Goal: Check status: Check status

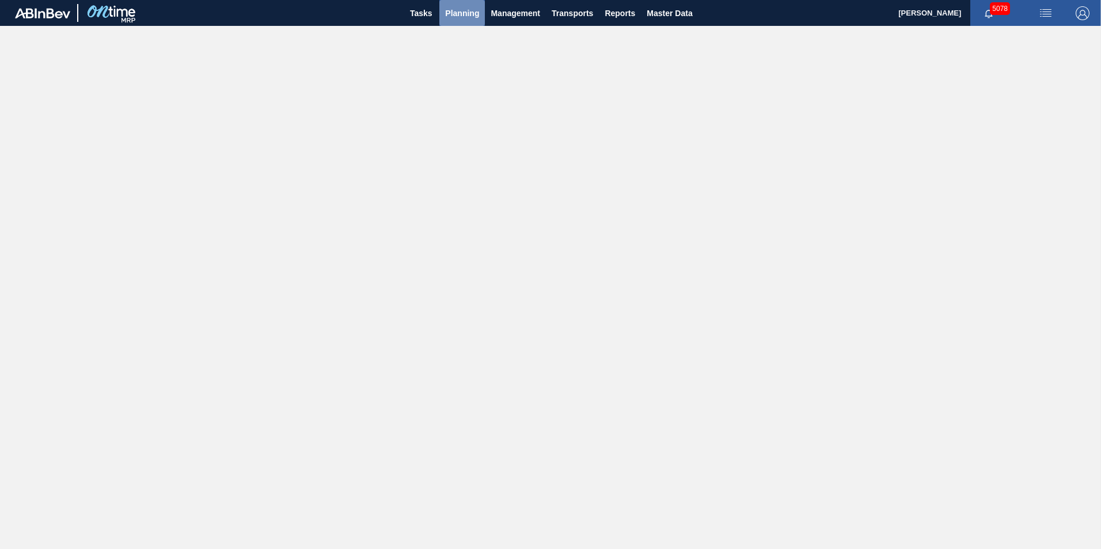
click at [458, 12] on span "Planning" at bounding box center [462, 13] width 34 height 14
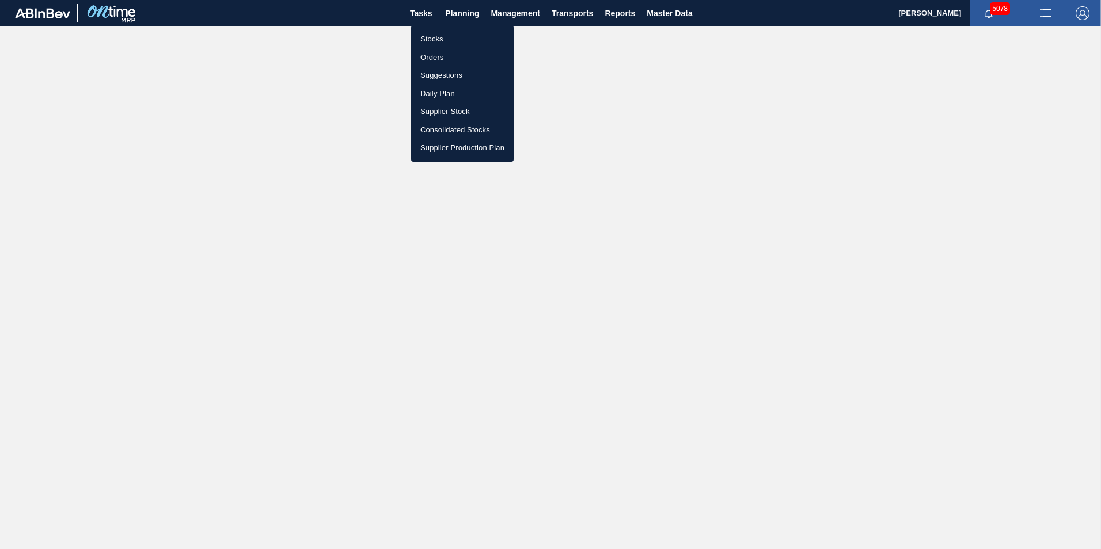
click at [435, 40] on li "Stocks" at bounding box center [462, 39] width 103 height 18
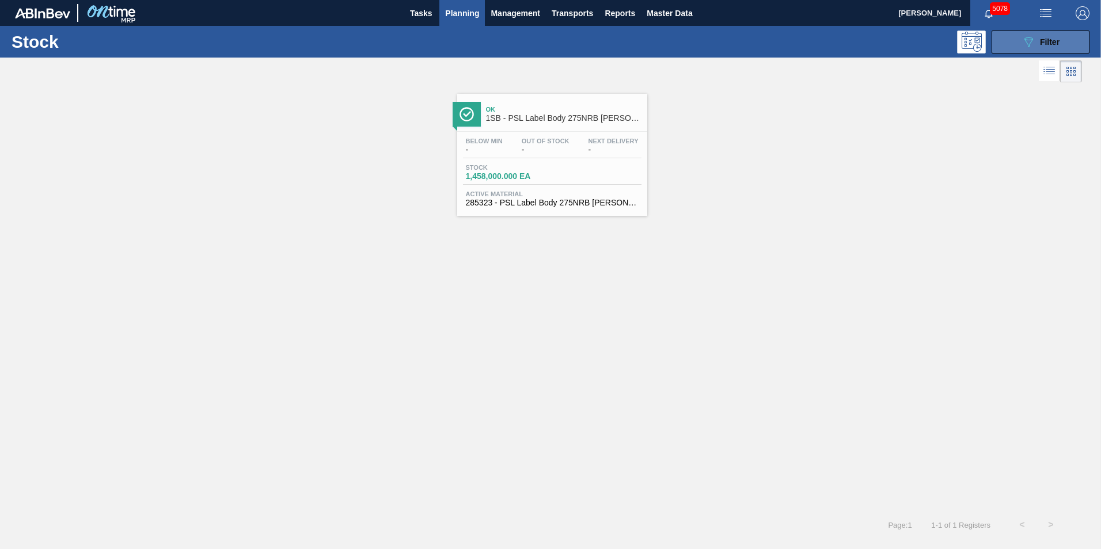
click at [1060, 39] on span "Filter" at bounding box center [1050, 41] width 20 height 9
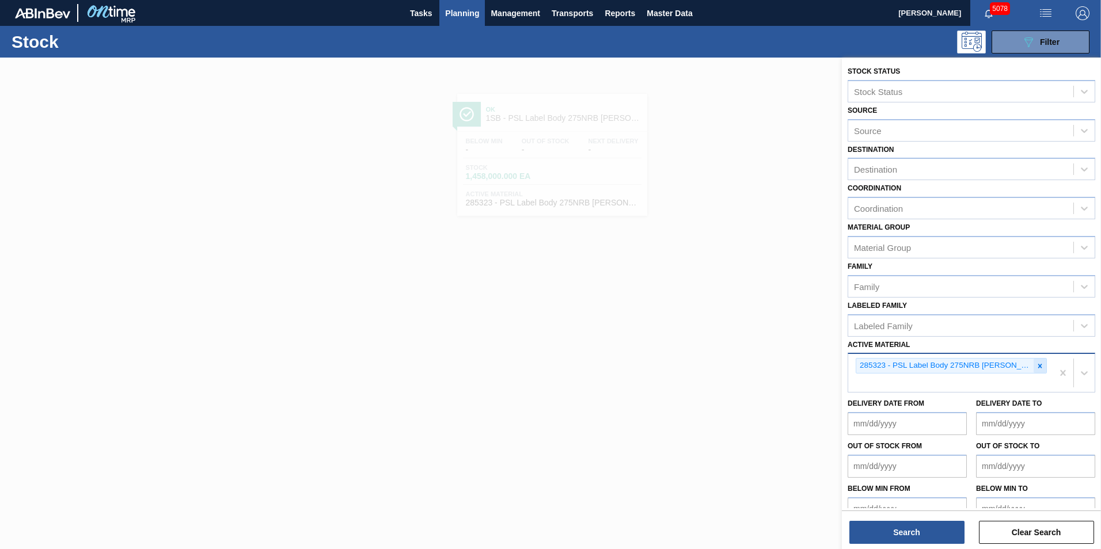
click at [1039, 364] on icon at bounding box center [1040, 366] width 8 height 8
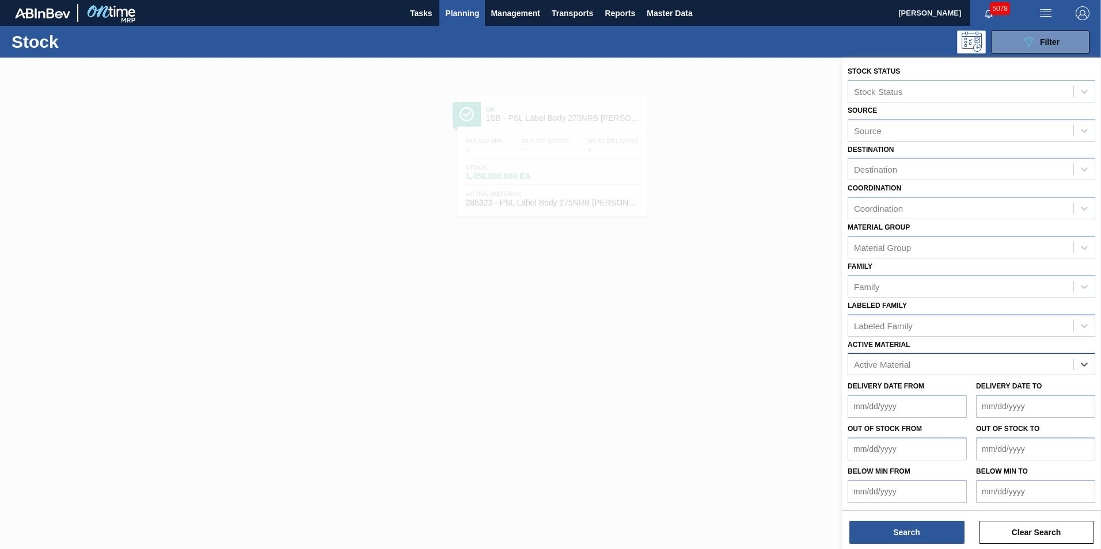
paste Material "284562"
type Material "284562"
click at [962, 394] on div "284562 - Label Body 275NRB BF Ruby PU" at bounding box center [972, 392] width 248 height 21
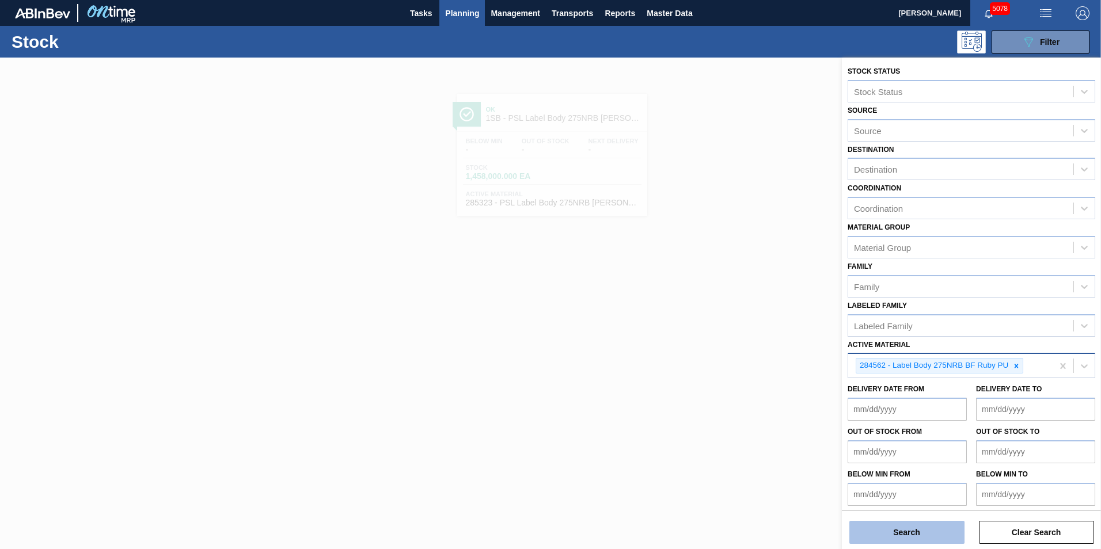
click at [899, 536] on button "Search" at bounding box center [907, 532] width 115 height 23
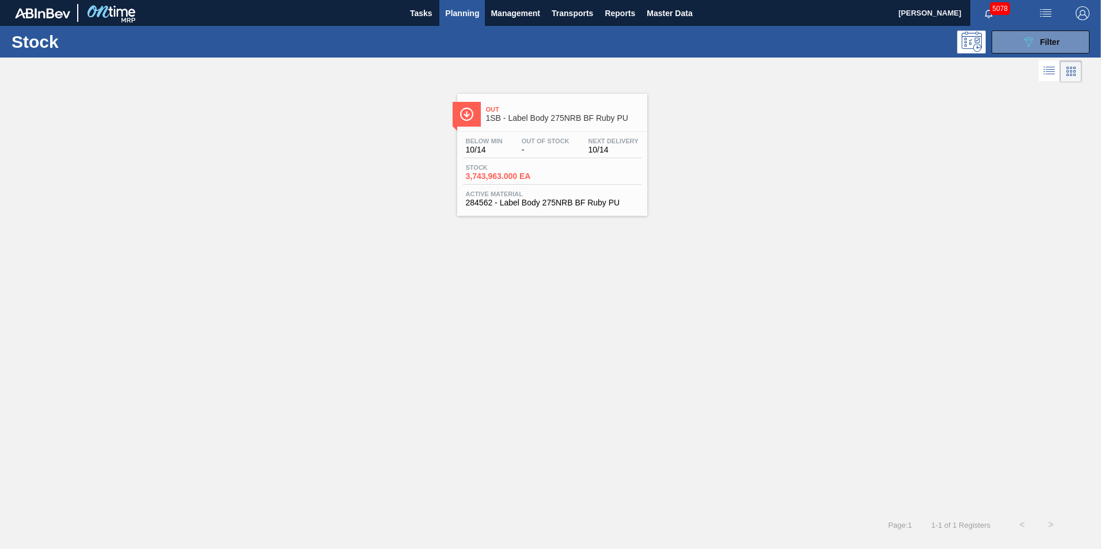
click at [559, 177] on div "Stock 3,743,963.000 EA" at bounding box center [552, 174] width 179 height 21
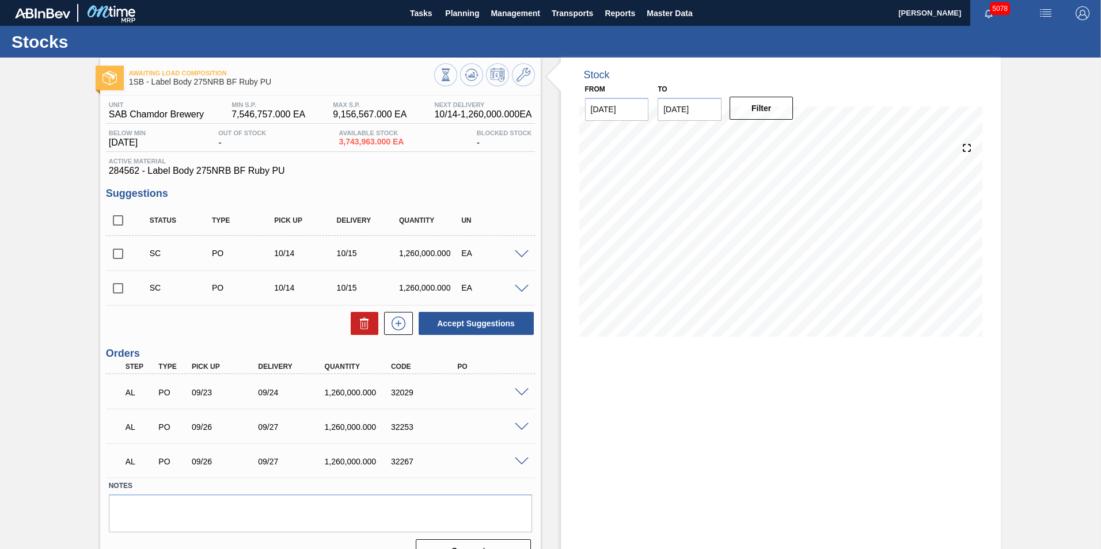
click at [520, 464] on span at bounding box center [522, 462] width 14 height 9
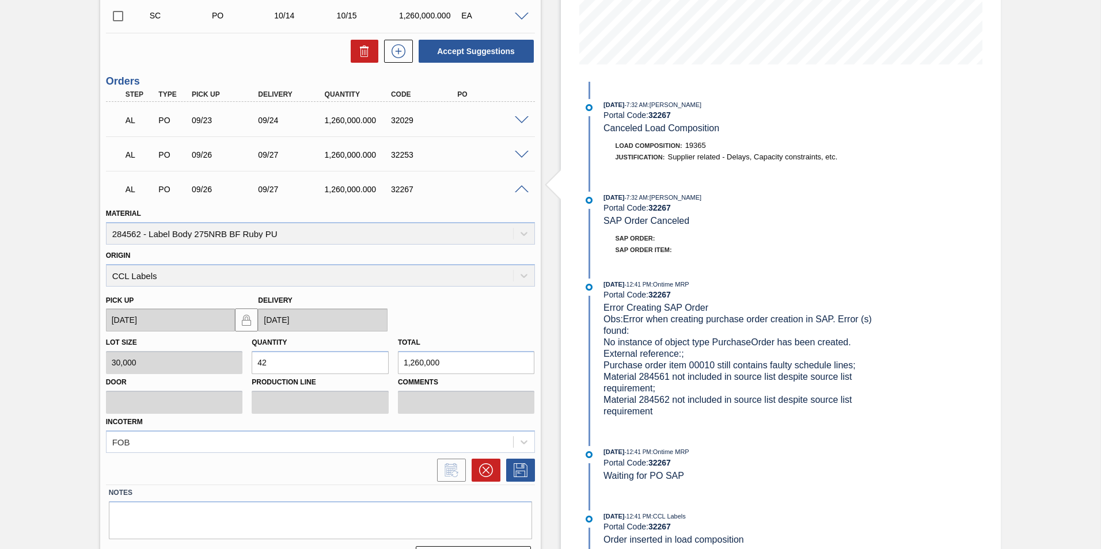
scroll to position [302, 0]
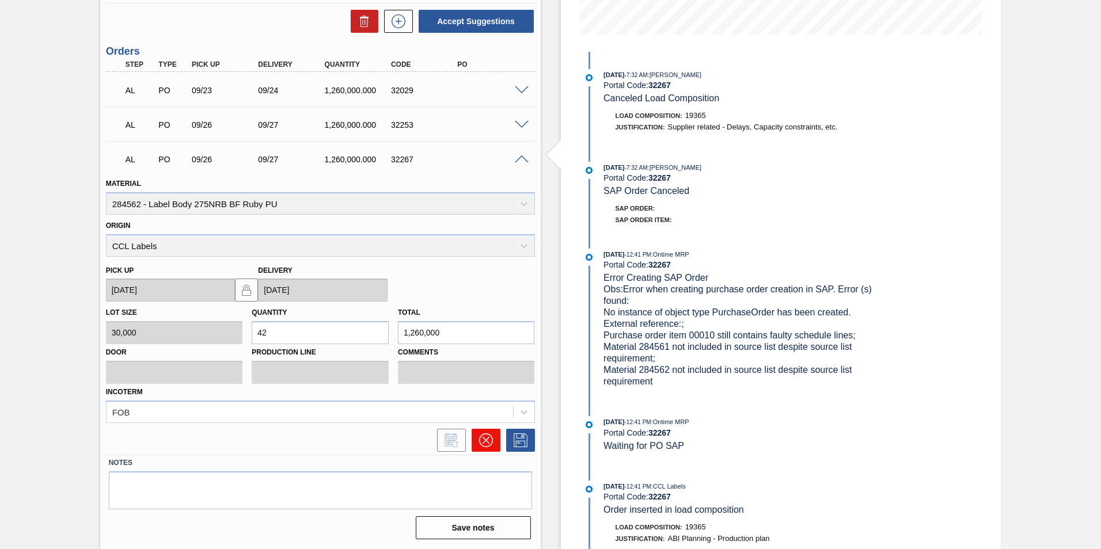
click at [483, 441] on icon at bounding box center [486, 441] width 14 height 14
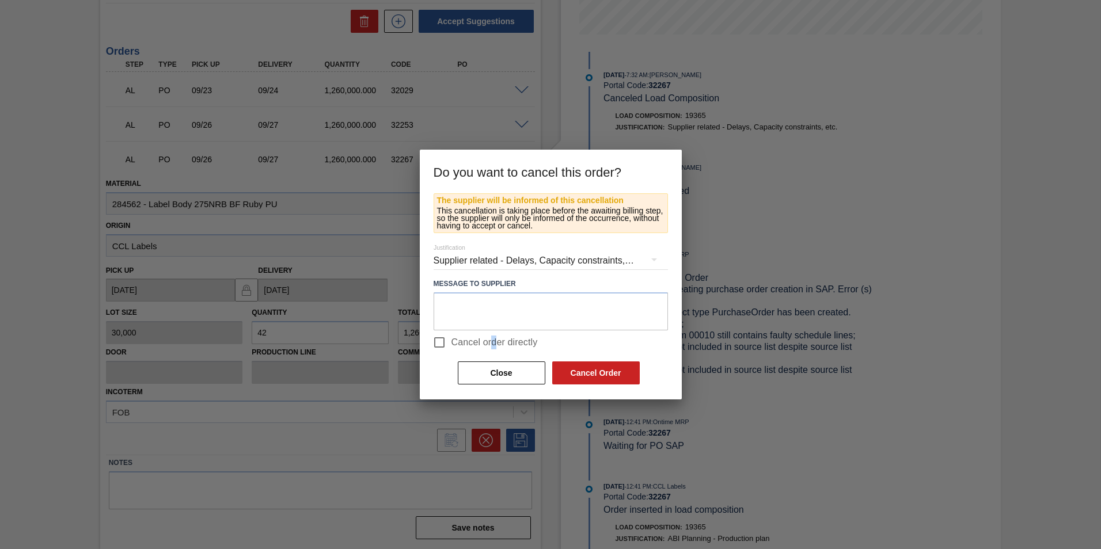
click at [495, 344] on span "Cancel order directly" at bounding box center [495, 343] width 86 height 14
drag, startPoint x: 495, startPoint y: 344, endPoint x: 437, endPoint y: 339, distance: 58.4
click at [437, 339] on input "Cancel order directly" at bounding box center [439, 343] width 24 height 24
checkbox input "true"
click at [580, 374] on button "Cancel Order" at bounding box center [596, 373] width 88 height 23
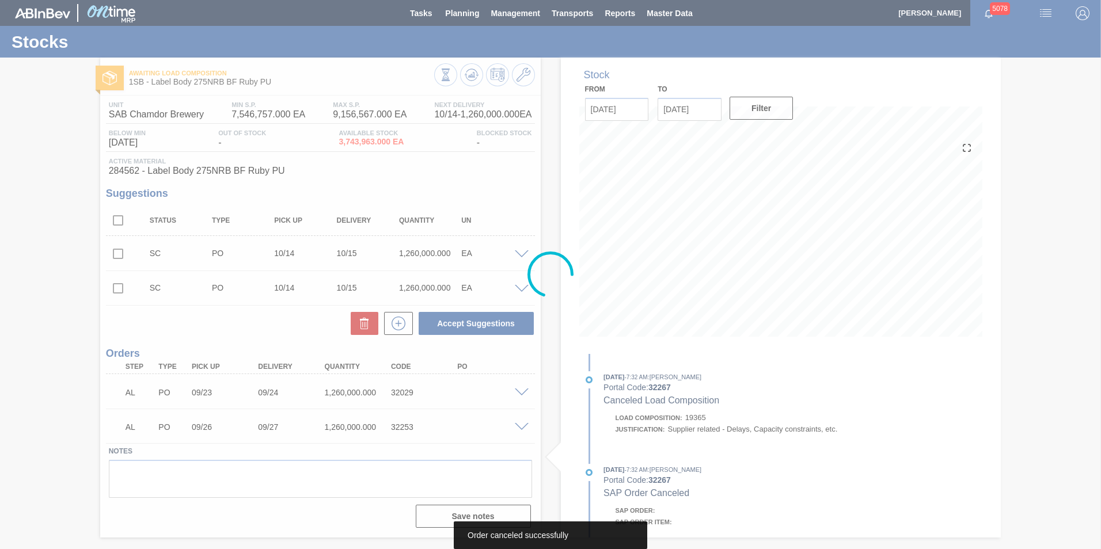
scroll to position [0, 0]
click at [520, 427] on div at bounding box center [550, 274] width 1101 height 549
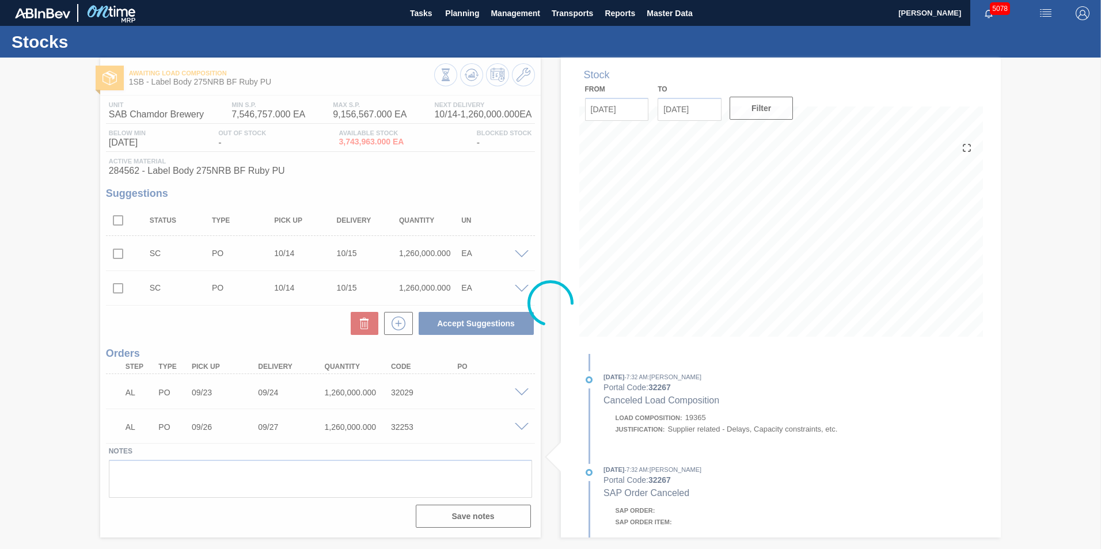
click at [518, 426] on div at bounding box center [550, 304] width 1101 height 492
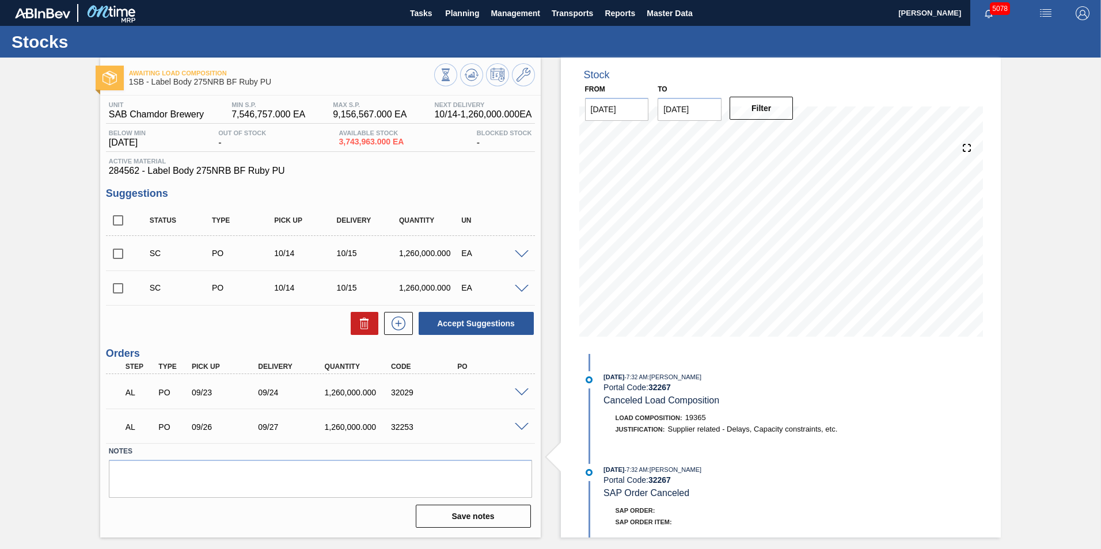
click at [518, 426] on span at bounding box center [522, 427] width 14 height 9
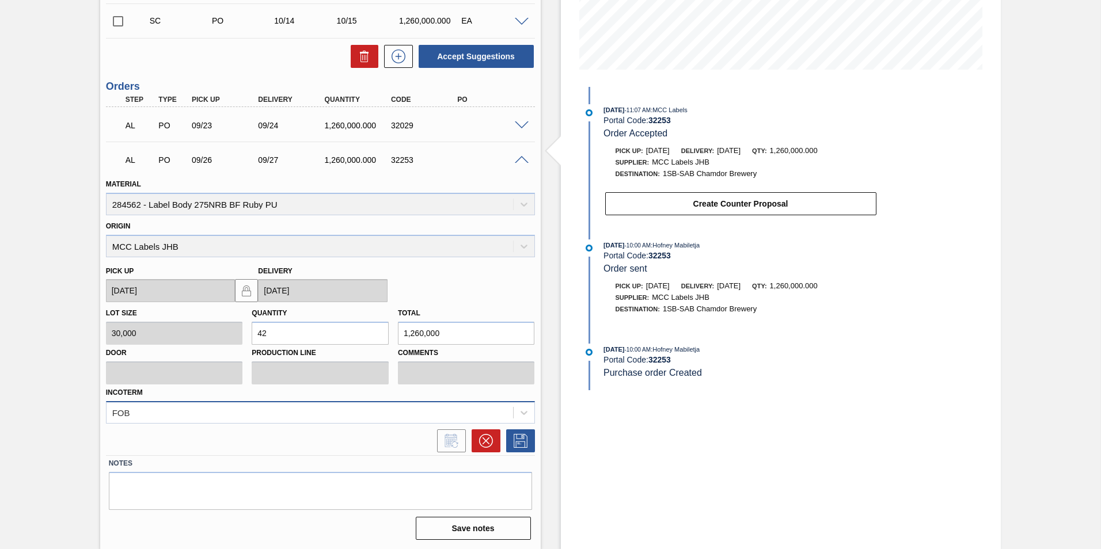
scroll to position [268, 0]
click at [483, 438] on icon at bounding box center [485, 440] width 7 height 7
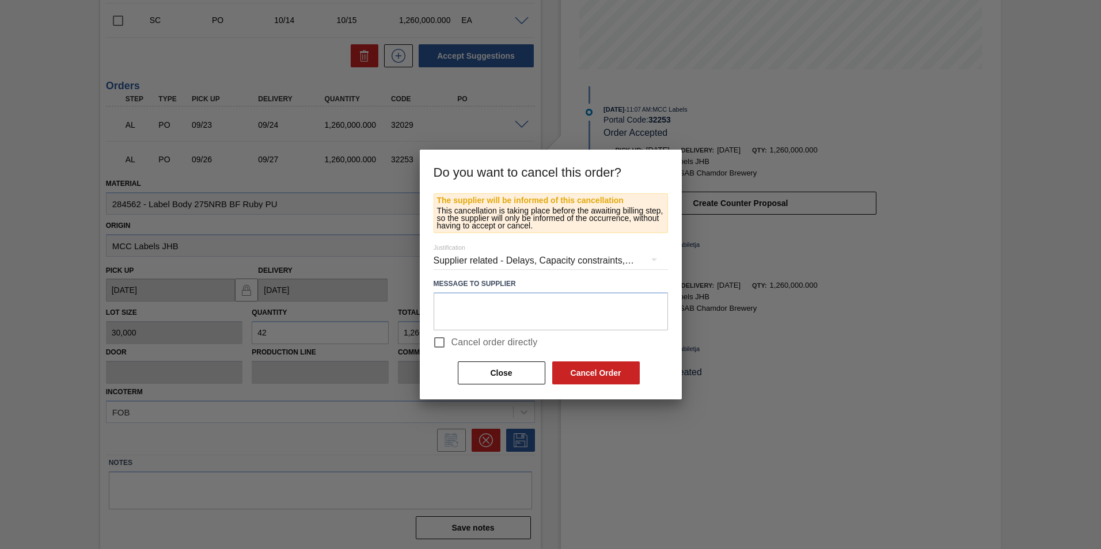
click at [524, 343] on span "Cancel order directly" at bounding box center [495, 343] width 86 height 14
click at [452, 343] on input "Cancel order directly" at bounding box center [439, 343] width 24 height 24
checkbox input "true"
click at [593, 382] on button "Cancel Order" at bounding box center [596, 373] width 88 height 23
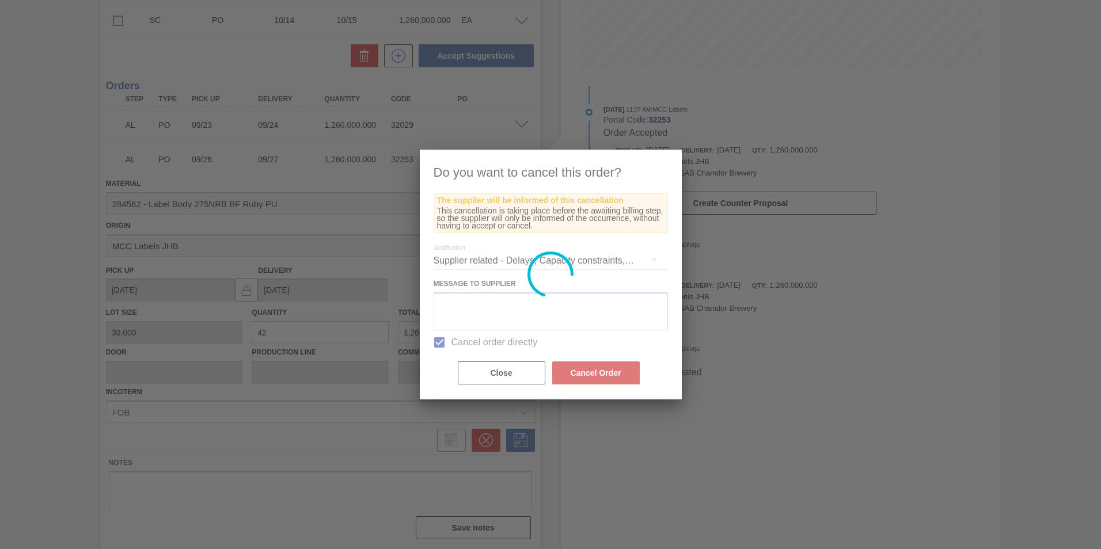
scroll to position [0, 0]
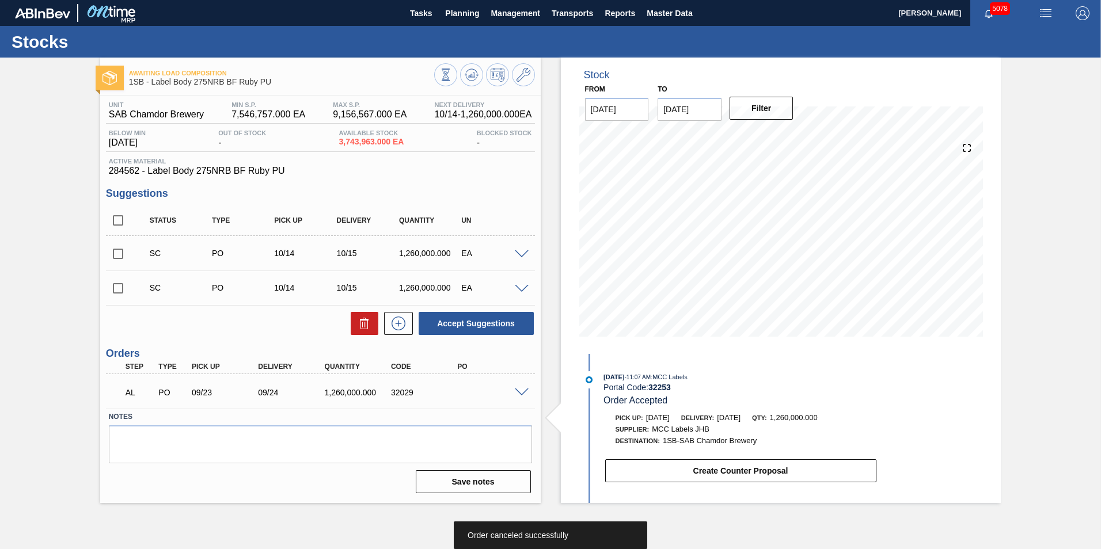
click at [521, 389] on span at bounding box center [522, 393] width 14 height 9
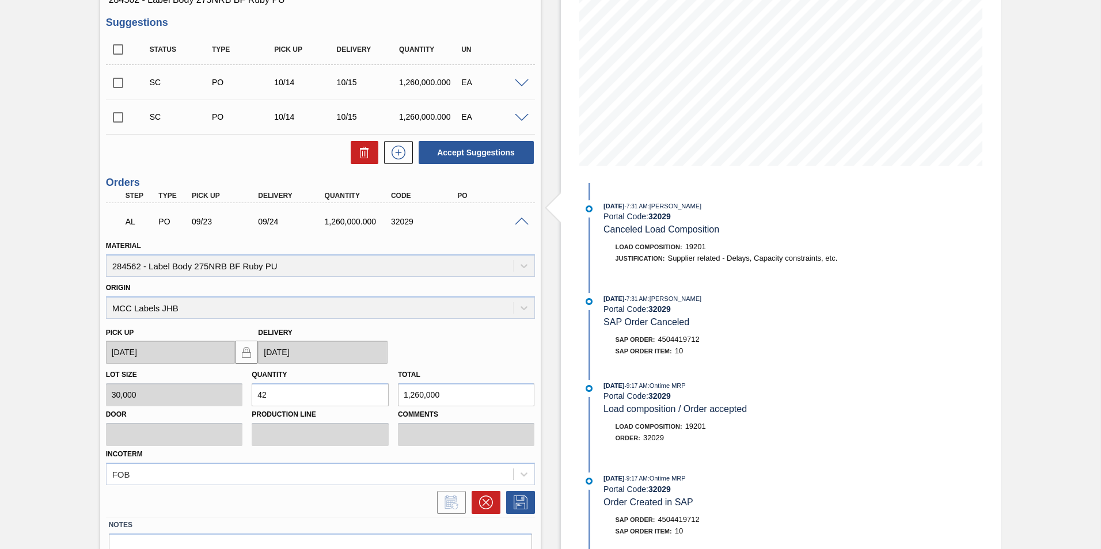
scroll to position [233, 0]
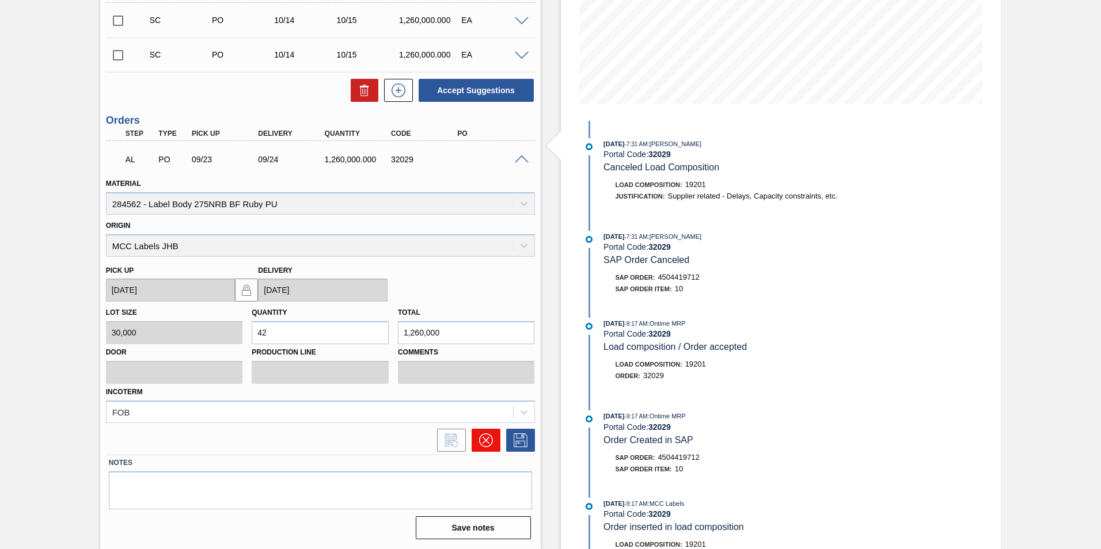
click at [491, 441] on icon at bounding box center [486, 441] width 14 height 14
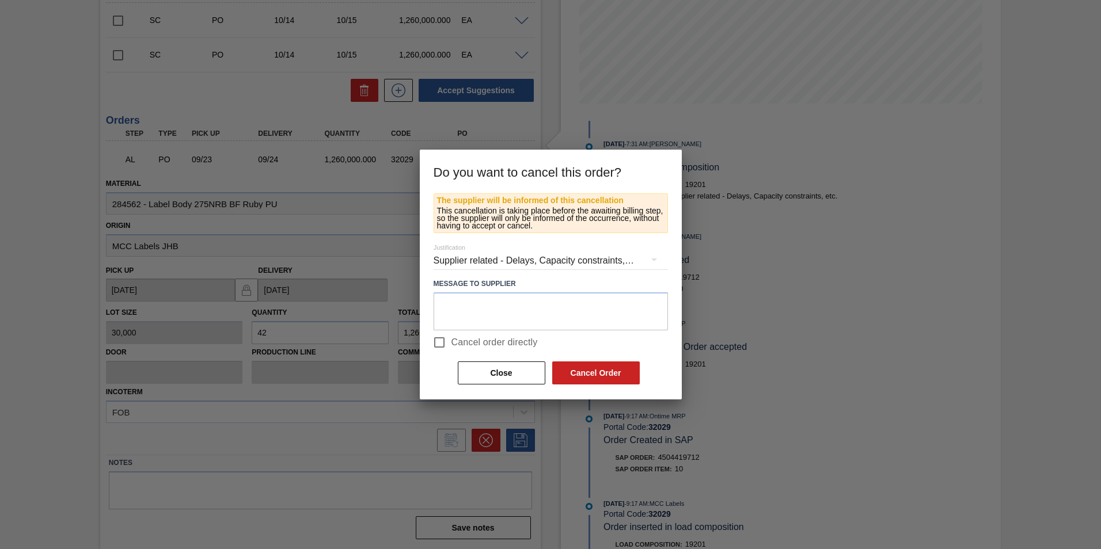
click at [516, 342] on span "Cancel order directly" at bounding box center [495, 343] width 86 height 14
click at [452, 342] on input "Cancel order directly" at bounding box center [439, 343] width 24 height 24
checkbox input "true"
click at [581, 372] on button "Cancel Order" at bounding box center [596, 373] width 88 height 23
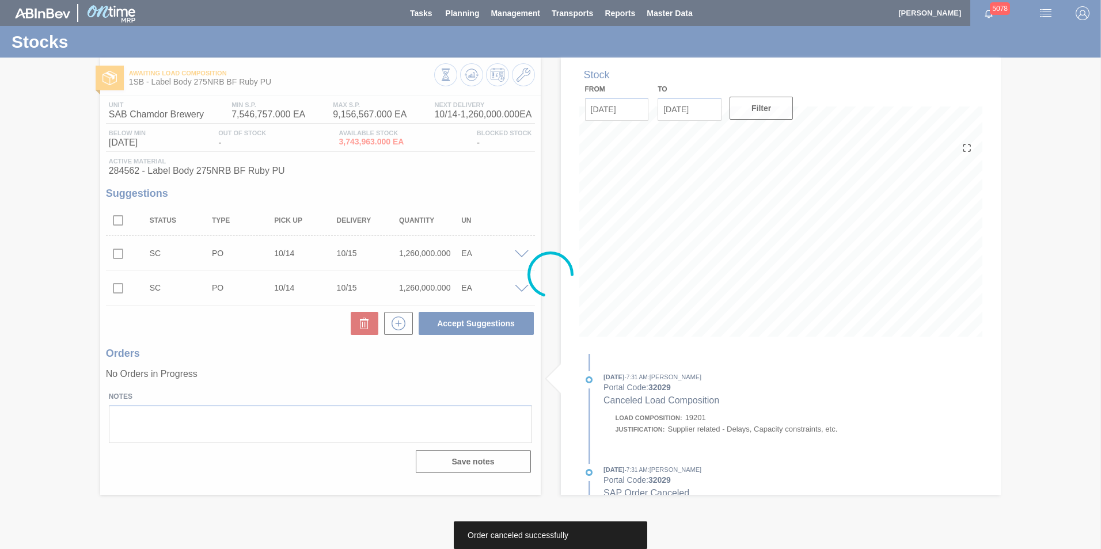
scroll to position [0, 0]
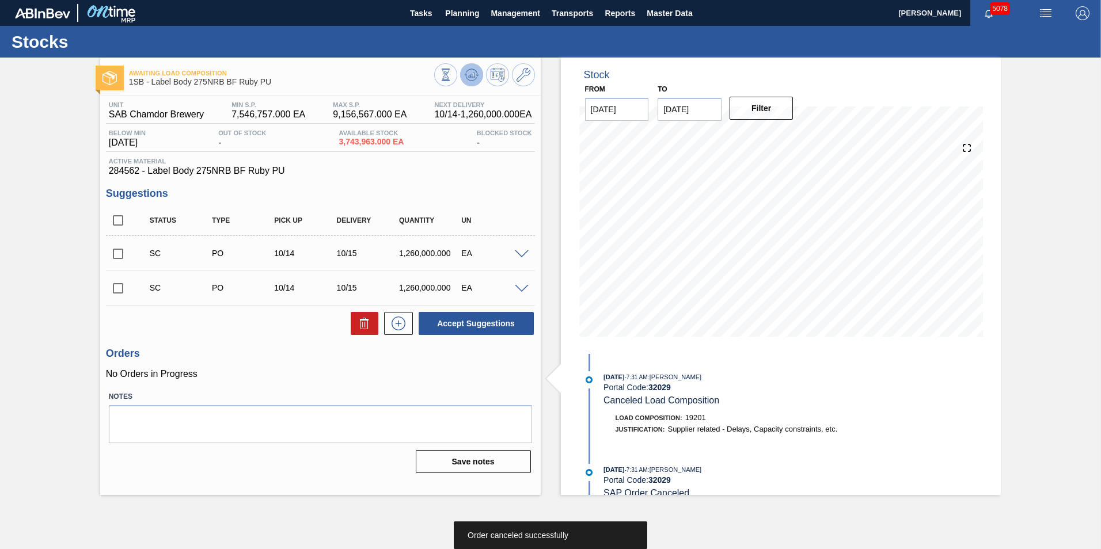
click at [472, 77] on icon at bounding box center [471, 74] width 7 height 5
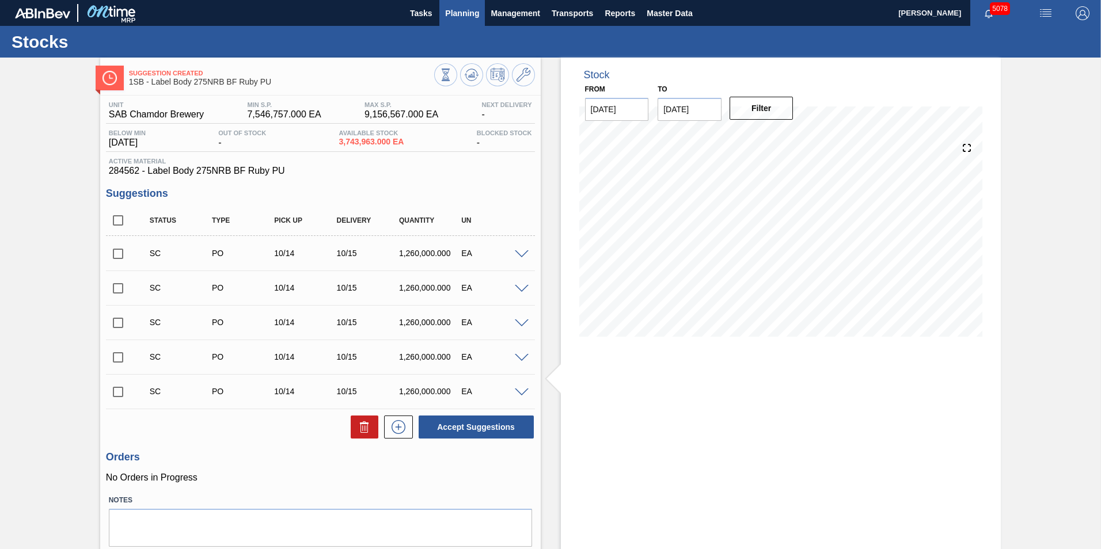
click at [451, 14] on span "Planning" at bounding box center [462, 13] width 34 height 14
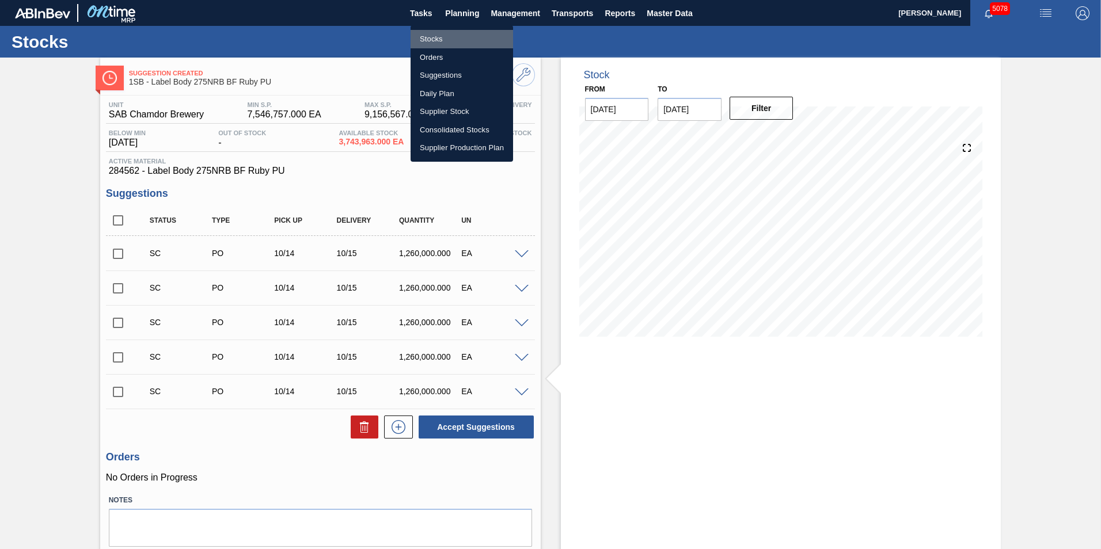
click at [432, 37] on li "Stocks" at bounding box center [462, 39] width 103 height 18
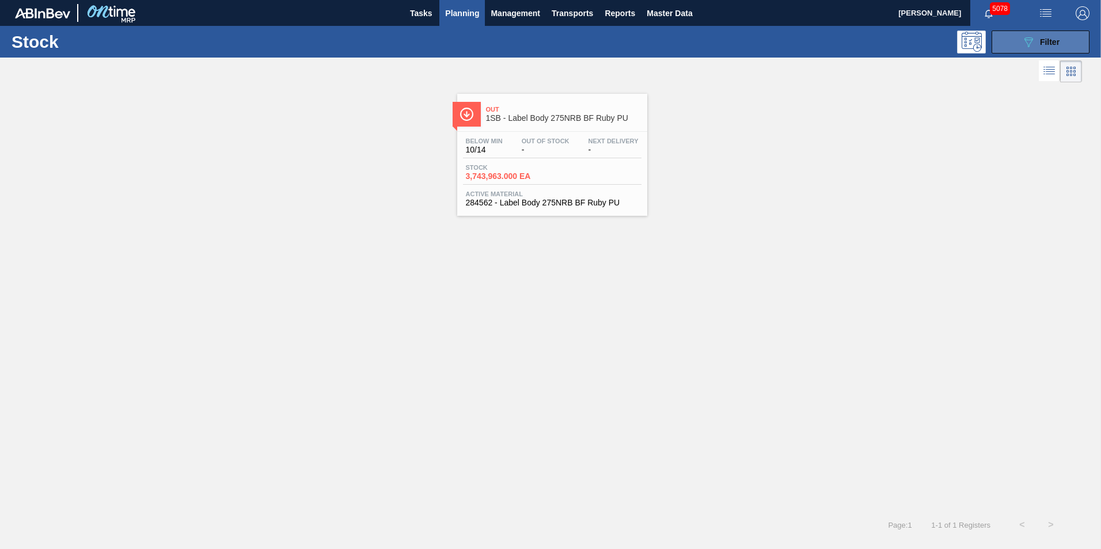
click at [1055, 43] on span "Filter" at bounding box center [1050, 41] width 20 height 9
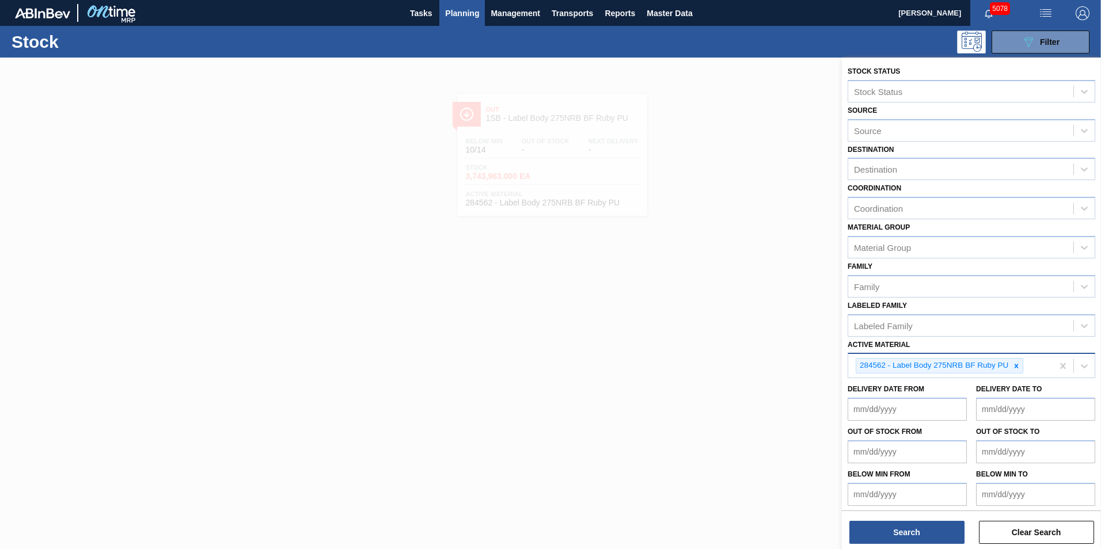
drag, startPoint x: 1014, startPoint y: 367, endPoint x: 1002, endPoint y: 368, distance: 12.1
click at [1014, 367] on icon at bounding box center [1017, 366] width 8 height 8
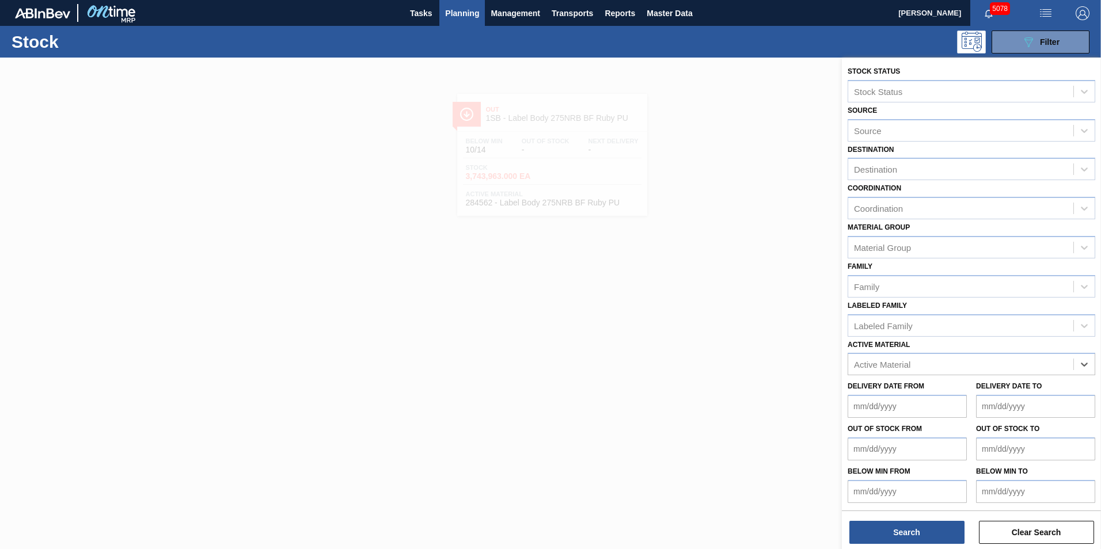
paste Material "284561"
type Material "284561"
click at [928, 395] on div "284561 - Label Neck 275NRB BF Ruby PU" at bounding box center [972, 392] width 248 height 21
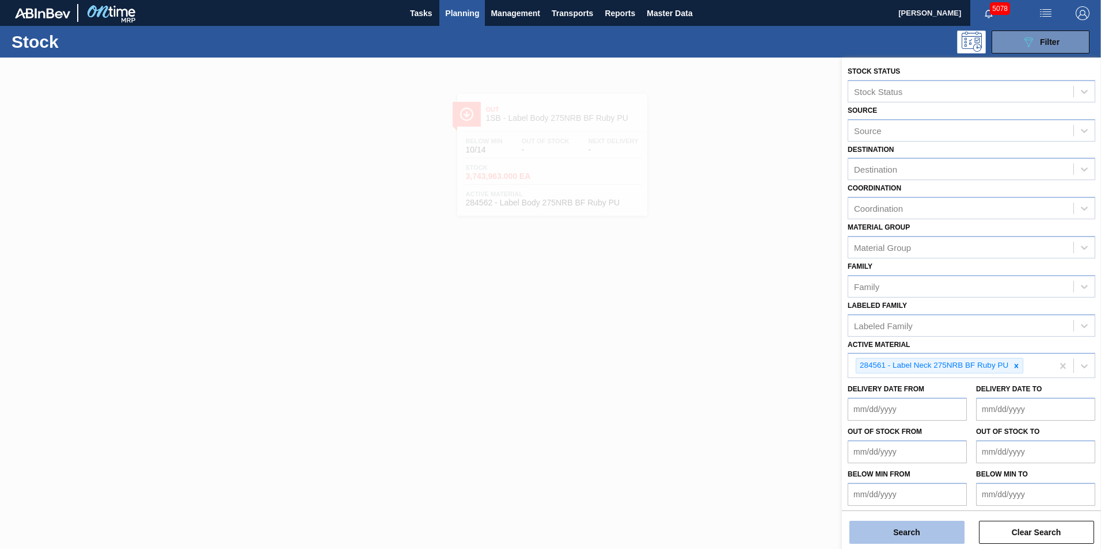
click at [909, 529] on button "Search" at bounding box center [907, 532] width 115 height 23
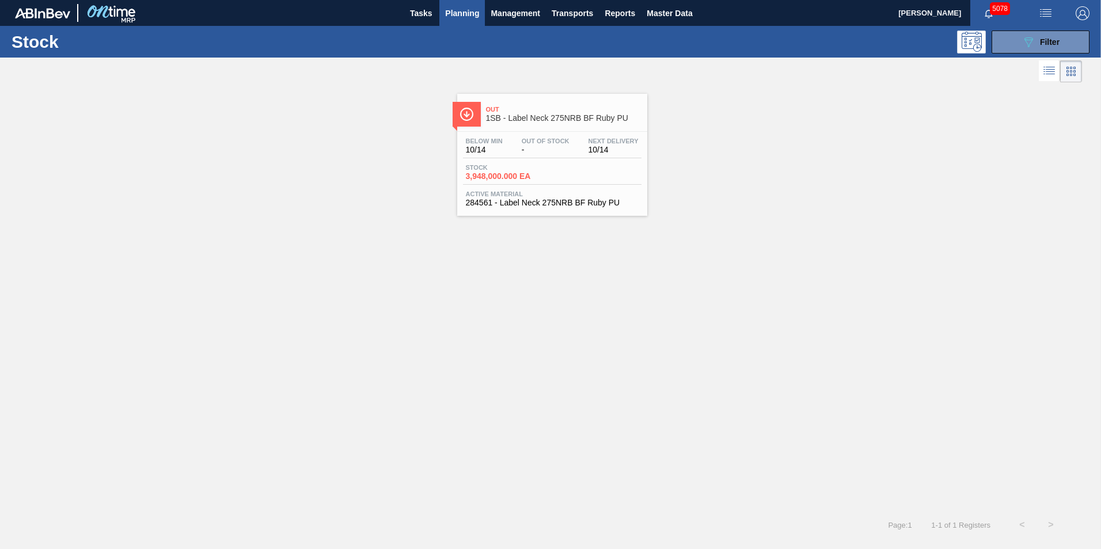
click at [551, 200] on span "284561 - Label Neck 275NRB BF Ruby PU" at bounding box center [552, 203] width 173 height 9
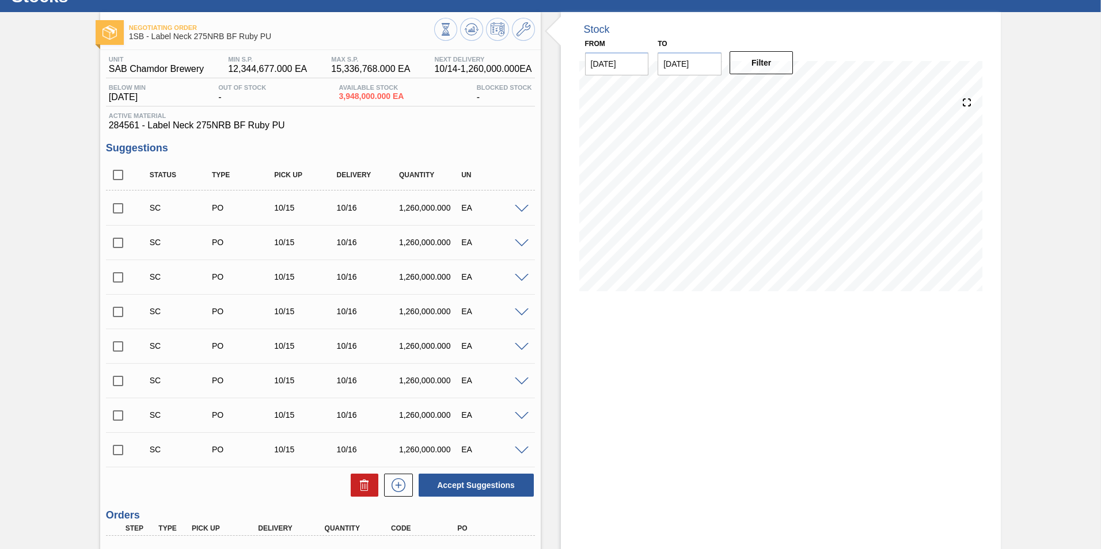
scroll to position [196, 0]
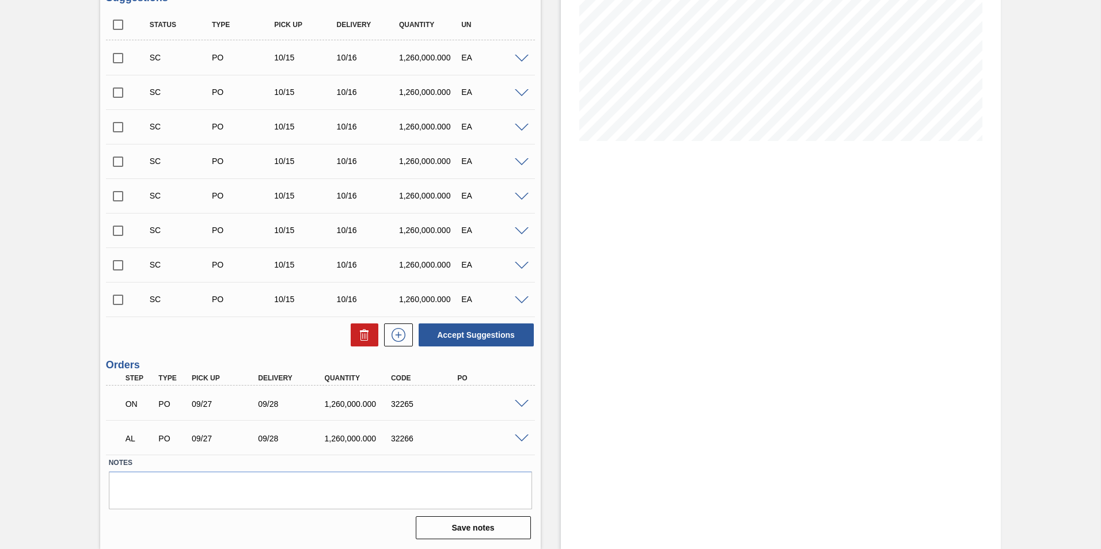
click at [522, 404] on span at bounding box center [522, 404] width 14 height 9
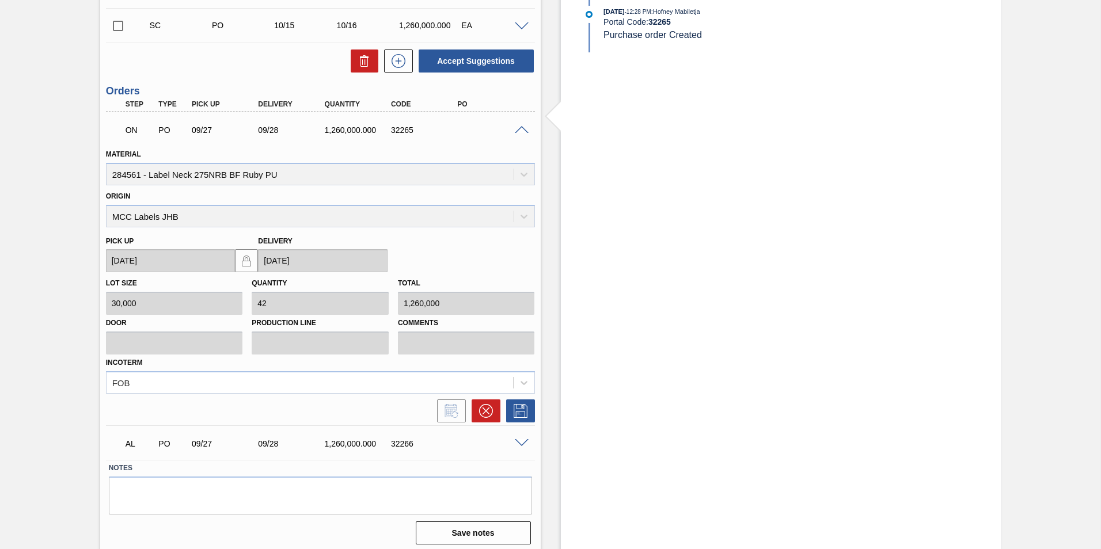
scroll to position [475, 0]
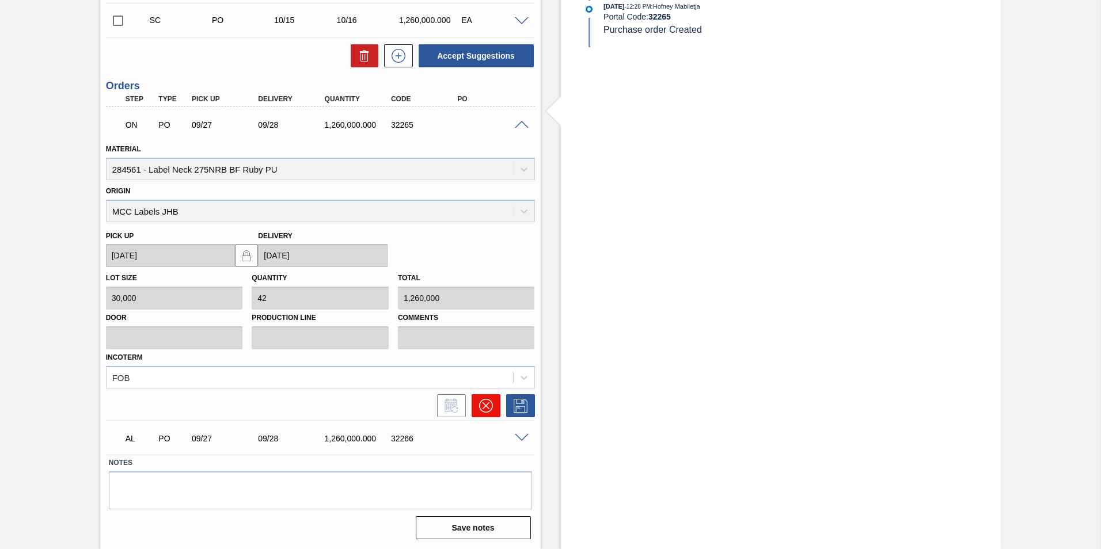
click at [484, 412] on button at bounding box center [486, 406] width 29 height 23
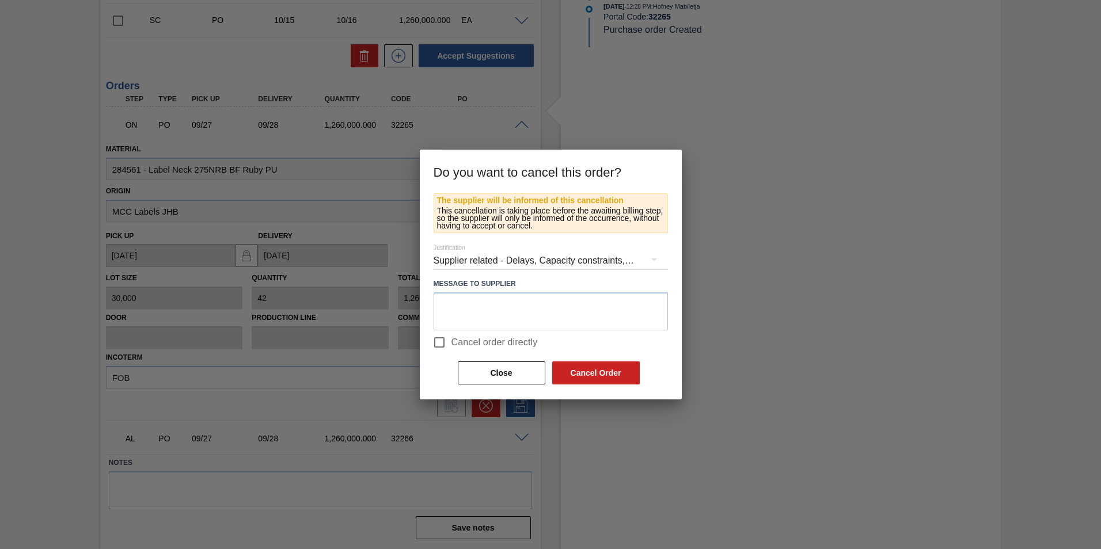
click at [487, 339] on span "Cancel order directly" at bounding box center [495, 343] width 86 height 14
click at [452, 339] on input "Cancel order directly" at bounding box center [439, 343] width 24 height 24
checkbox input "true"
click at [573, 367] on button "Cancel Order" at bounding box center [596, 373] width 88 height 23
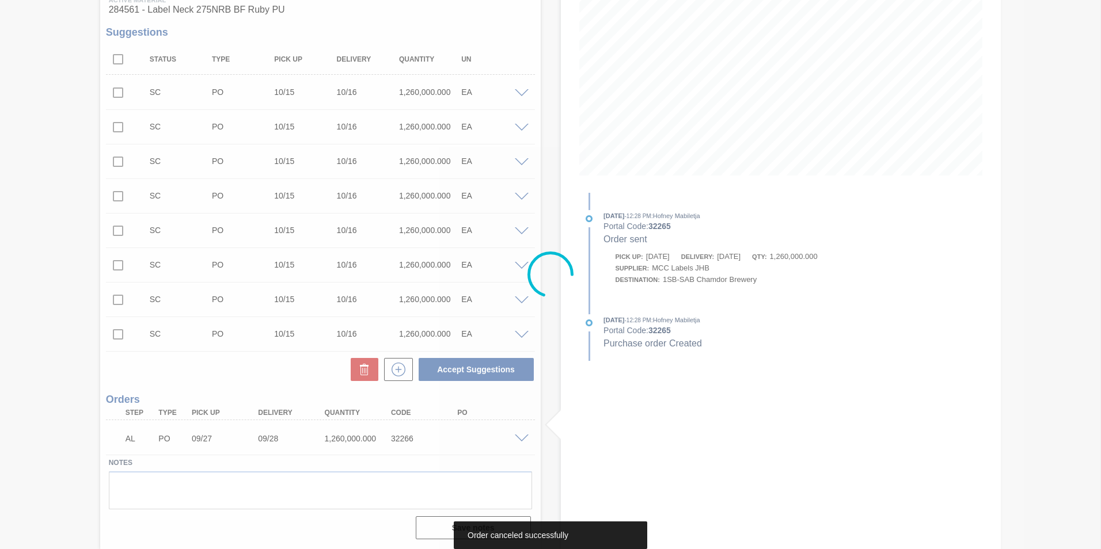
scroll to position [161, 0]
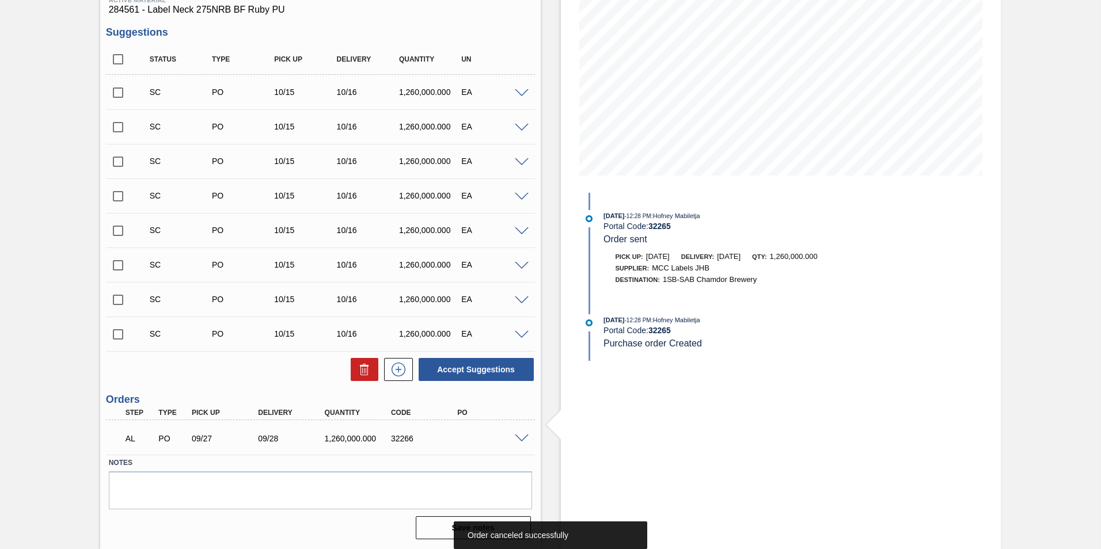
click at [518, 436] on span at bounding box center [522, 439] width 14 height 9
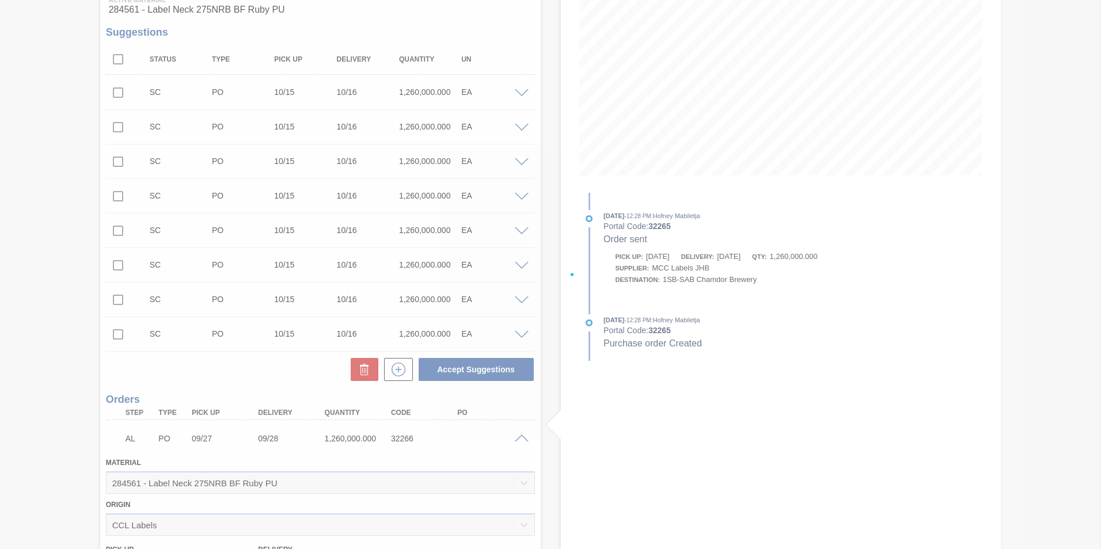
scroll to position [441, 0]
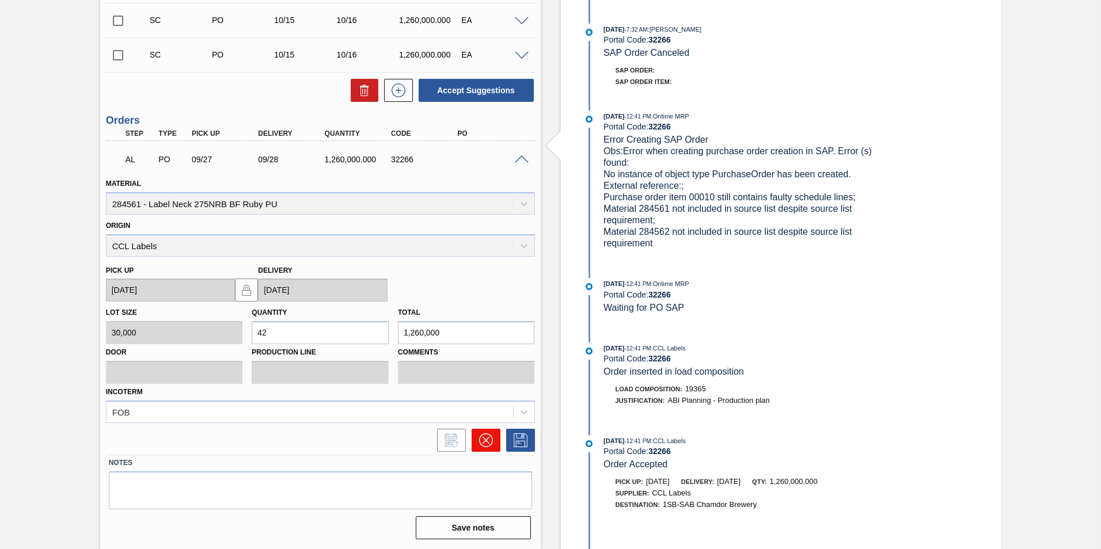
click at [491, 444] on button at bounding box center [486, 440] width 29 height 23
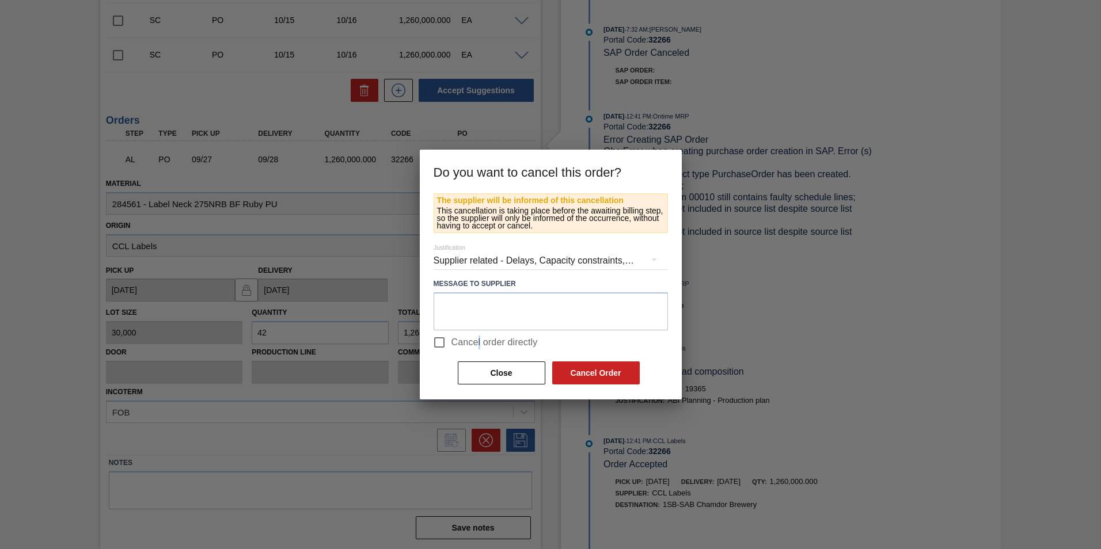
click at [479, 338] on span "Cancel order directly" at bounding box center [495, 343] width 86 height 14
drag, startPoint x: 479, startPoint y: 338, endPoint x: 452, endPoint y: 350, distance: 29.7
click at [441, 342] on input "Cancel order directly" at bounding box center [439, 343] width 24 height 24
checkbox input "true"
click at [573, 370] on button "Cancel Order" at bounding box center [596, 373] width 88 height 23
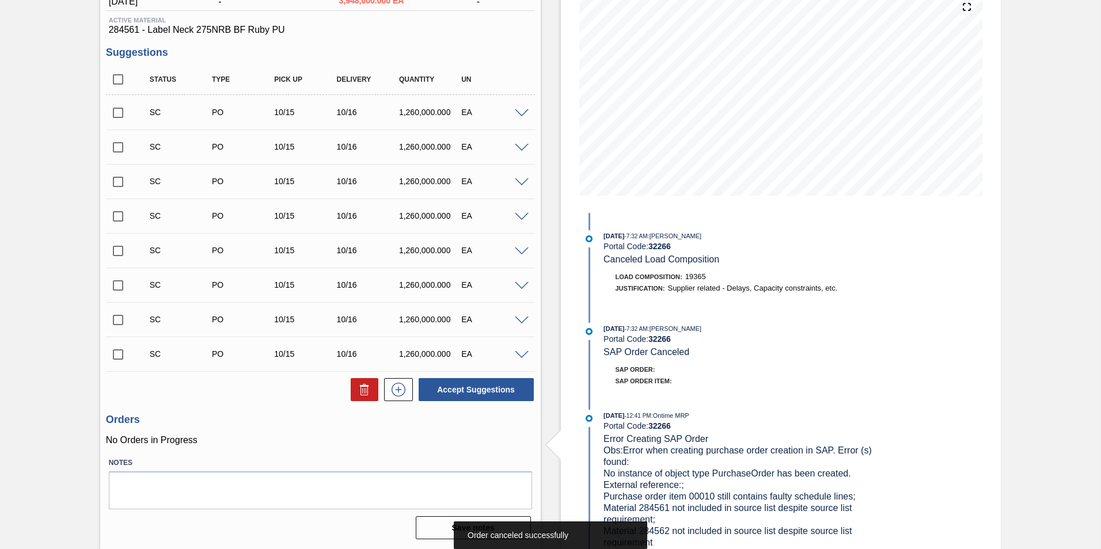
scroll to position [0, 0]
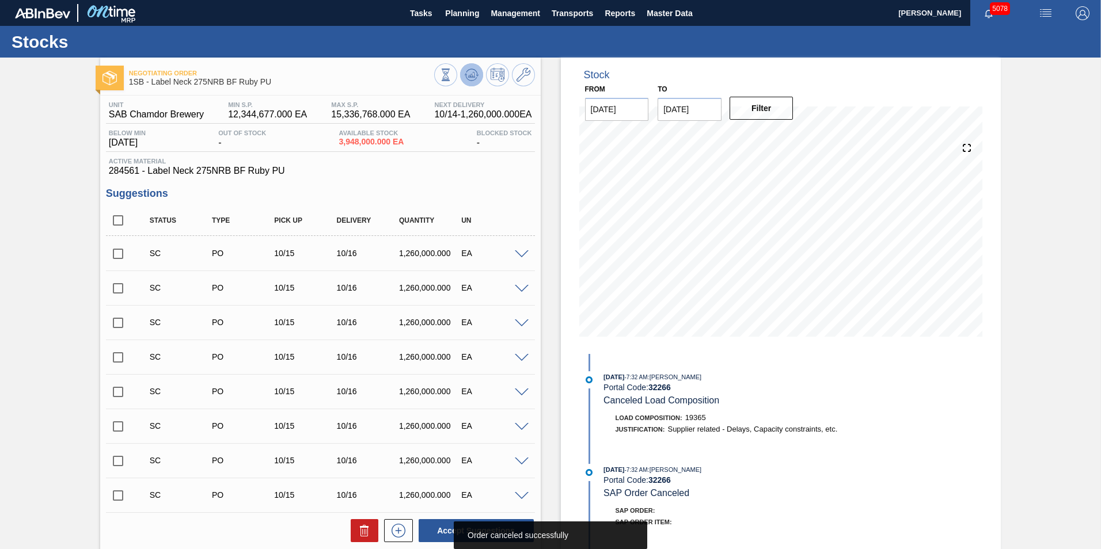
click at [477, 74] on icon at bounding box center [472, 75] width 14 height 14
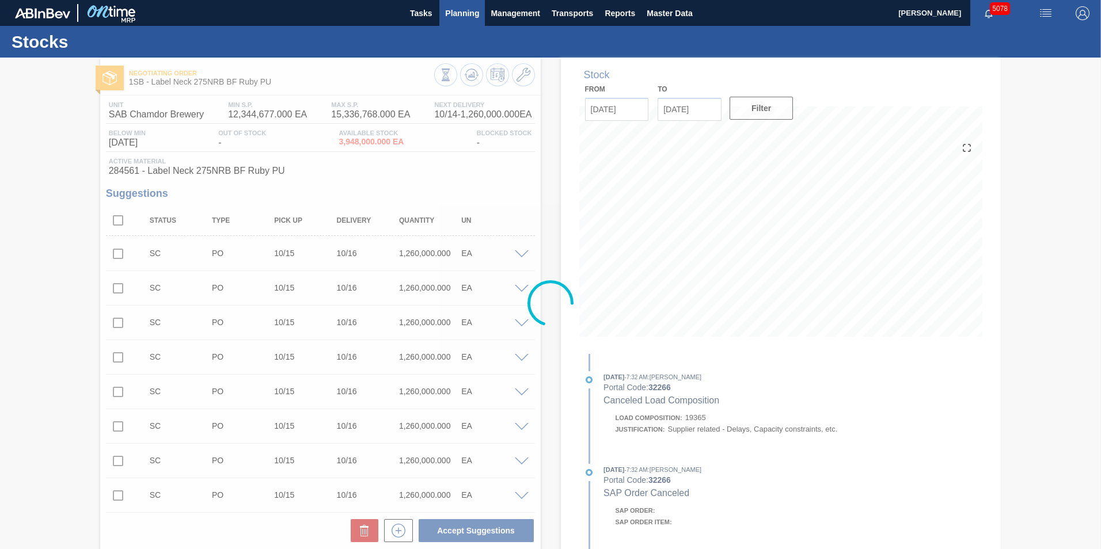
click at [466, 16] on span "Planning" at bounding box center [462, 13] width 34 height 14
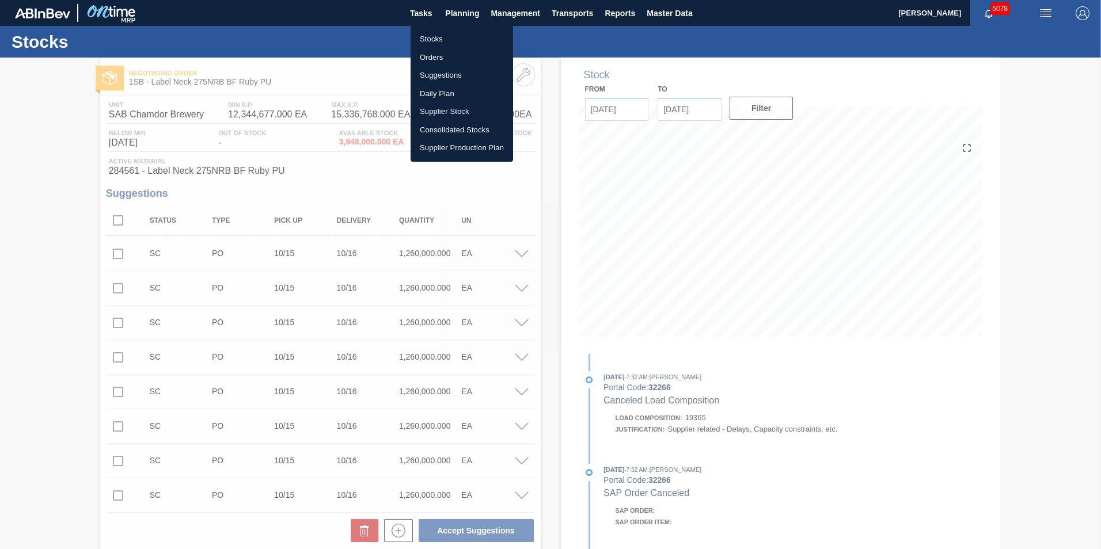
drag, startPoint x: 431, startPoint y: 36, endPoint x: 435, endPoint y: 93, distance: 56.6
click at [431, 36] on li "Stocks" at bounding box center [462, 39] width 103 height 18
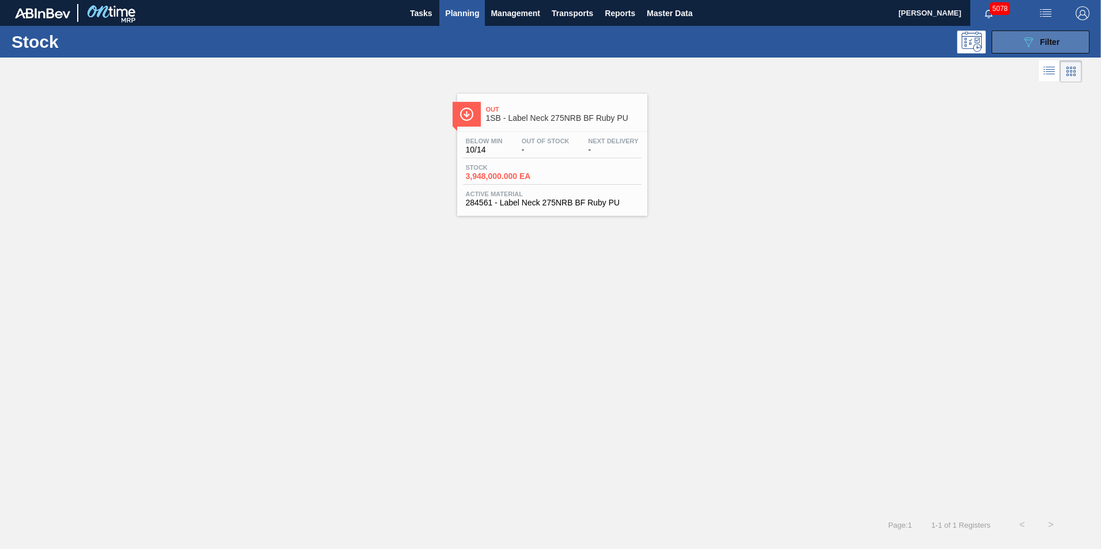
click at [1071, 35] on button "089F7B8B-B2A5-4AFE-B5C0-19BA573D28AC Filter" at bounding box center [1041, 42] width 98 height 23
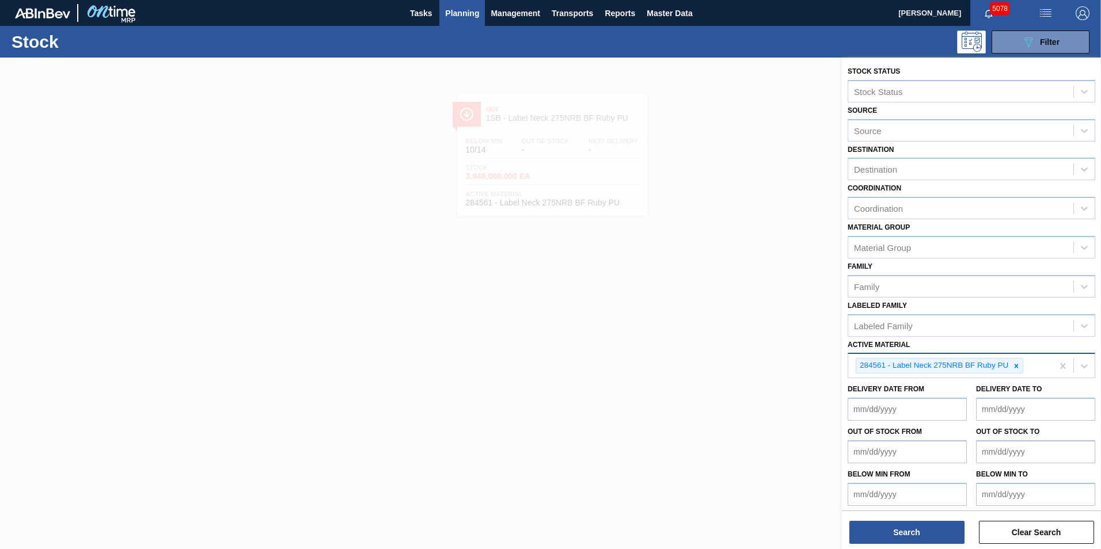
click at [1013, 365] on icon at bounding box center [1017, 366] width 8 height 8
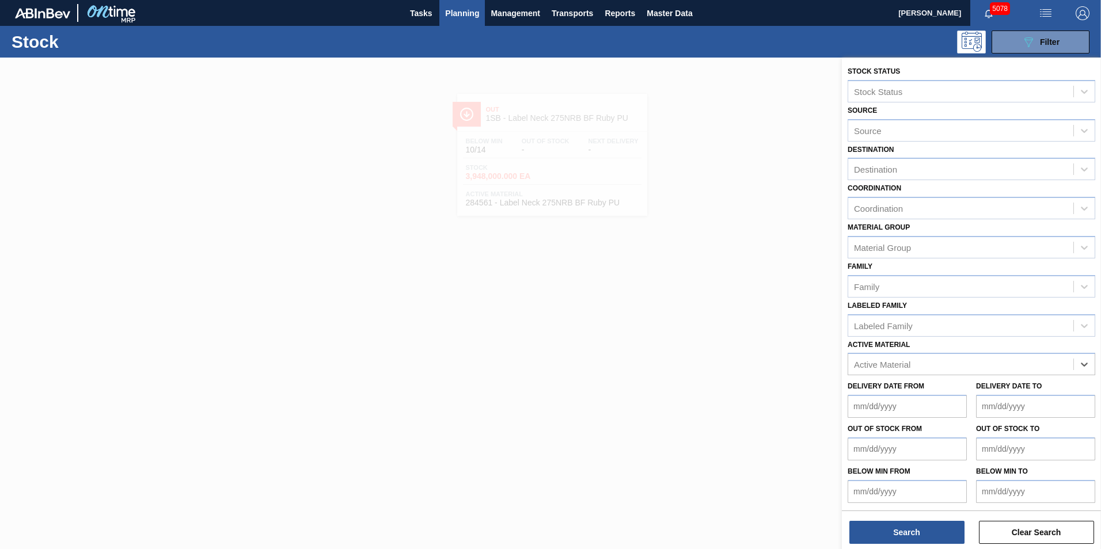
paste Material "284434"
type Material "284434"
click at [937, 398] on div "284434 - Tray 500 CAN FF DA2022" at bounding box center [972, 392] width 248 height 21
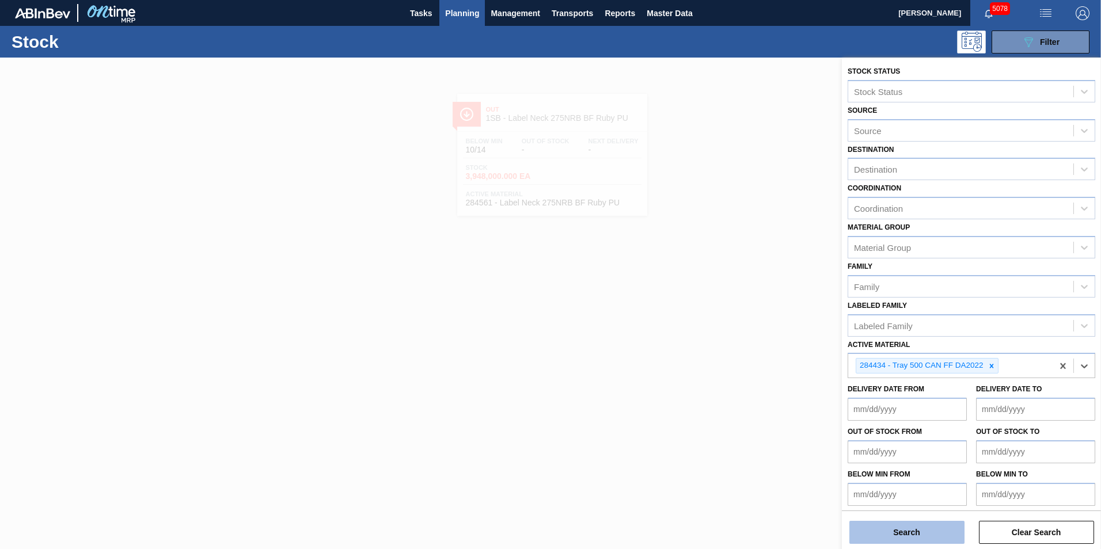
click at [898, 532] on button "Search" at bounding box center [907, 532] width 115 height 23
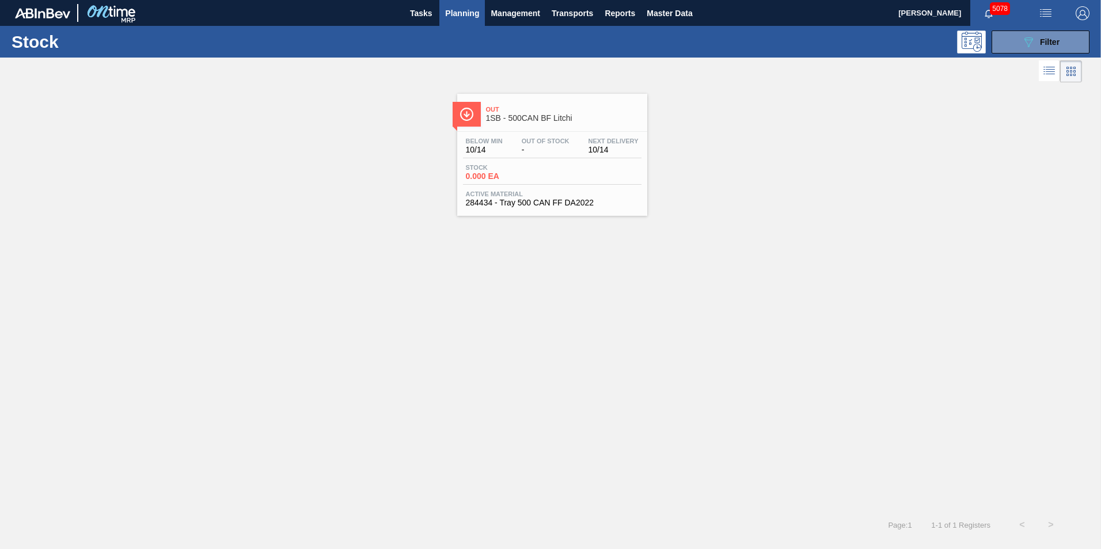
click at [518, 184] on div "Stock 0.000 EA" at bounding box center [552, 174] width 179 height 21
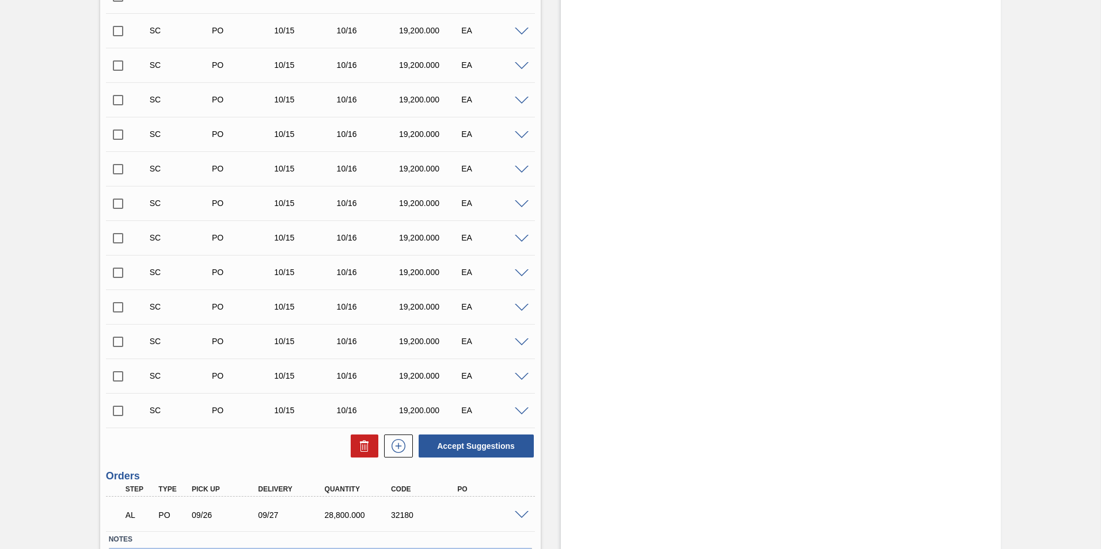
scroll to position [2097, 0]
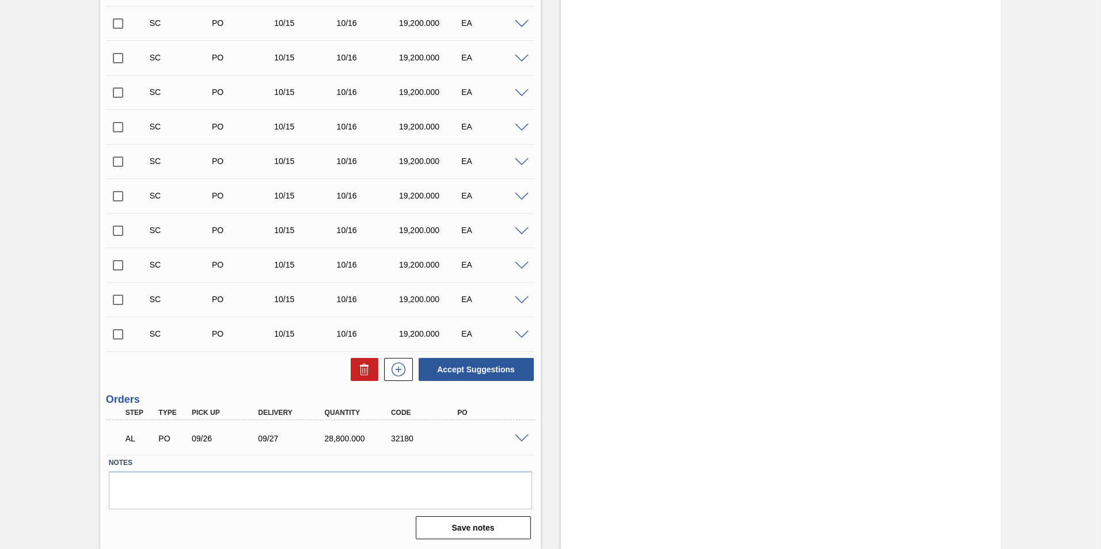
click at [522, 437] on span at bounding box center [522, 439] width 14 height 9
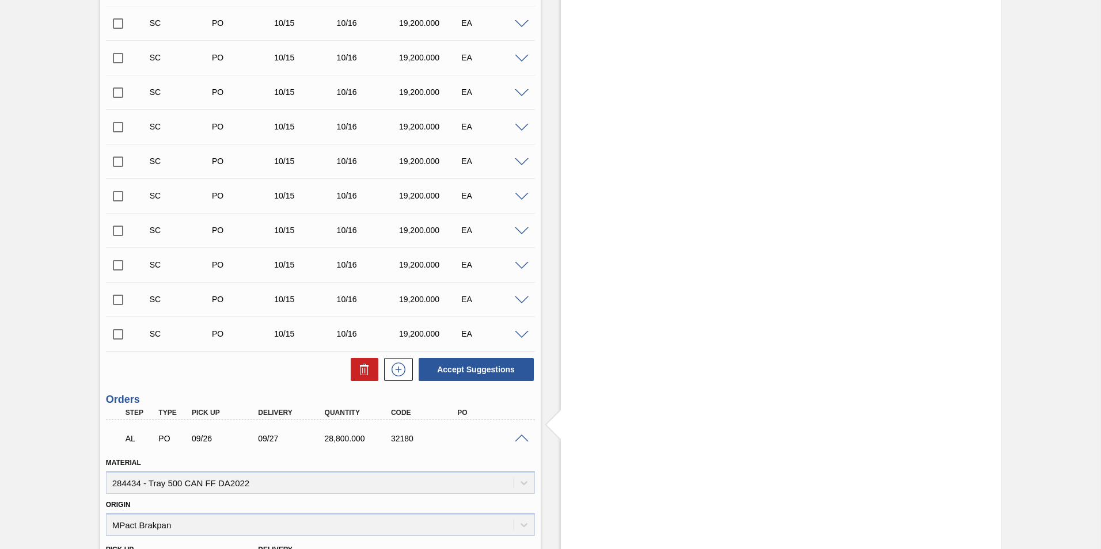
scroll to position [2269, 0]
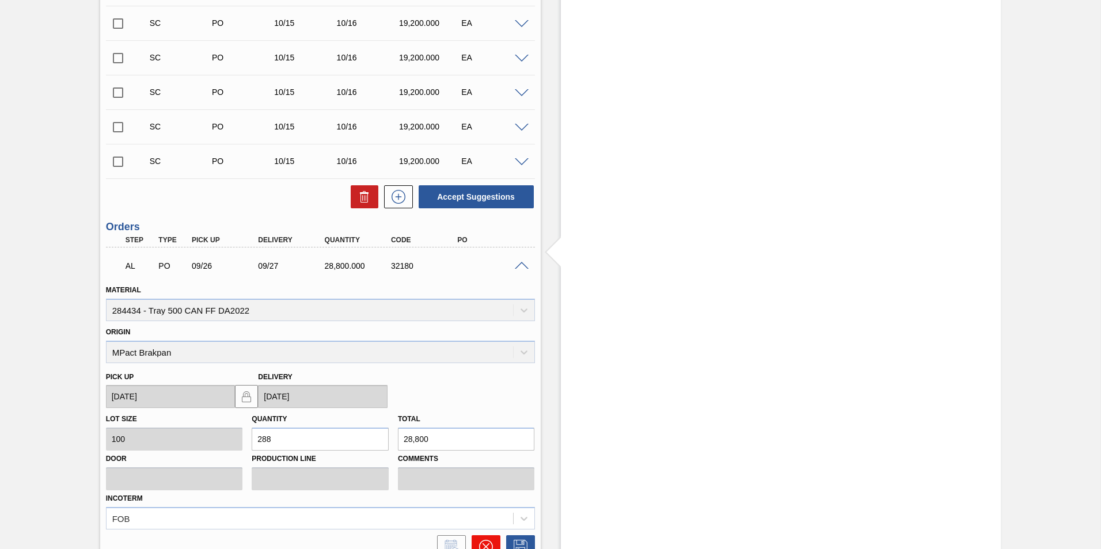
click at [481, 540] on icon at bounding box center [486, 547] width 14 height 14
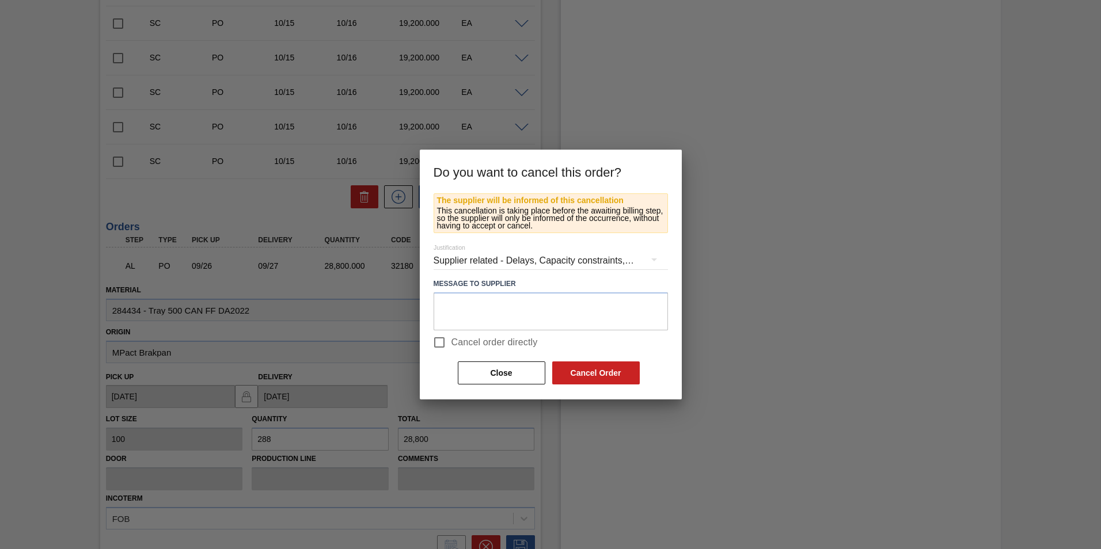
click at [460, 347] on span "Cancel order directly" at bounding box center [495, 343] width 86 height 14
click at [452, 347] on input "Cancel order directly" at bounding box center [439, 343] width 24 height 24
checkbox input "true"
click at [604, 367] on button "Cancel Order" at bounding box center [596, 373] width 88 height 23
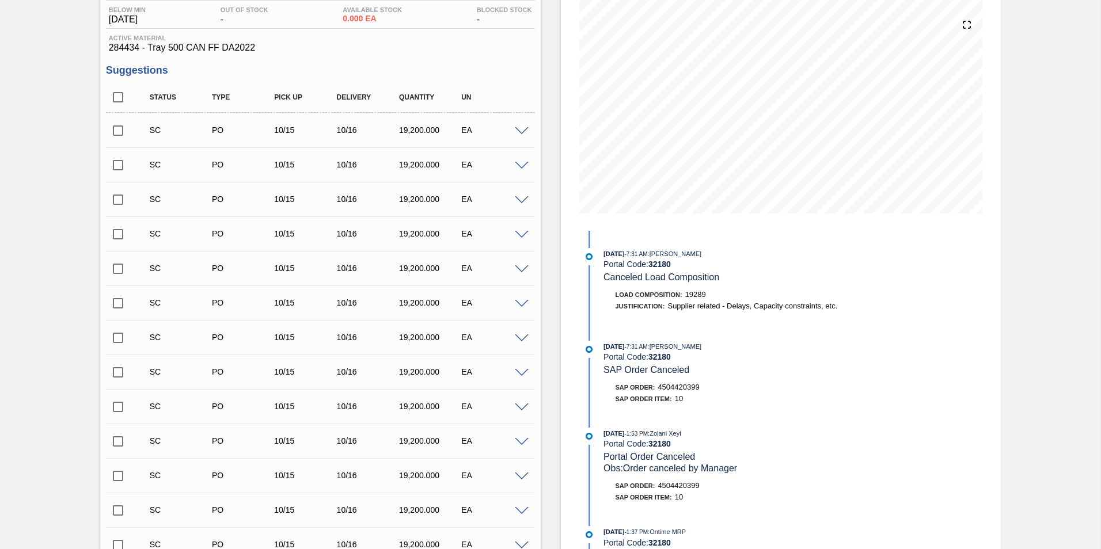
scroll to position [0, 0]
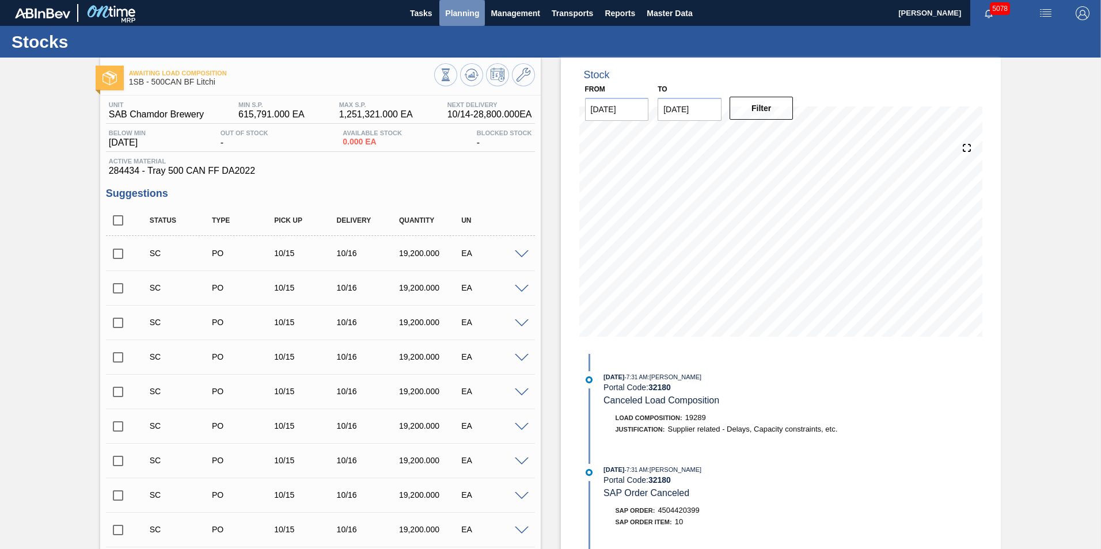
click at [459, 18] on span "Planning" at bounding box center [462, 13] width 34 height 14
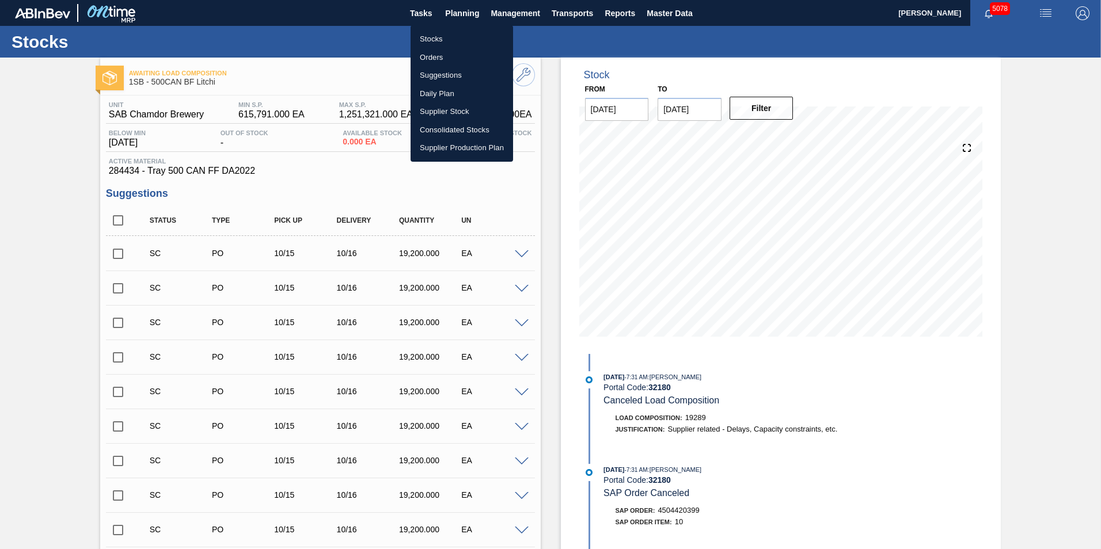
drag, startPoint x: 433, startPoint y: 43, endPoint x: 478, endPoint y: 184, distance: 147.5
click at [433, 43] on li "Stocks" at bounding box center [462, 39] width 103 height 18
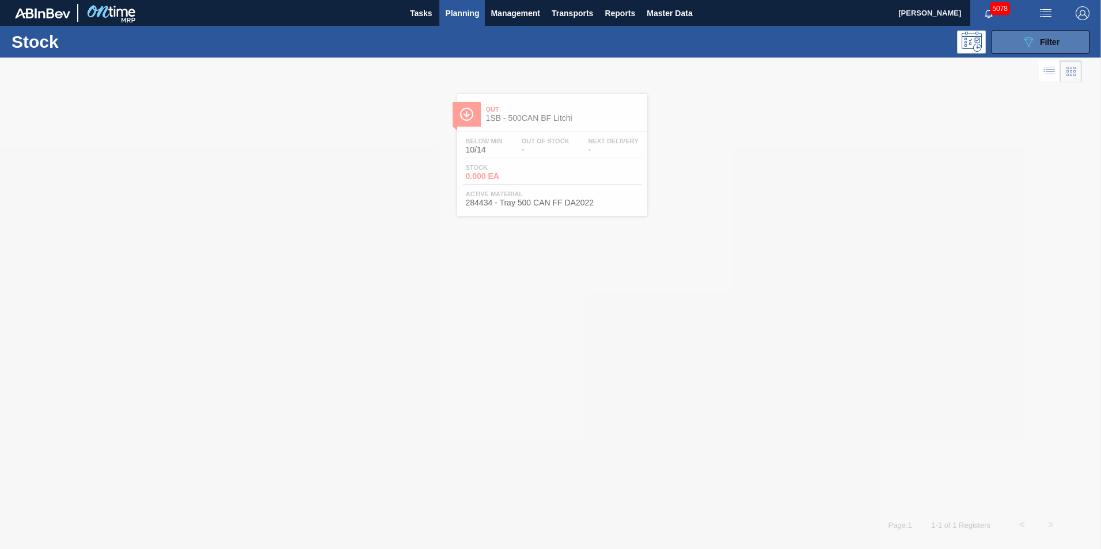
click at [1051, 45] on span "Filter" at bounding box center [1050, 41] width 20 height 9
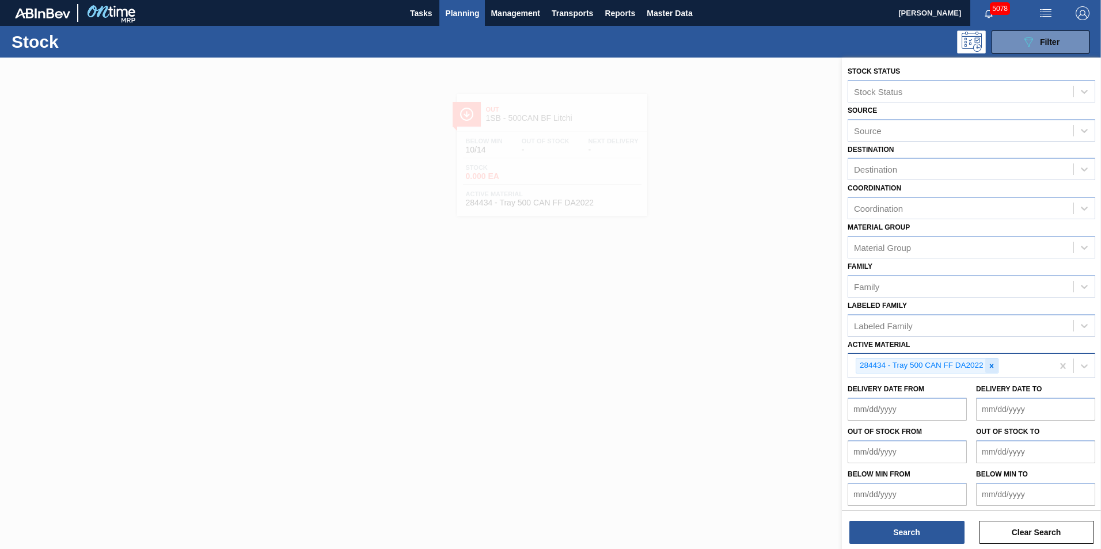
click at [991, 365] on icon at bounding box center [992, 366] width 8 height 8
paste Material "284565"
type Material "284565"
click at [927, 396] on div "284565 - Can 500 BF Ruby PU" at bounding box center [972, 395] width 248 height 21
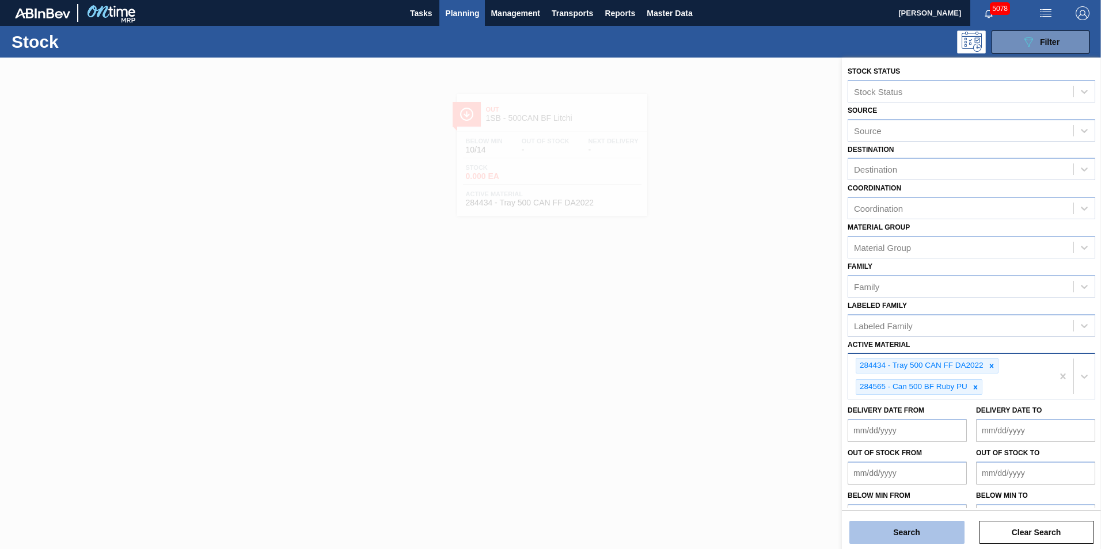
click at [930, 539] on button "Search" at bounding box center [907, 532] width 115 height 23
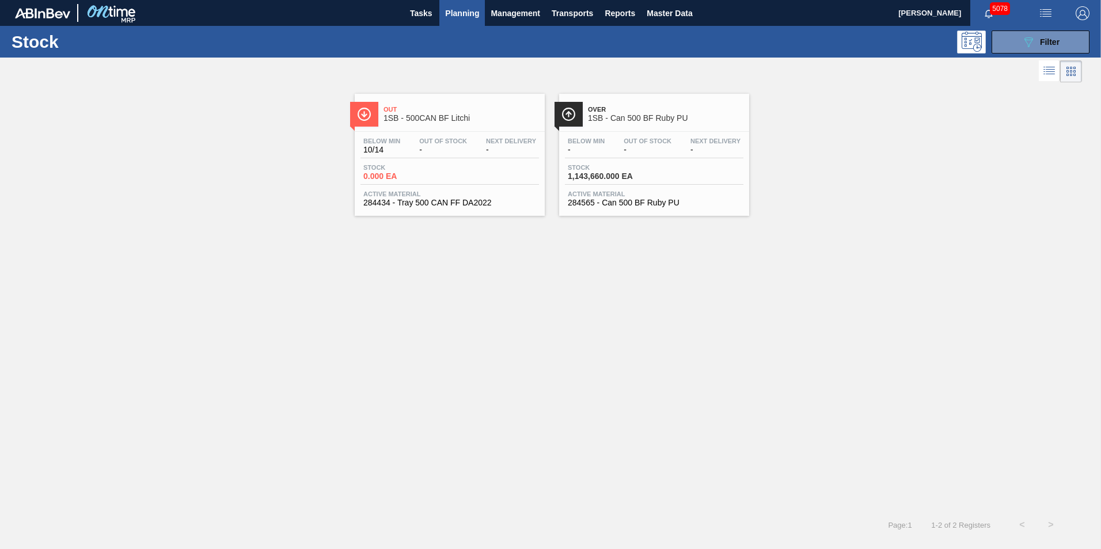
click at [376, 156] on div "Below Min 10/14 Out Of Stock - Next Delivery -" at bounding box center [450, 148] width 179 height 21
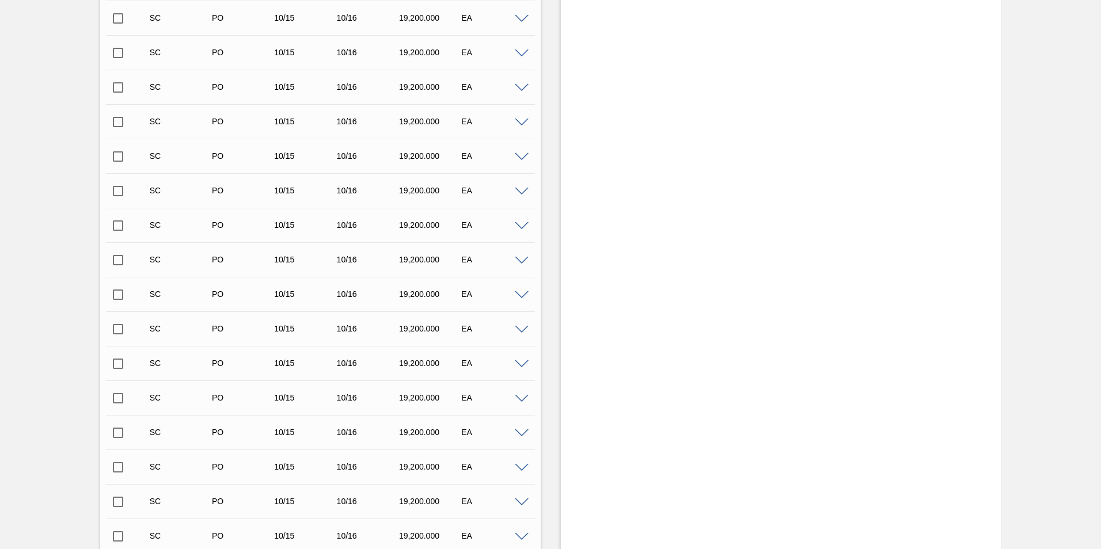
scroll to position [1385, 0]
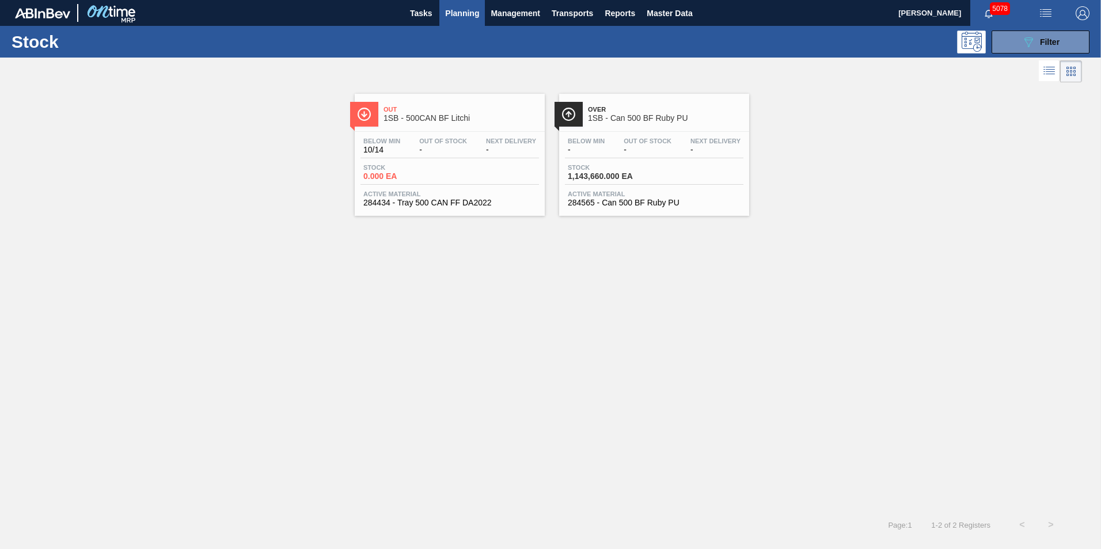
click at [643, 164] on span "Stock" at bounding box center [608, 167] width 81 height 7
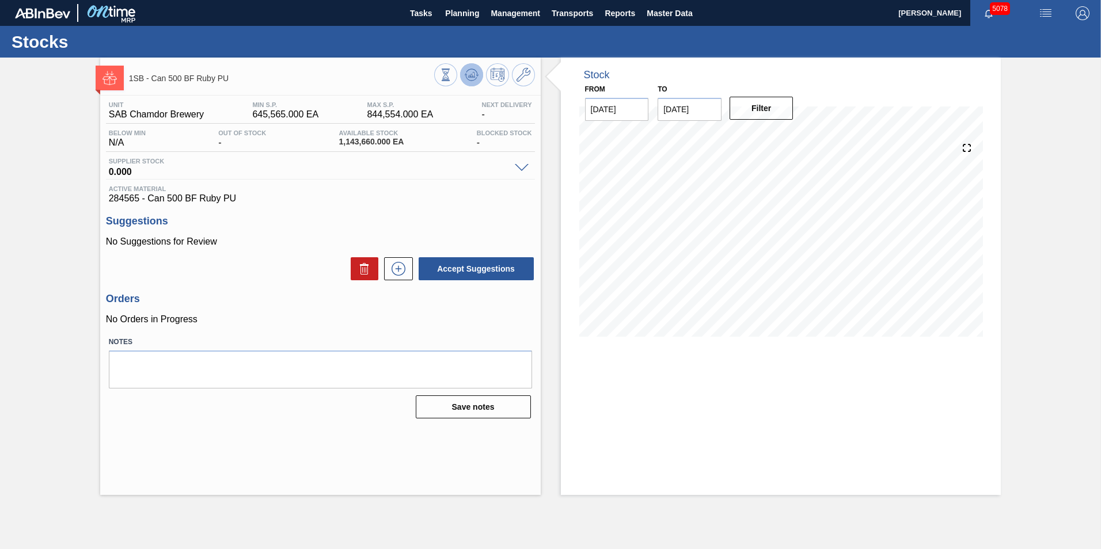
click at [471, 77] on icon at bounding box center [471, 74] width 7 height 5
click at [465, 14] on span "Planning" at bounding box center [462, 13] width 34 height 14
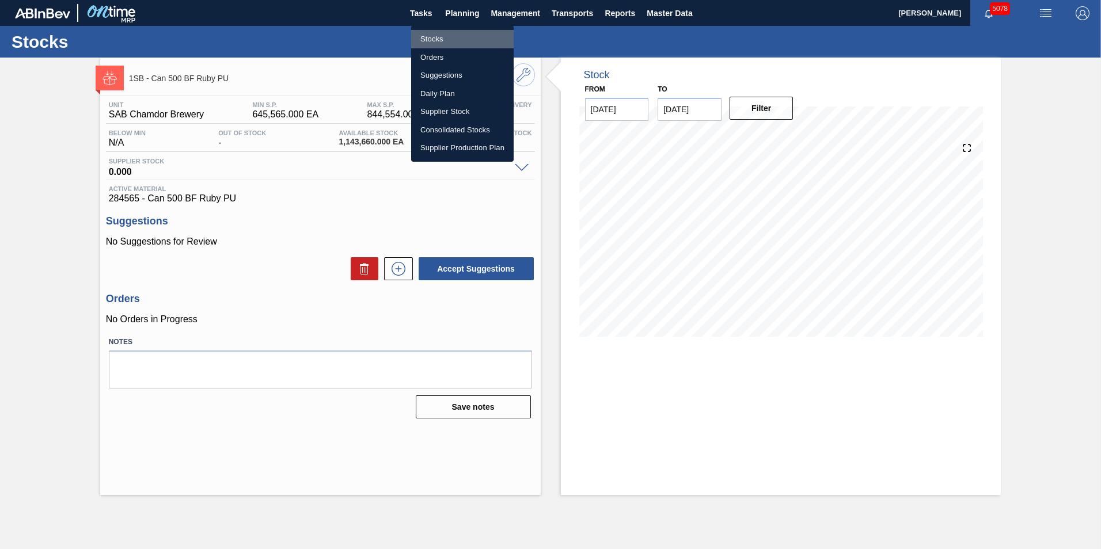
click at [437, 36] on li "Stocks" at bounding box center [462, 39] width 103 height 18
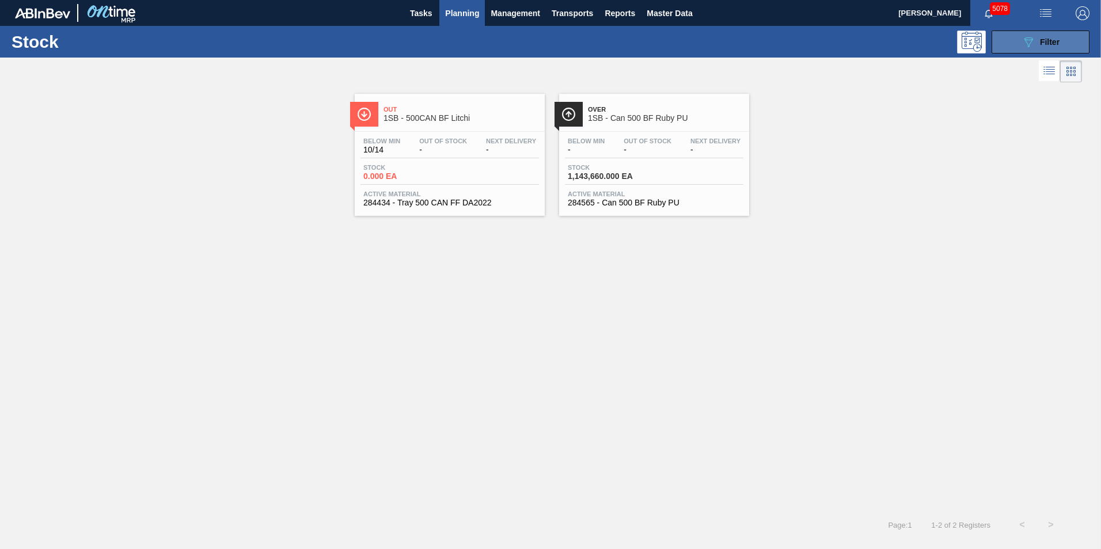
click at [1060, 39] on span "Filter" at bounding box center [1050, 41] width 20 height 9
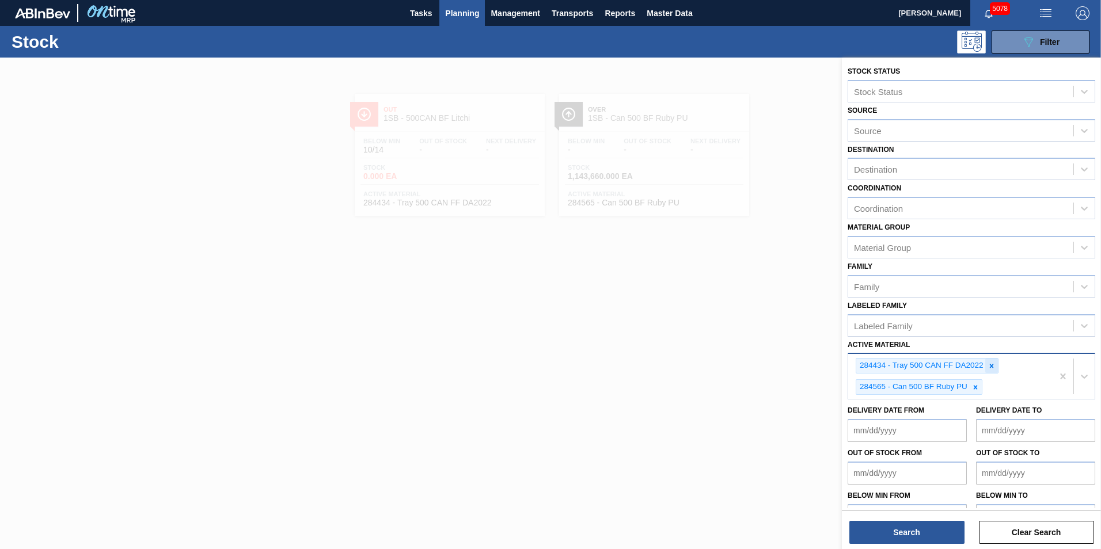
click at [991, 365] on icon at bounding box center [992, 366] width 4 height 4
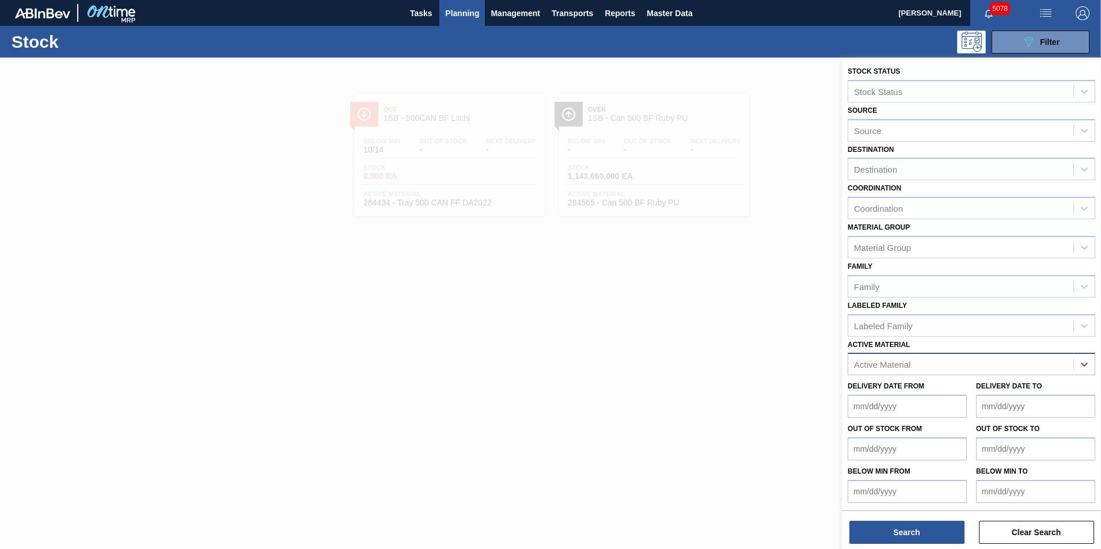
paste Material "284565"
type Material "284565"
click at [949, 389] on div "284565 - Can 500 BF Ruby PU" at bounding box center [972, 392] width 248 height 21
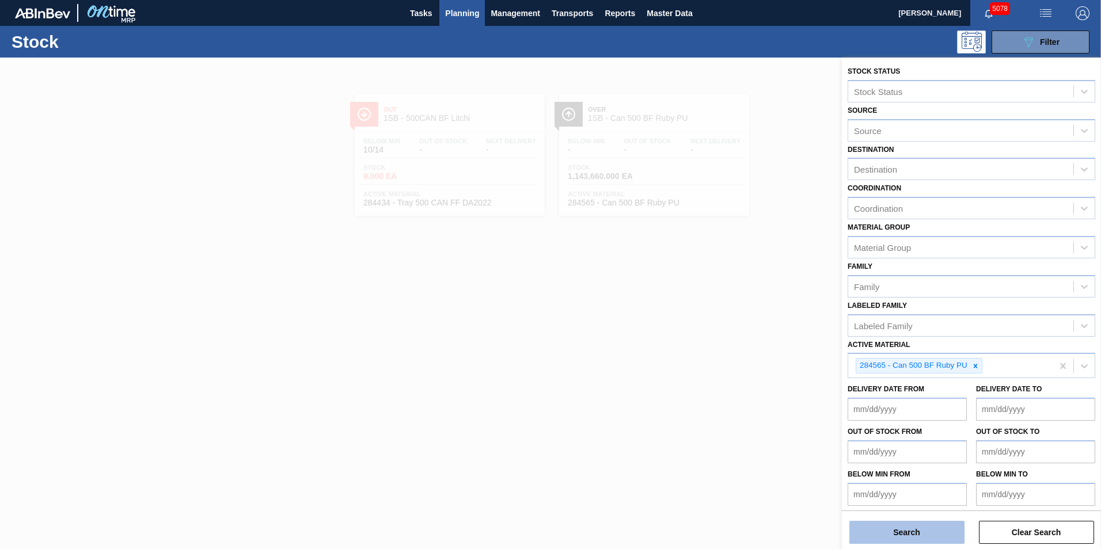
click at [904, 535] on button "Search" at bounding box center [907, 532] width 115 height 23
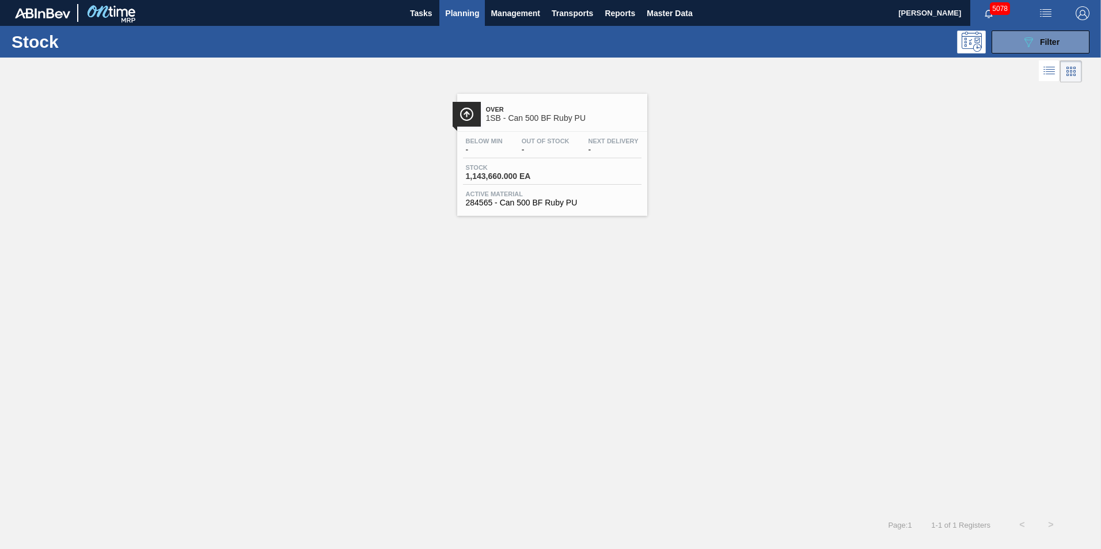
click at [503, 165] on span "Stock" at bounding box center [506, 167] width 81 height 7
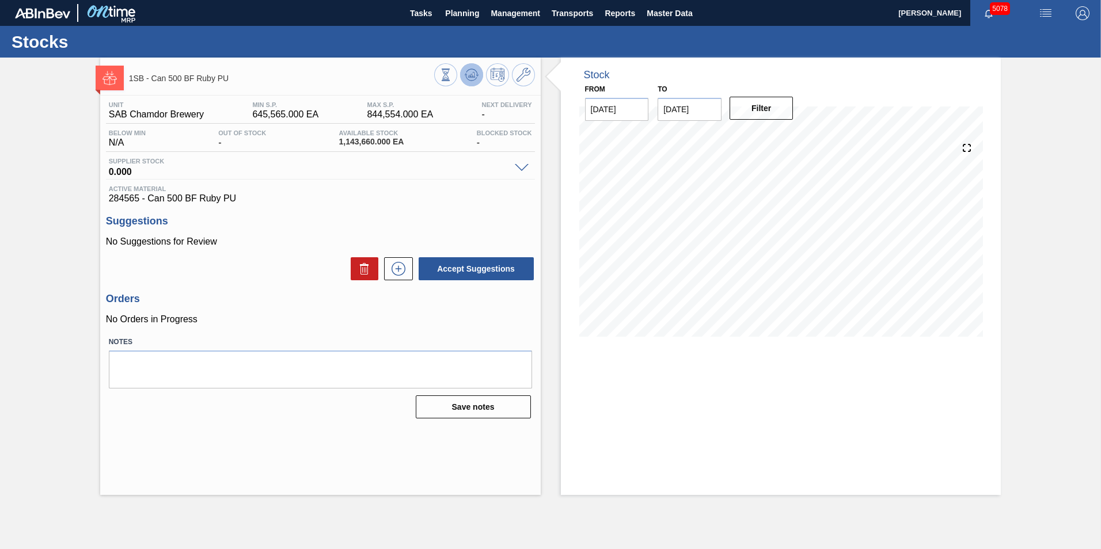
click at [469, 80] on icon at bounding box center [471, 78] width 12 height 6
click at [465, 11] on span "Planning" at bounding box center [462, 13] width 34 height 14
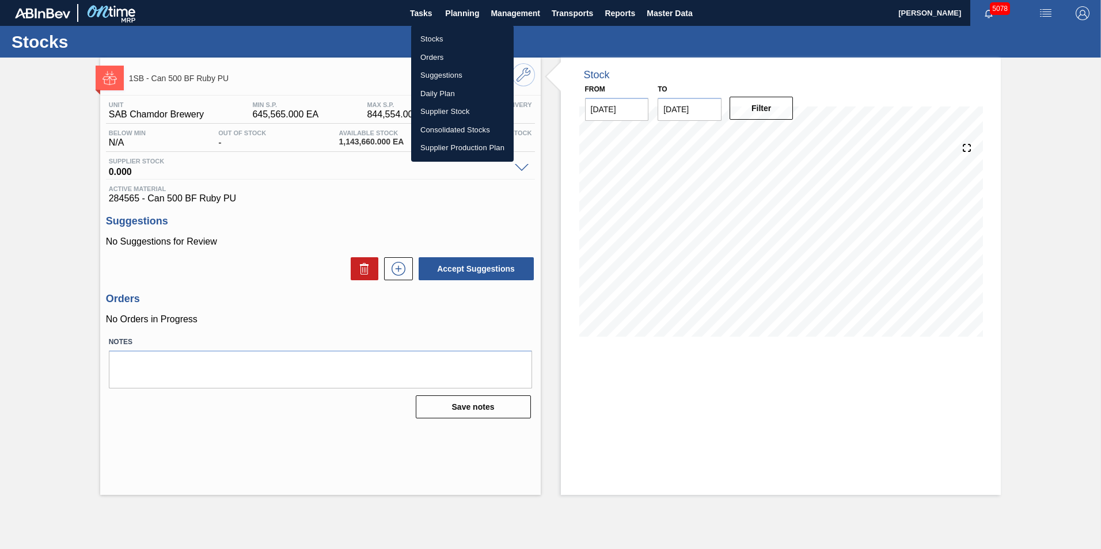
drag, startPoint x: 429, startPoint y: 37, endPoint x: 628, endPoint y: 206, distance: 260.3
click at [429, 37] on li "Stocks" at bounding box center [462, 39] width 103 height 18
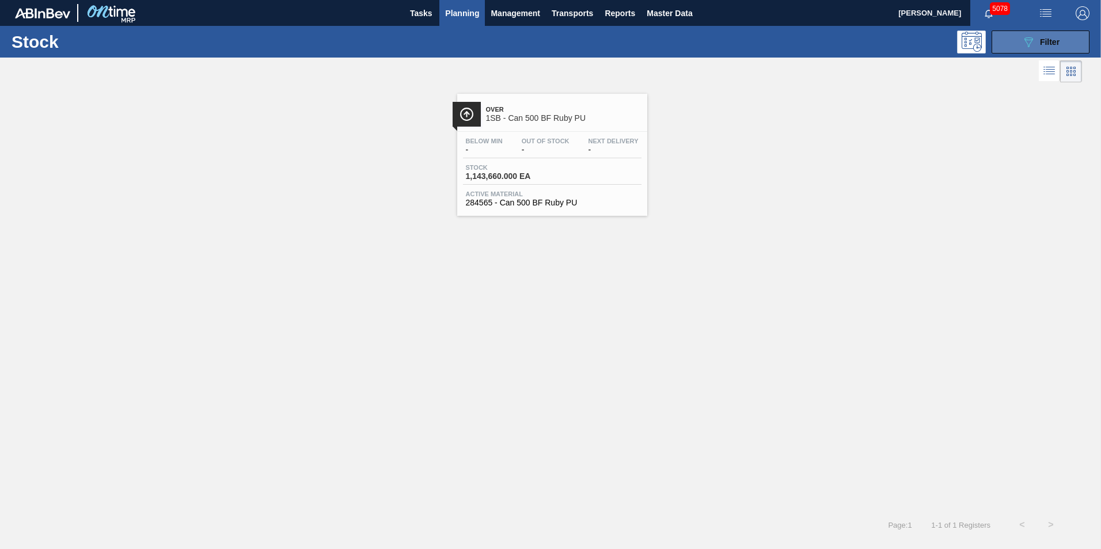
click at [1053, 40] on span "Filter" at bounding box center [1050, 41] width 20 height 9
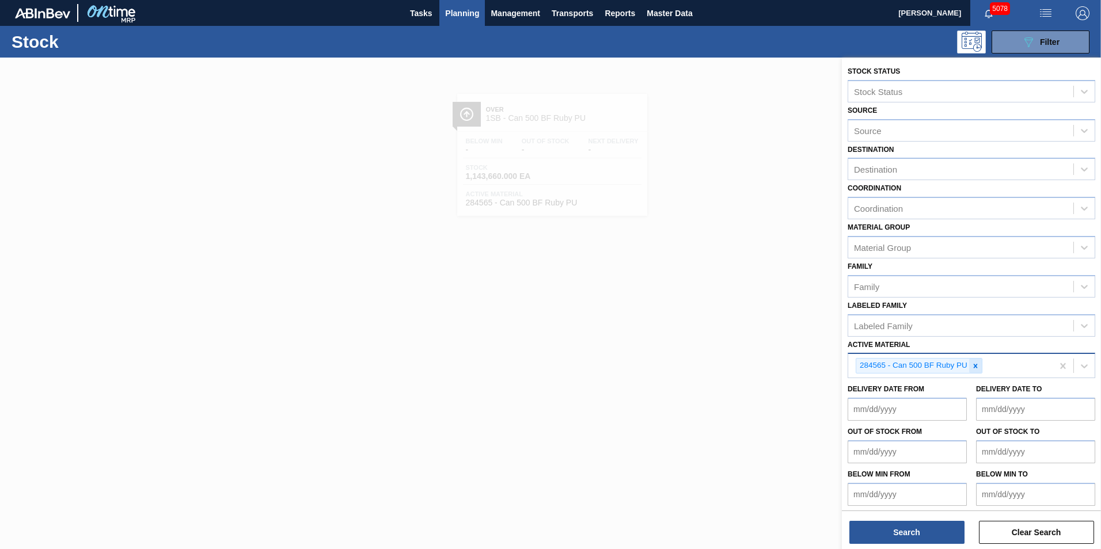
click at [979, 366] on div at bounding box center [975, 366] width 13 height 14
paste Material "78740"
type Material "78740"
click at [981, 367] on icon at bounding box center [980, 366] width 4 height 4
paste Material "78740"
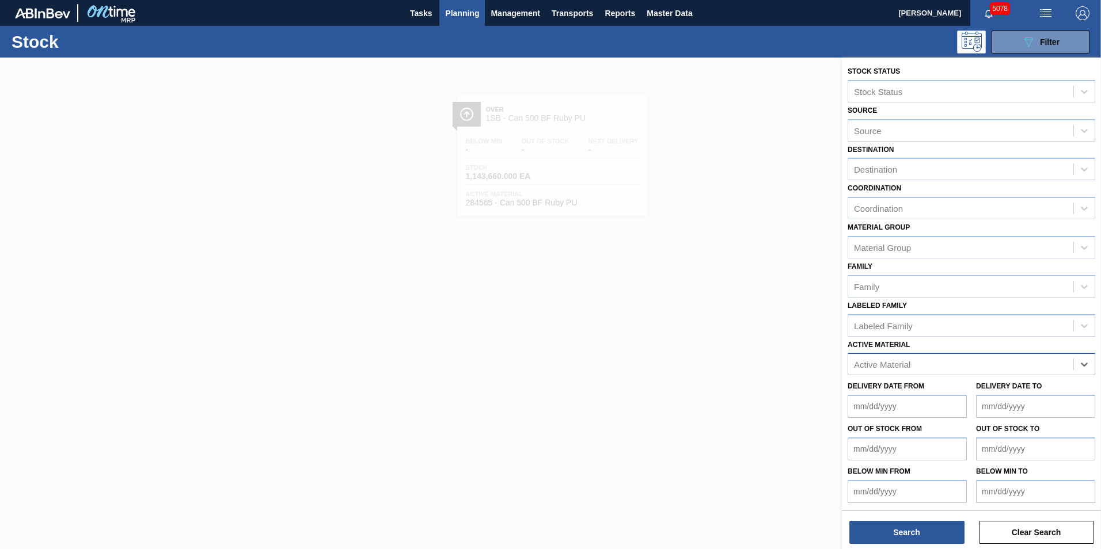
type Material "78740"
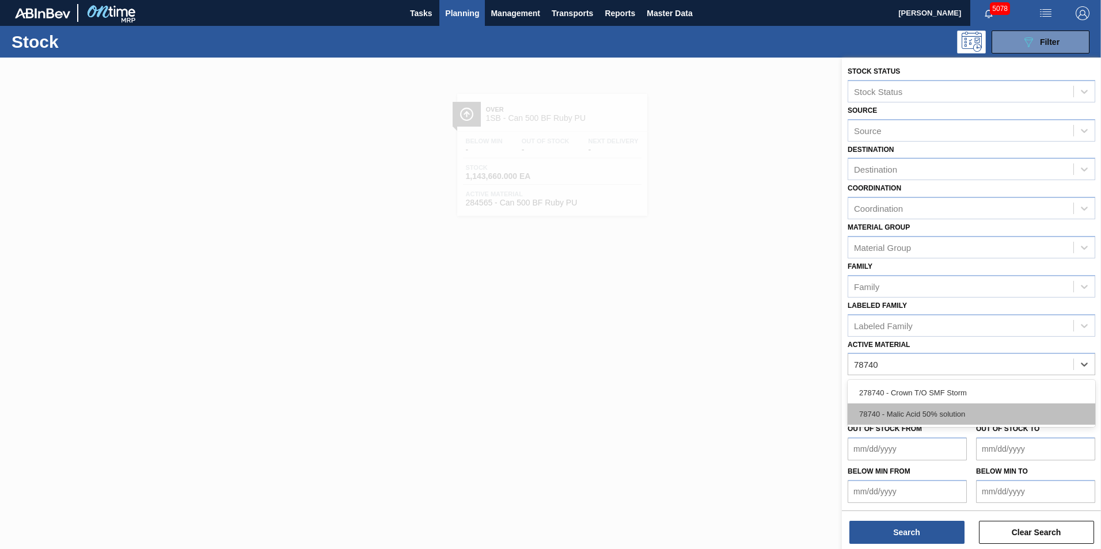
click at [948, 414] on div "78740 - Malic Acid 50% solution" at bounding box center [972, 414] width 248 height 21
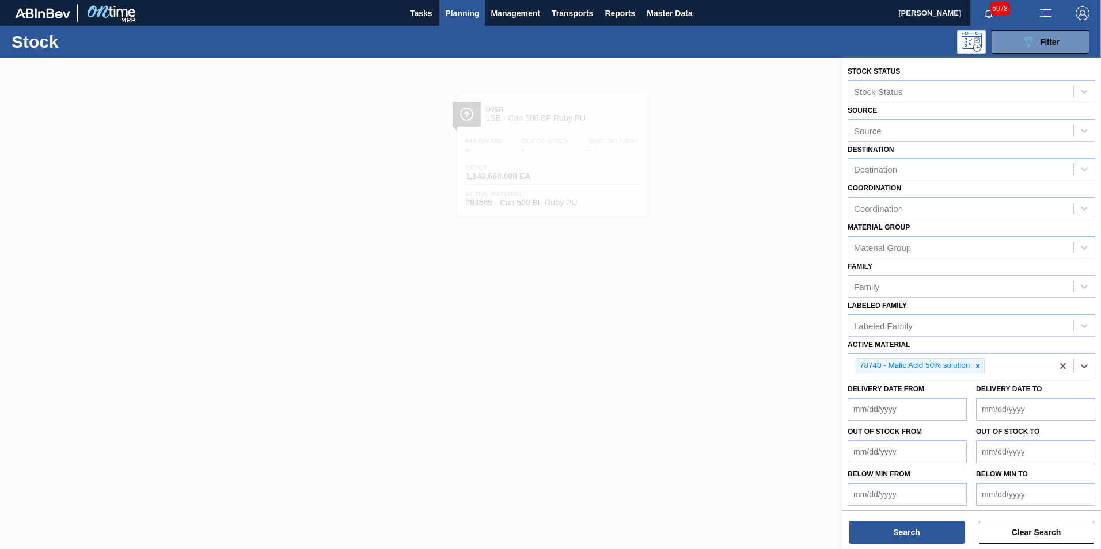
click at [906, 544] on div "Stock Status Stock Status Source Source Destination Destination Coordination Co…" at bounding box center [971, 305] width 259 height 494
click at [905, 532] on button "Search" at bounding box center [907, 532] width 115 height 23
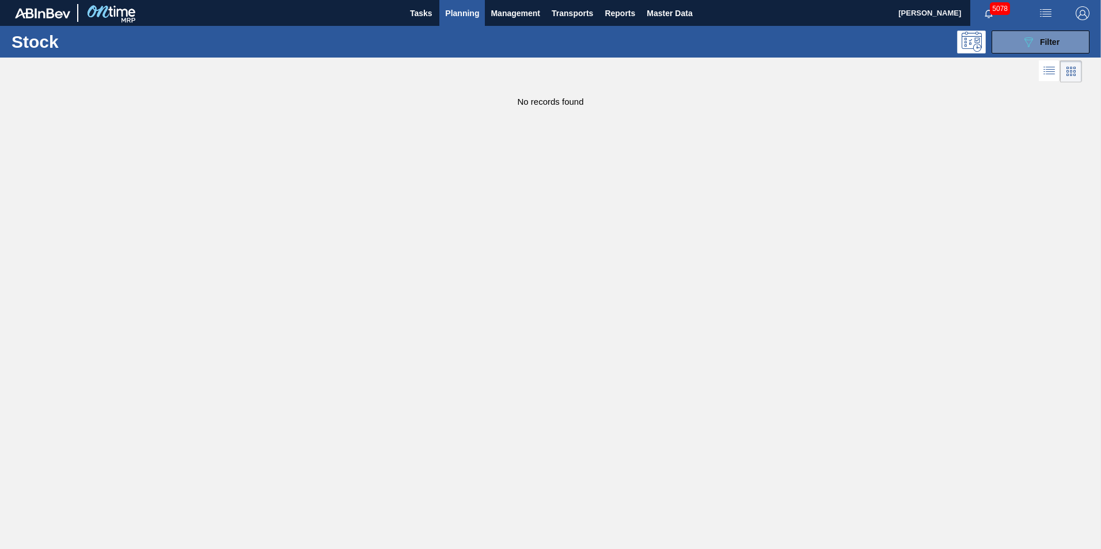
drag, startPoint x: 743, startPoint y: 364, endPoint x: 733, endPoint y: 355, distance: 13.4
click at [740, 362] on main "Tasks Planning Management Transports Reports Master Data [PERSON_NAME] 5078 Mar…" at bounding box center [550, 274] width 1101 height 549
click at [464, 15] on span "Planning" at bounding box center [462, 13] width 34 height 14
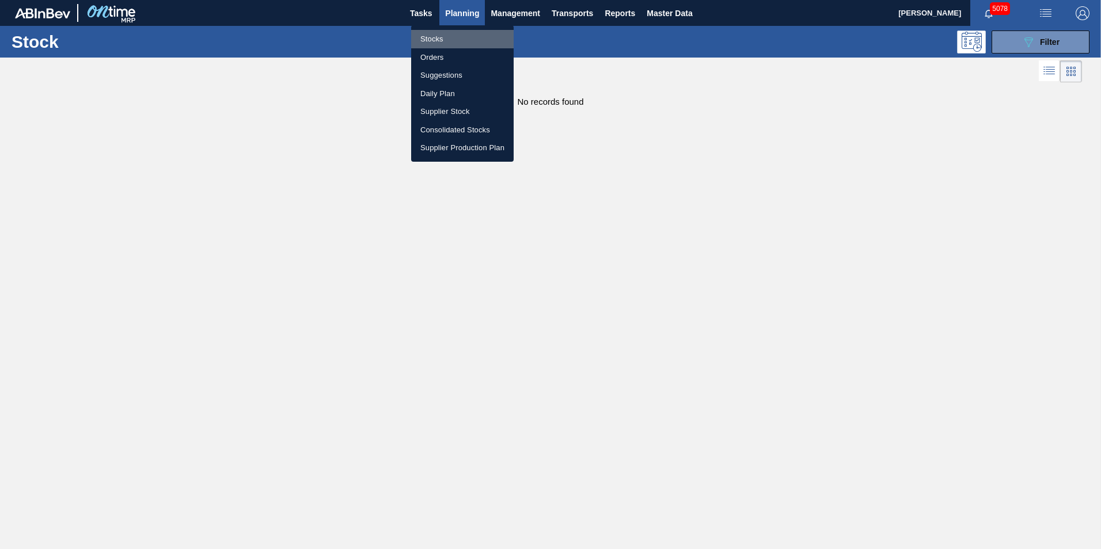
click at [428, 36] on li "Stocks" at bounding box center [462, 39] width 103 height 18
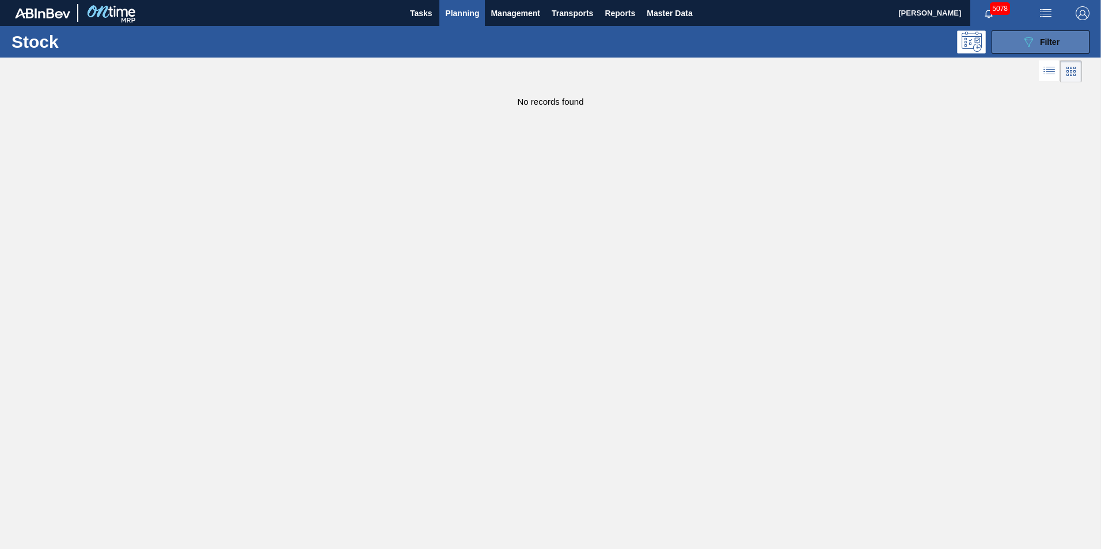
click at [1059, 41] on span "Filter" at bounding box center [1050, 41] width 20 height 9
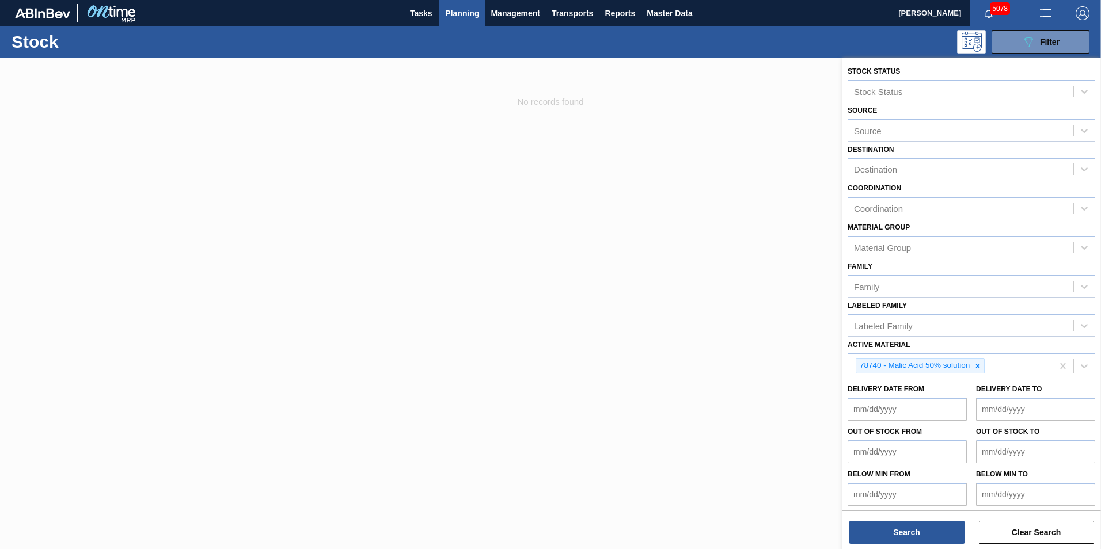
click at [978, 365] on icon at bounding box center [978, 366] width 8 height 8
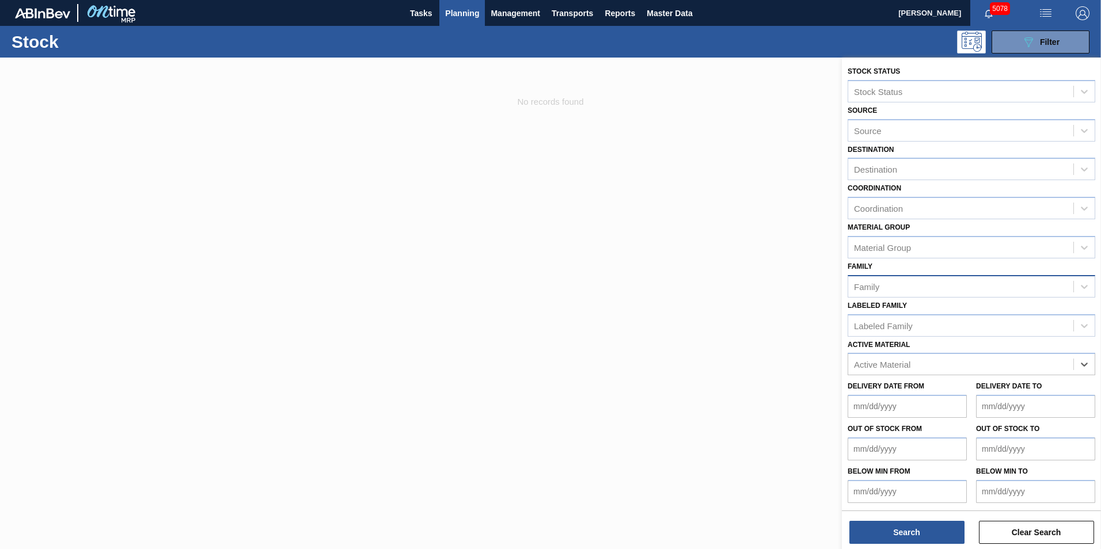
paste Material "284562"
type Material "284562"
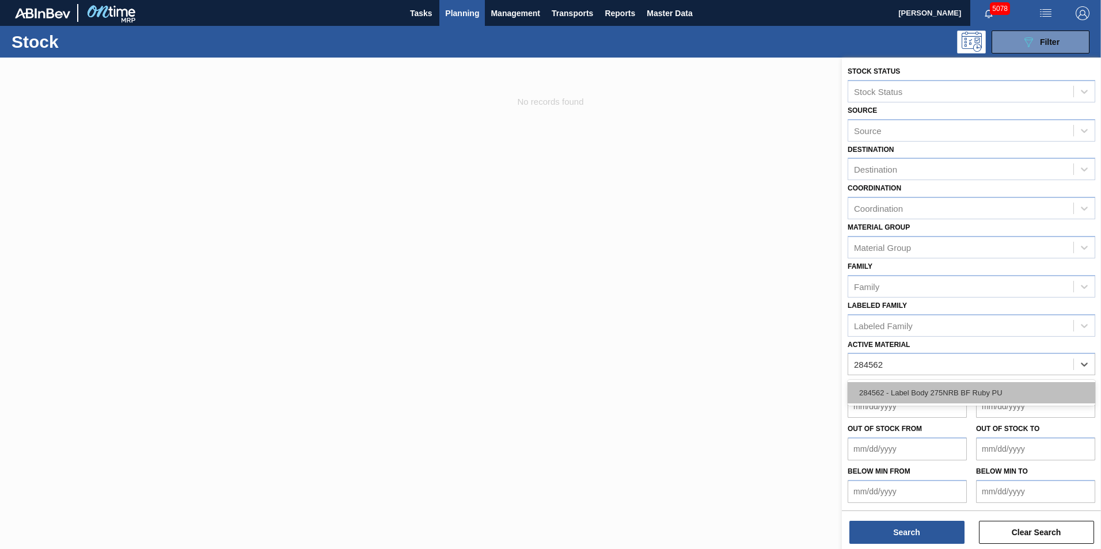
click at [933, 393] on div "284562 - Label Body 275NRB BF Ruby PU" at bounding box center [972, 392] width 248 height 21
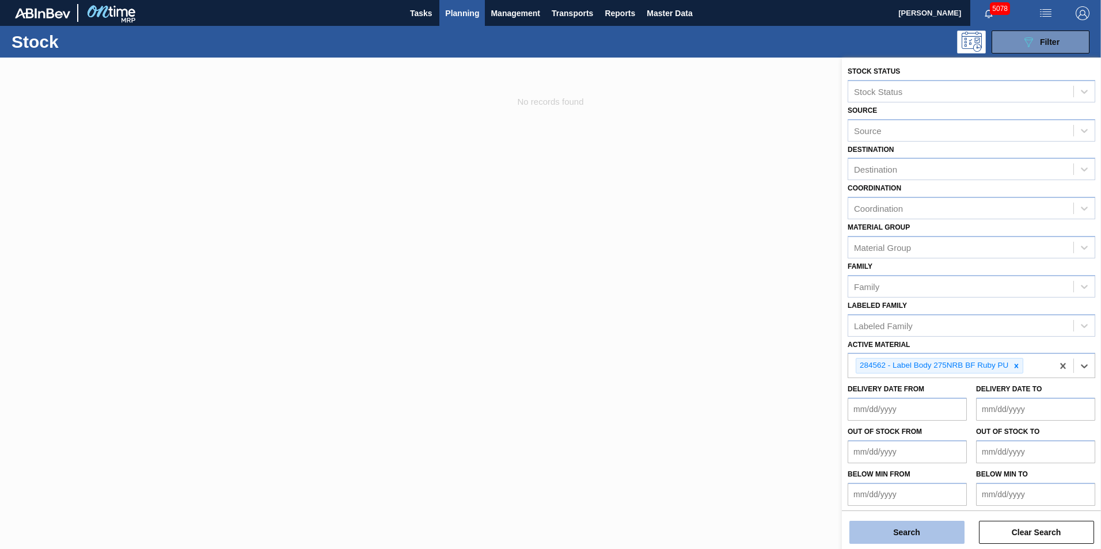
click at [903, 535] on button "Search" at bounding box center [907, 532] width 115 height 23
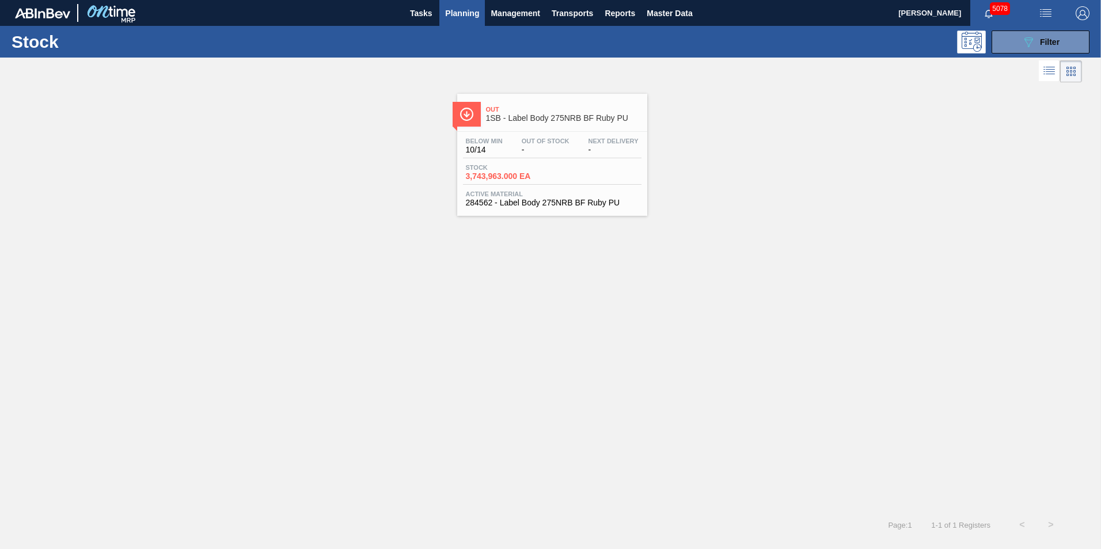
drag, startPoint x: 552, startPoint y: 157, endPoint x: 543, endPoint y: 151, distance: 11.4
click at [552, 155] on div "Below Min 10/14 Out Of Stock - Next Delivery -" at bounding box center [552, 148] width 179 height 21
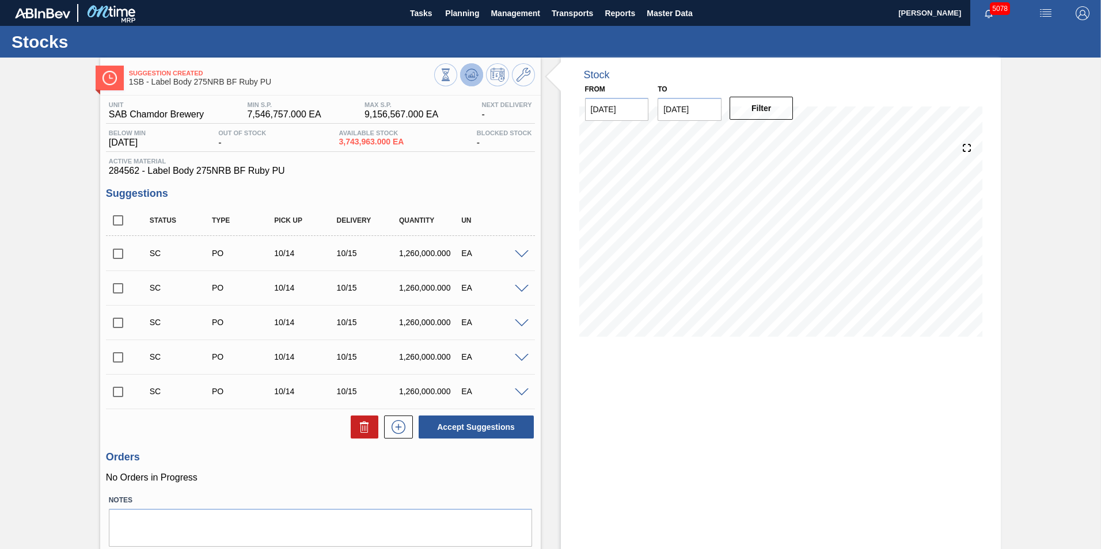
click at [465, 78] on icon at bounding box center [472, 75] width 14 height 14
click at [465, 18] on span "Planning" at bounding box center [462, 13] width 34 height 14
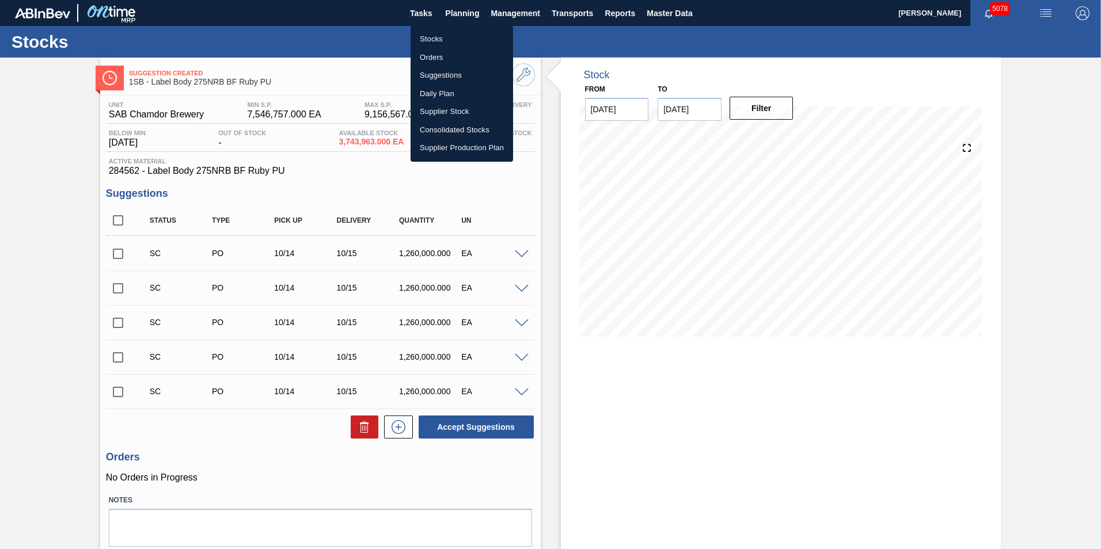
drag, startPoint x: 431, startPoint y: 37, endPoint x: 552, endPoint y: 127, distance: 151.1
click at [431, 37] on li "Stocks" at bounding box center [462, 39] width 103 height 18
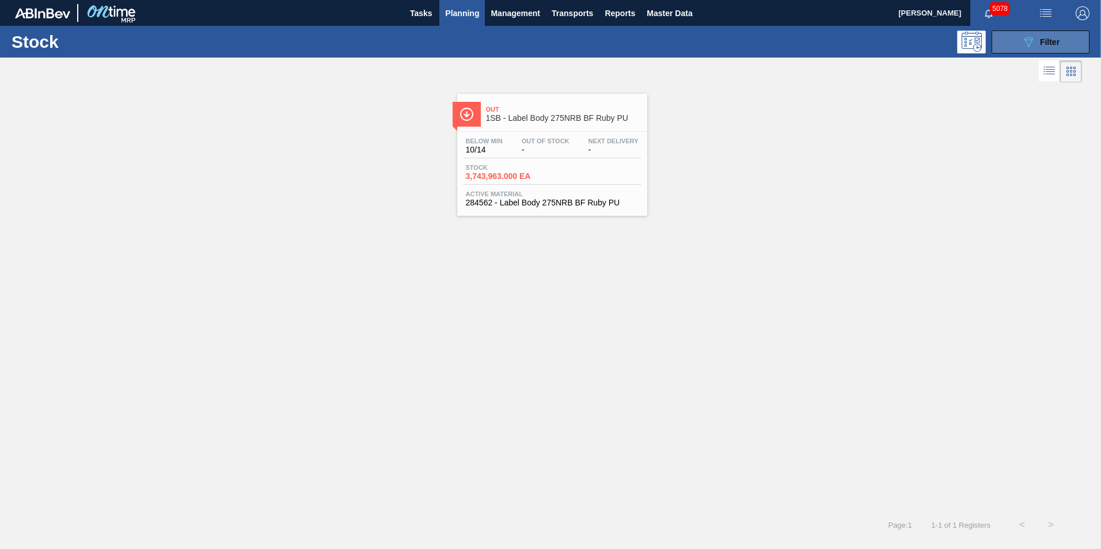
click at [1057, 43] on span "Filter" at bounding box center [1050, 41] width 20 height 9
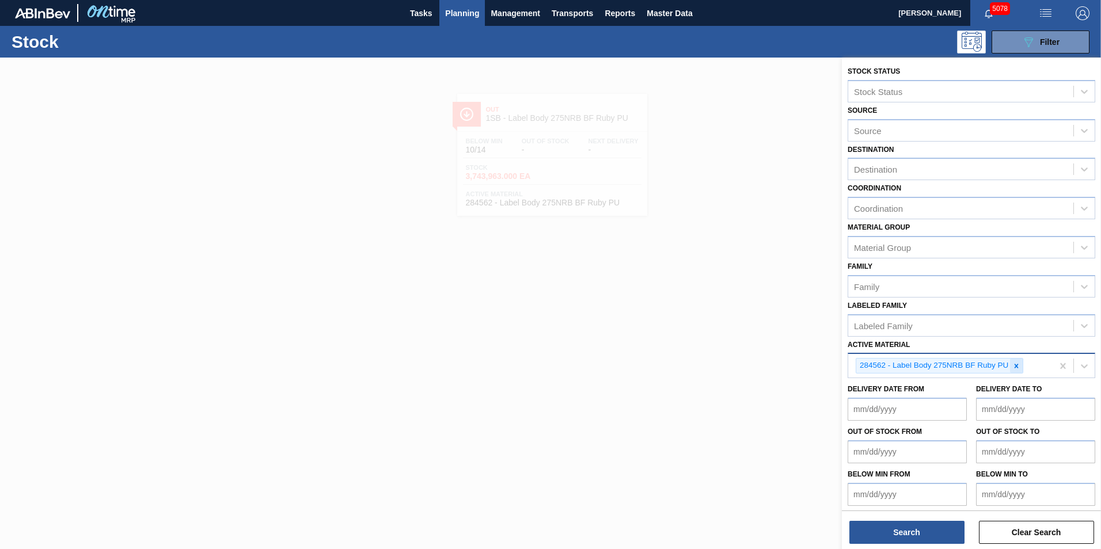
click at [1017, 365] on icon at bounding box center [1017, 366] width 8 height 8
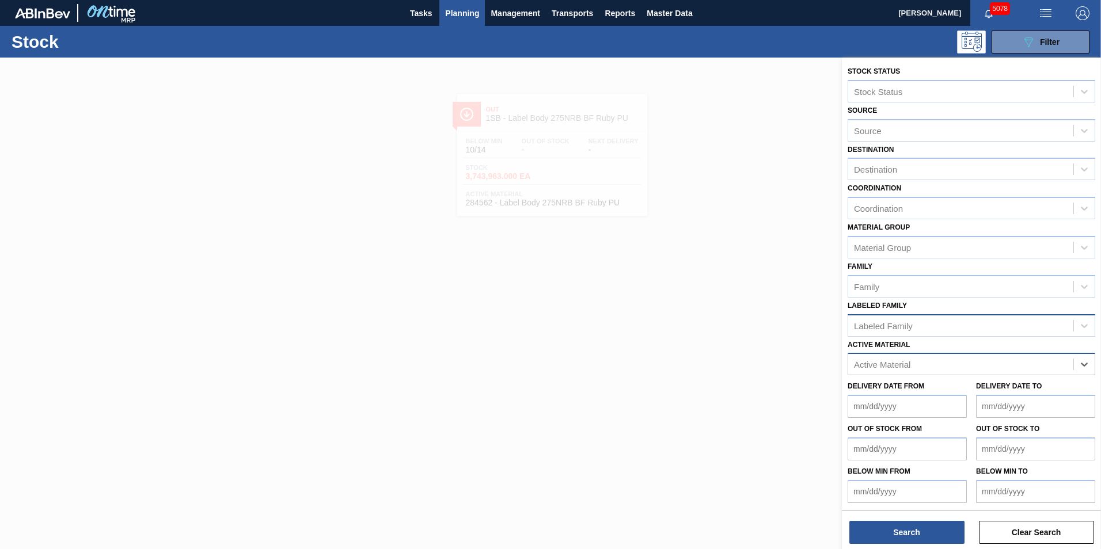
paste Material "283366"
type Material "283366"
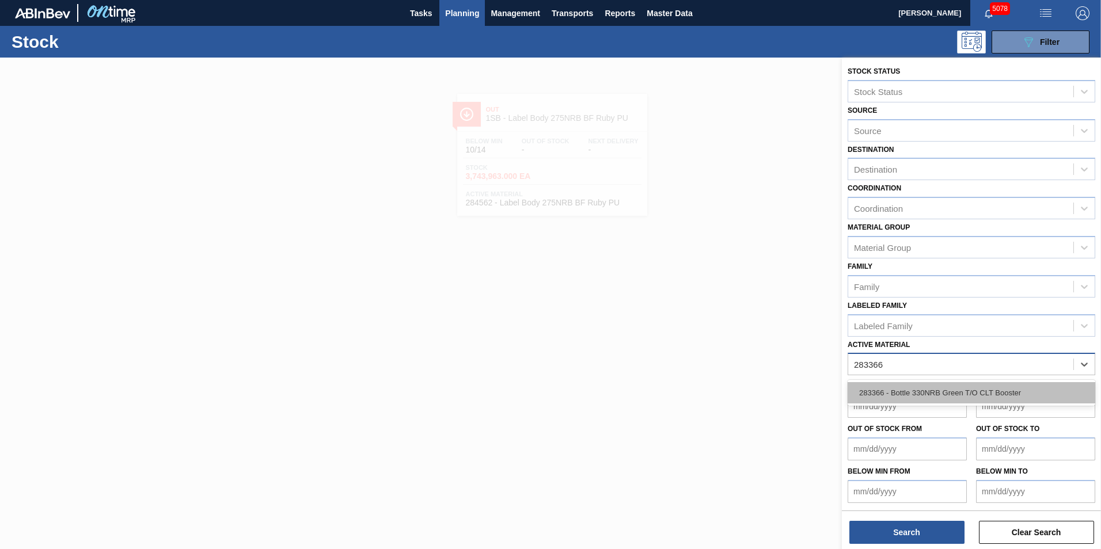
click at [960, 385] on div "283366 - Bottle 330NRB Green T/O CLT Booster" at bounding box center [972, 392] width 248 height 21
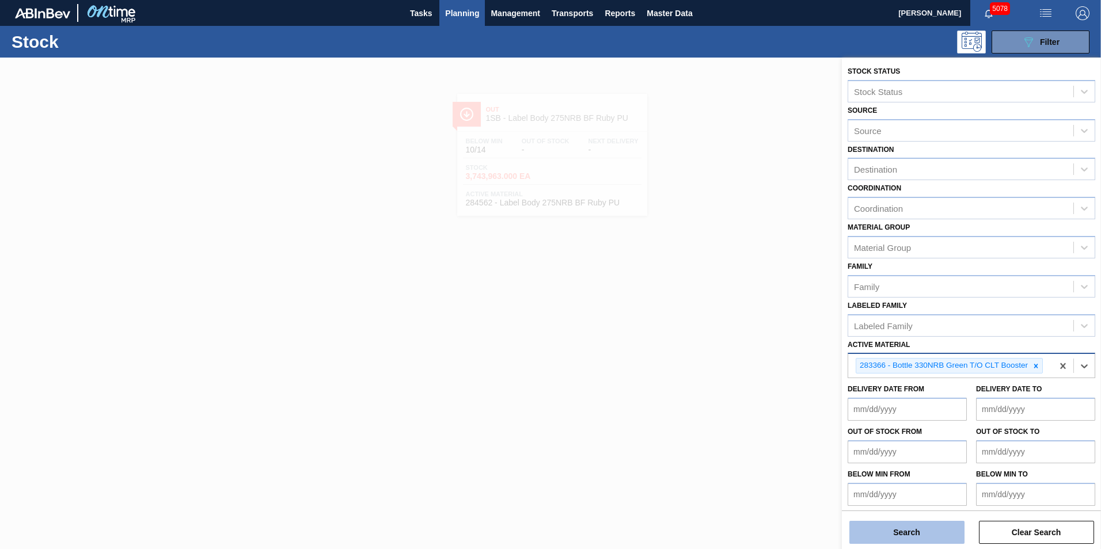
click at [916, 532] on button "Search" at bounding box center [907, 532] width 115 height 23
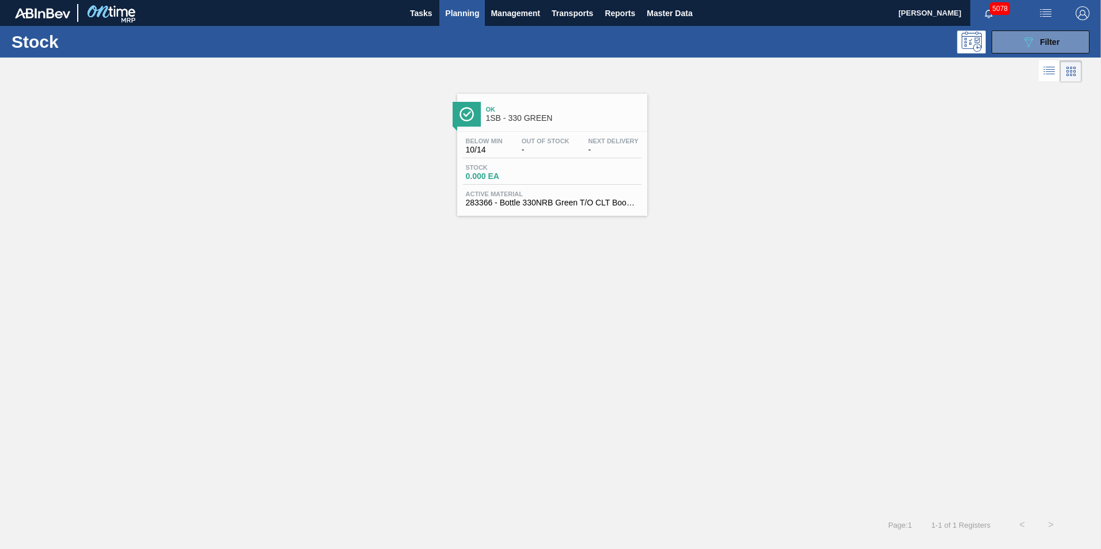
click at [498, 105] on div "Ok 1SB - 330 GREEN" at bounding box center [564, 114] width 156 height 26
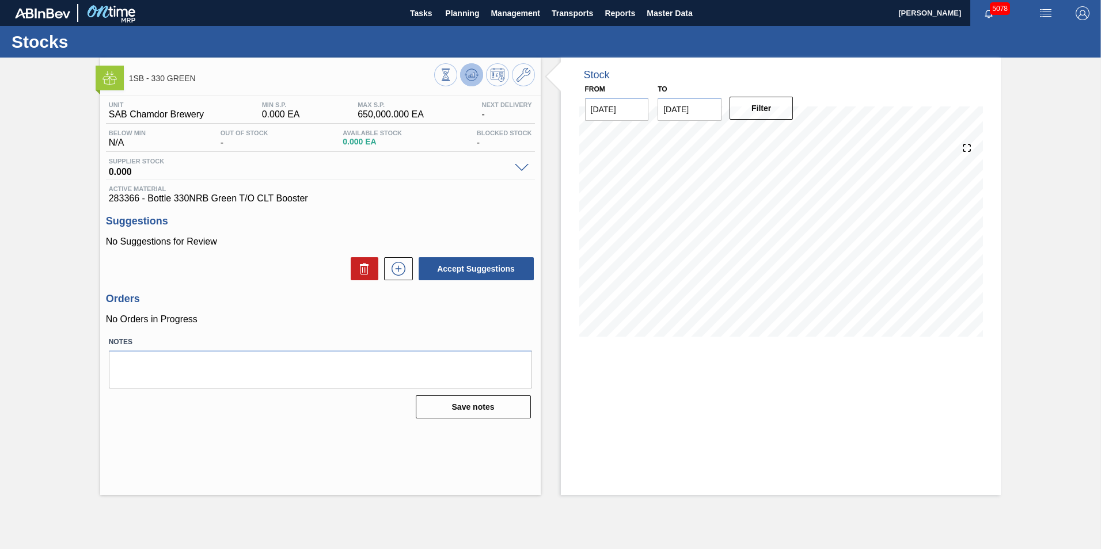
click at [468, 74] on icon at bounding box center [472, 75] width 14 height 14
click at [454, 16] on span "Planning" at bounding box center [462, 13] width 34 height 14
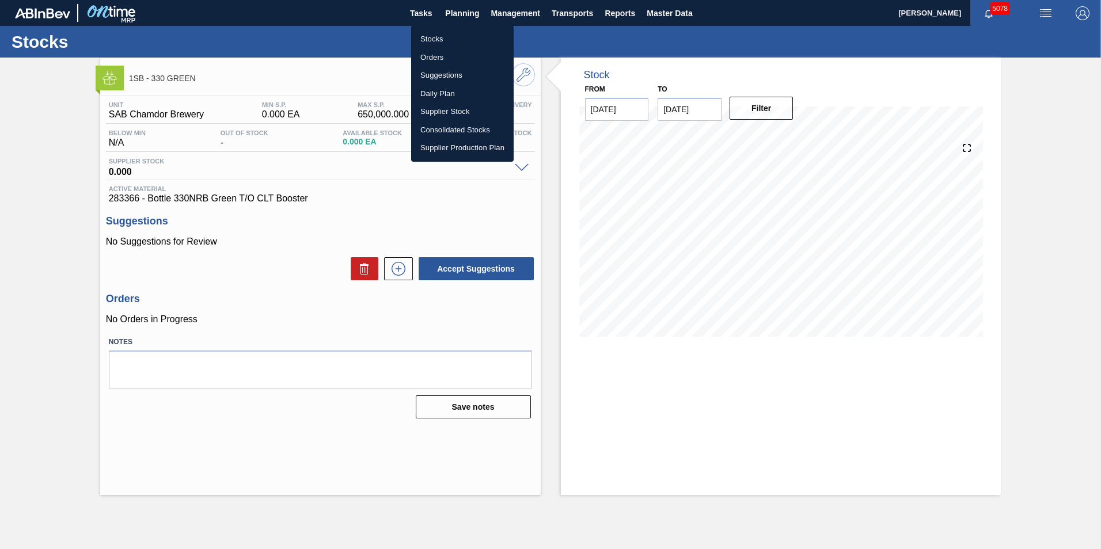
drag, startPoint x: 433, startPoint y: 35, endPoint x: 477, endPoint y: 93, distance: 73.3
click at [433, 35] on li "Stocks" at bounding box center [462, 39] width 103 height 18
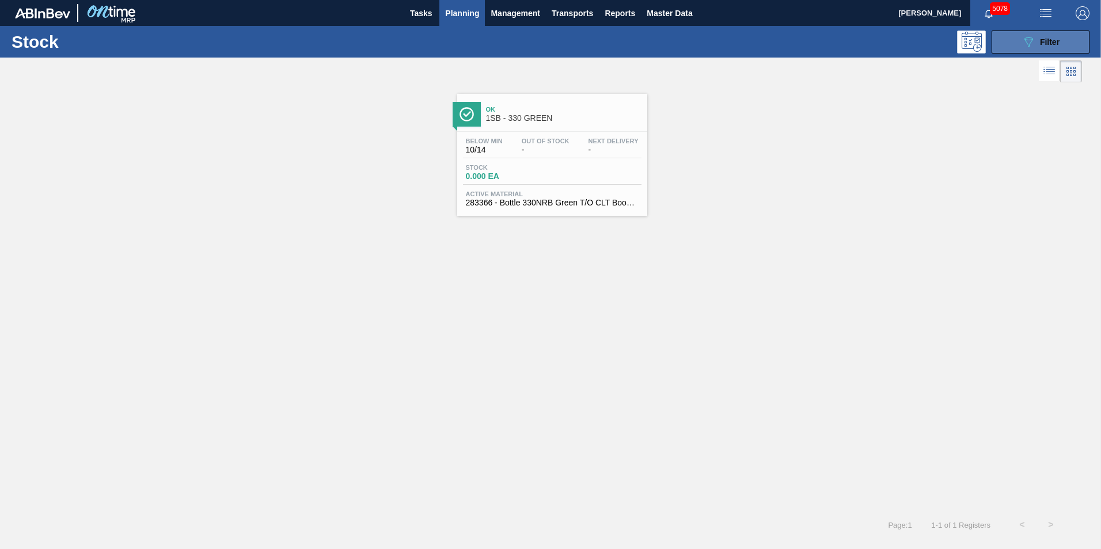
click at [1041, 40] on span "Filter" at bounding box center [1050, 41] width 20 height 9
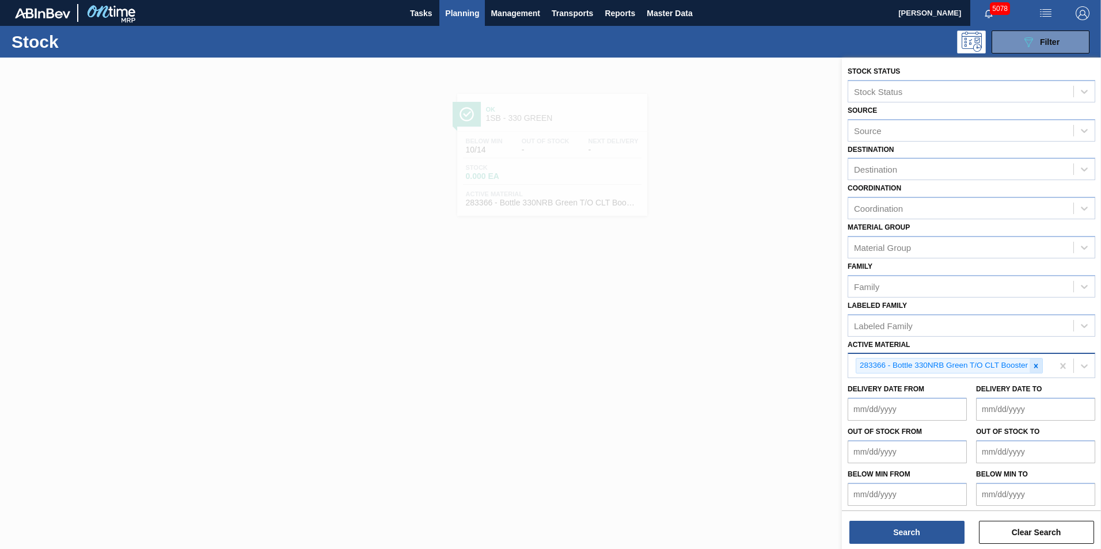
click at [1037, 369] on icon at bounding box center [1036, 366] width 8 height 8
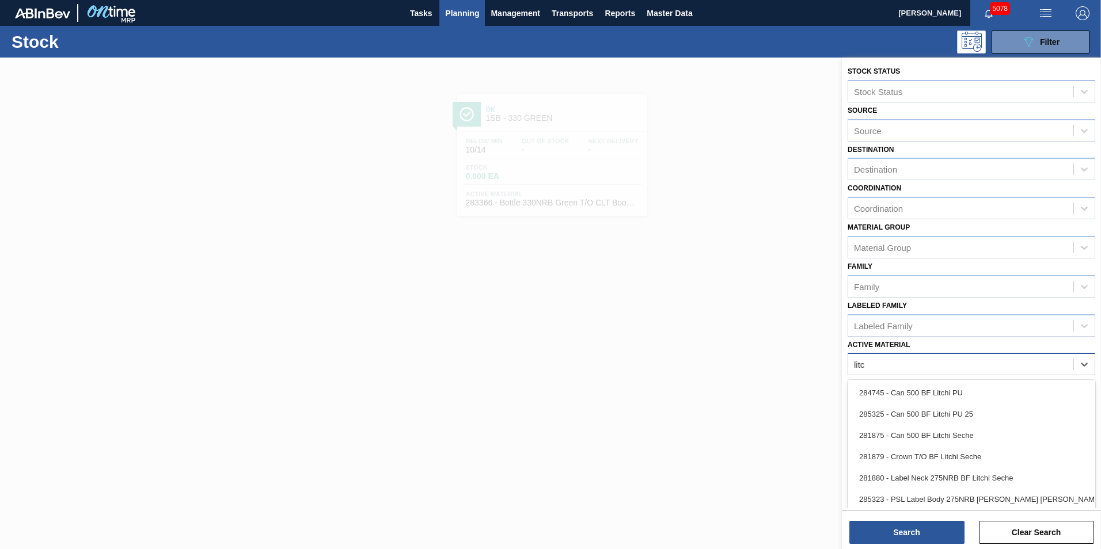
type Material "[PERSON_NAME]"
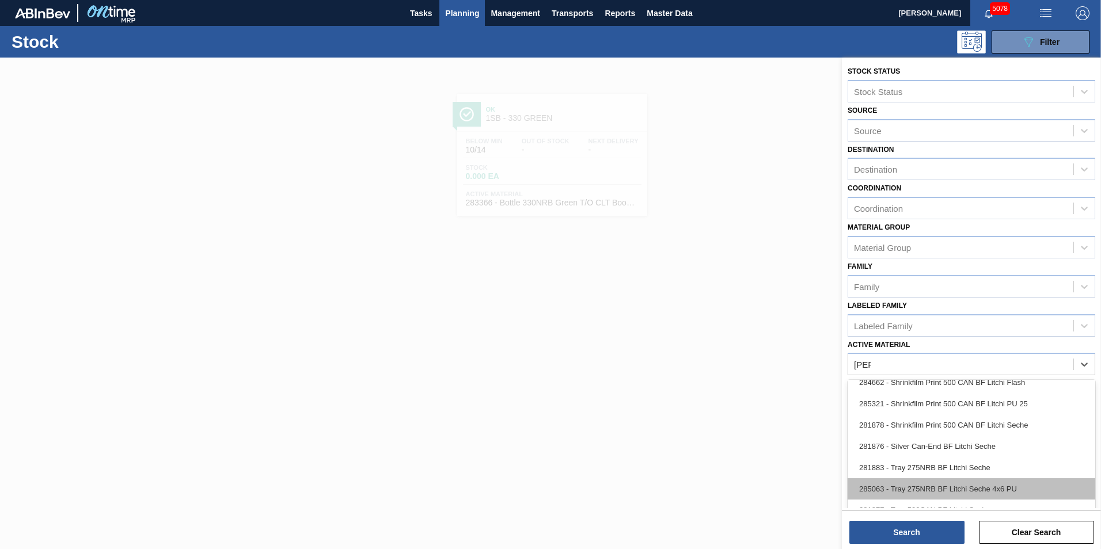
click at [972, 486] on div "285063 - Tray 275NRB BF Litchi Seche 4x6 PU" at bounding box center [972, 489] width 248 height 21
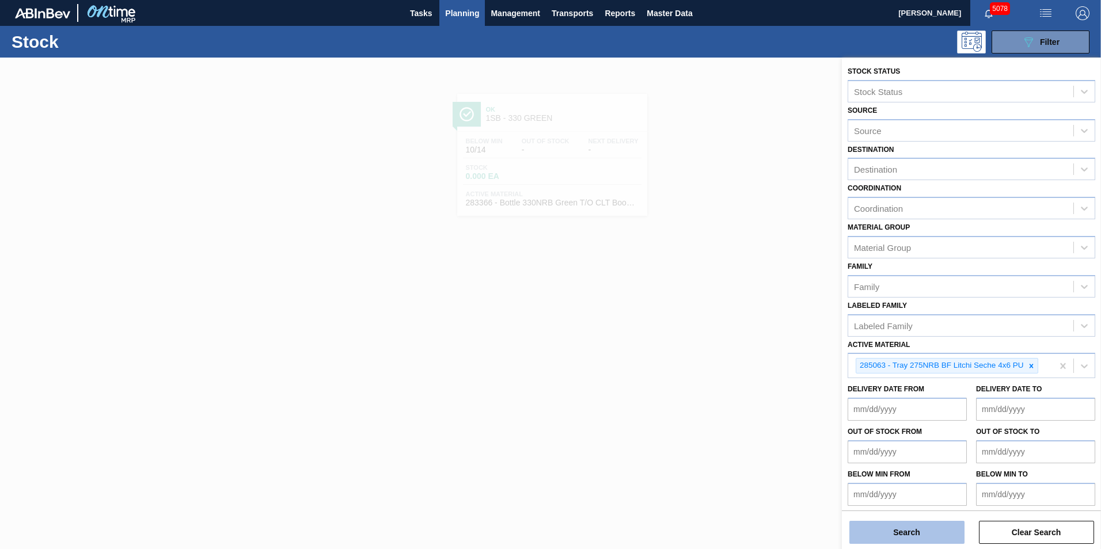
click at [927, 528] on button "Search" at bounding box center [907, 532] width 115 height 23
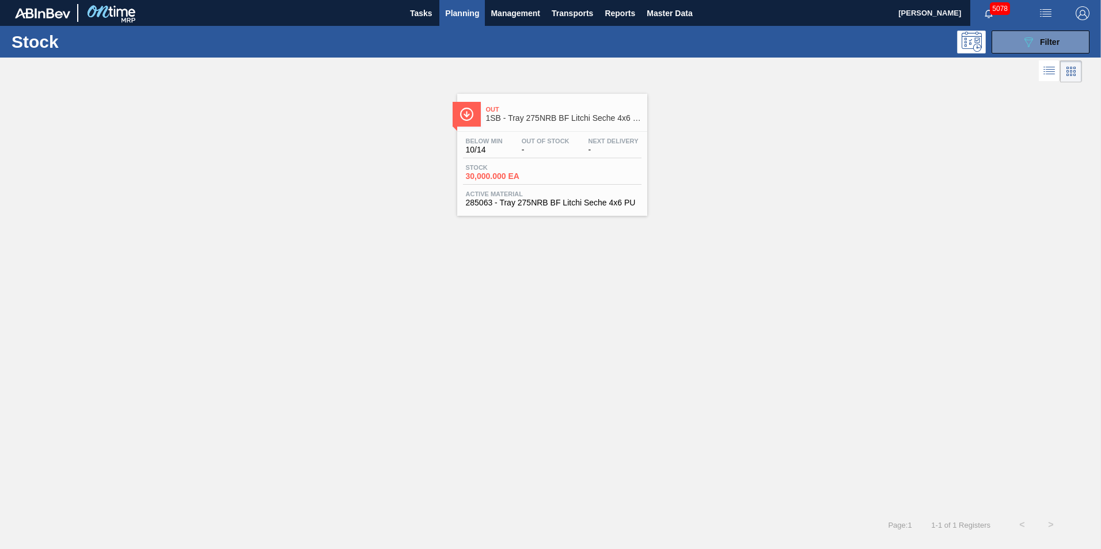
click at [524, 180] on span "30,000.000 EA" at bounding box center [506, 176] width 81 height 9
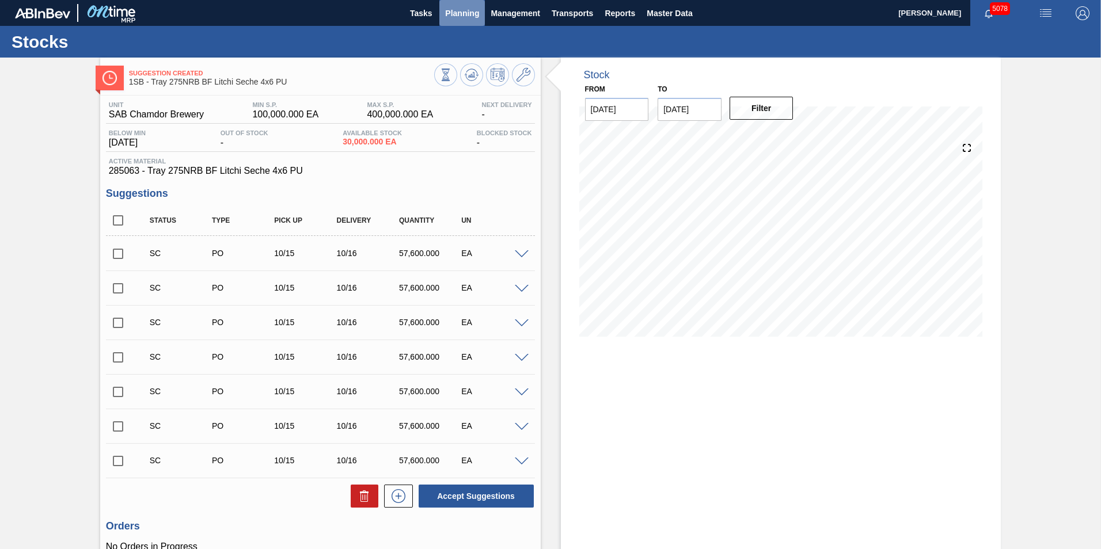
click at [464, 13] on span "Planning" at bounding box center [462, 13] width 34 height 14
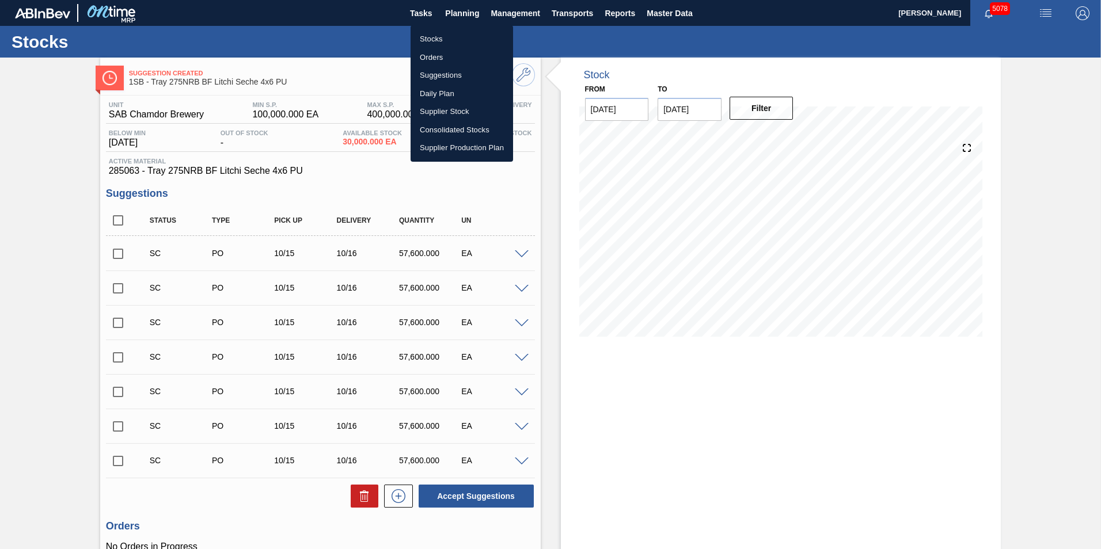
click at [430, 36] on li "Stocks" at bounding box center [462, 39] width 103 height 18
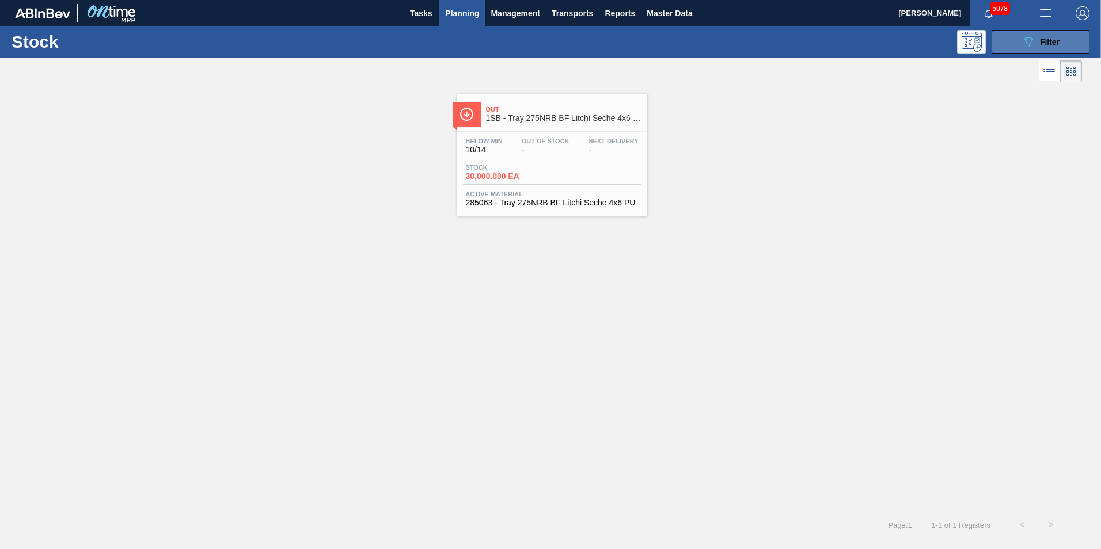
click at [1043, 50] on button "089F7B8B-B2A5-4AFE-B5C0-19BA573D28AC Filter" at bounding box center [1041, 42] width 98 height 23
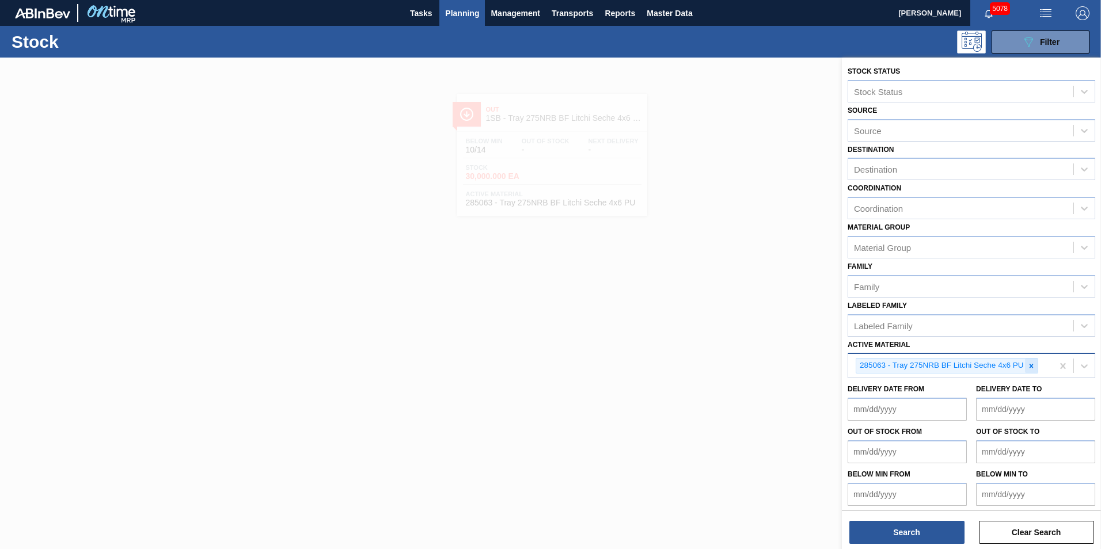
click at [1031, 363] on icon at bounding box center [1032, 366] width 8 height 8
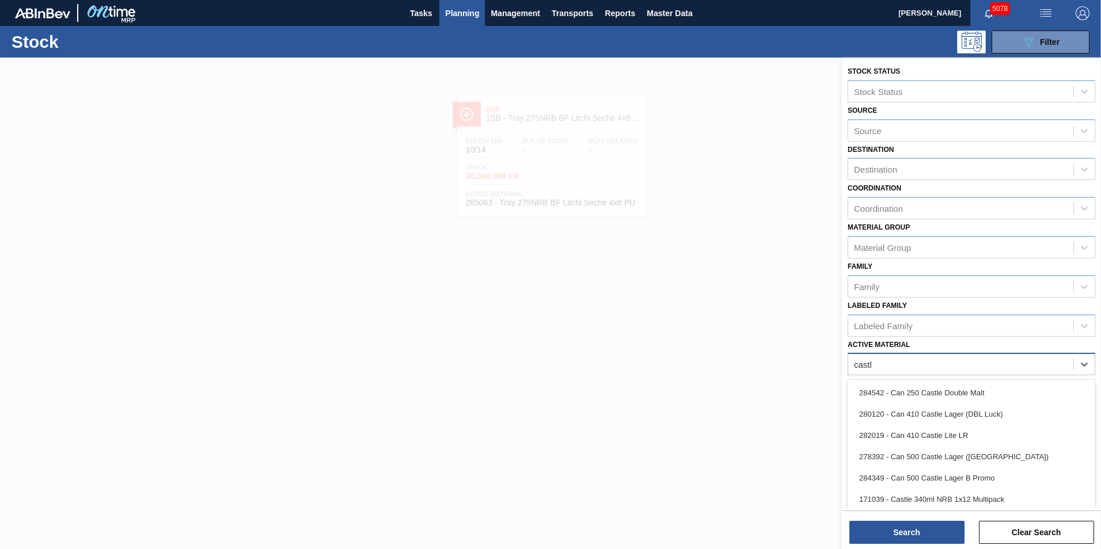
type Material "castle"
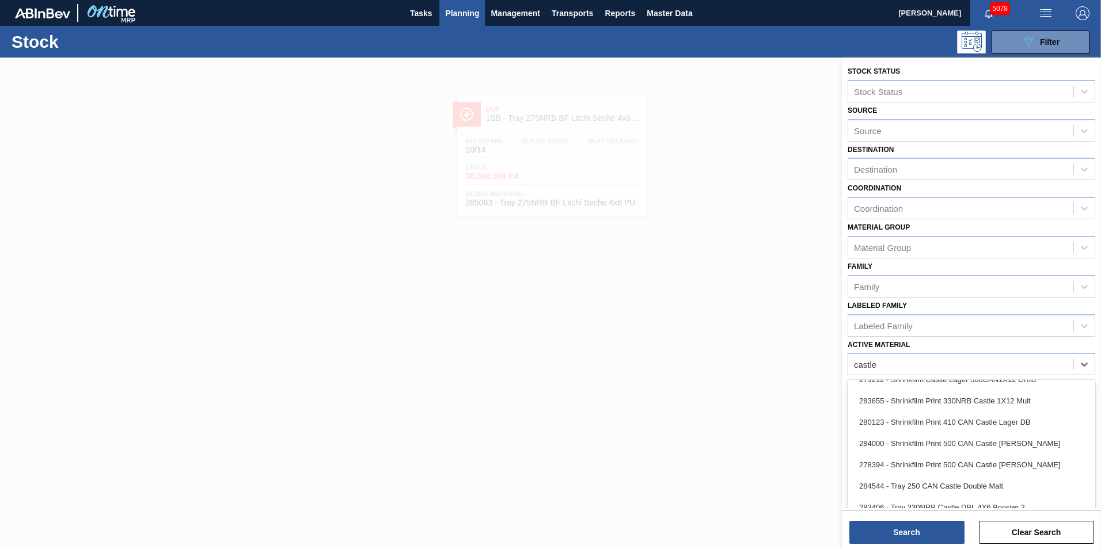
scroll to position [501, 0]
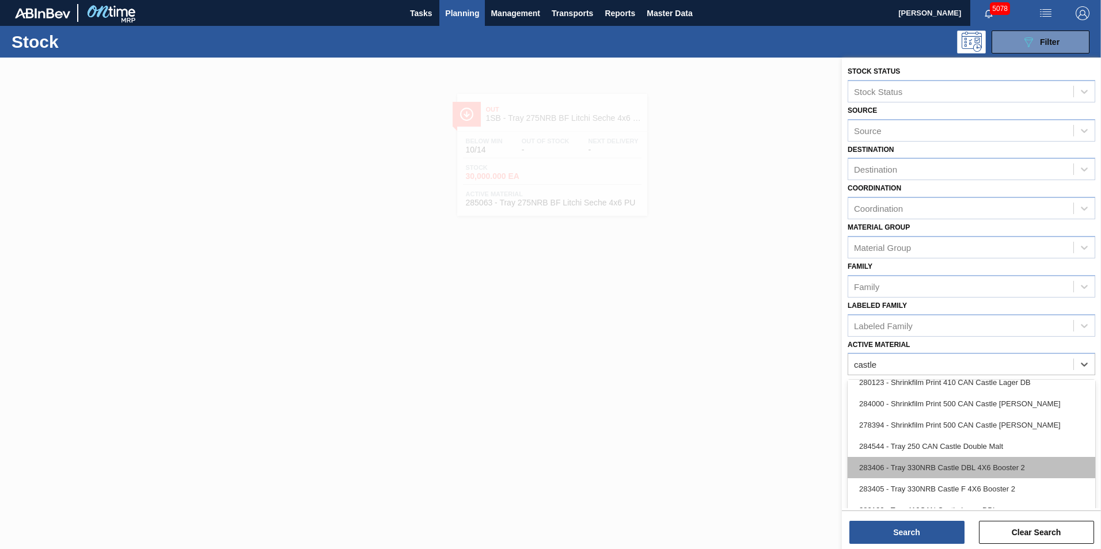
click at [941, 469] on div "283406 - Tray 330NRB Castle DBL 4X6 Booster 2" at bounding box center [972, 467] width 248 height 21
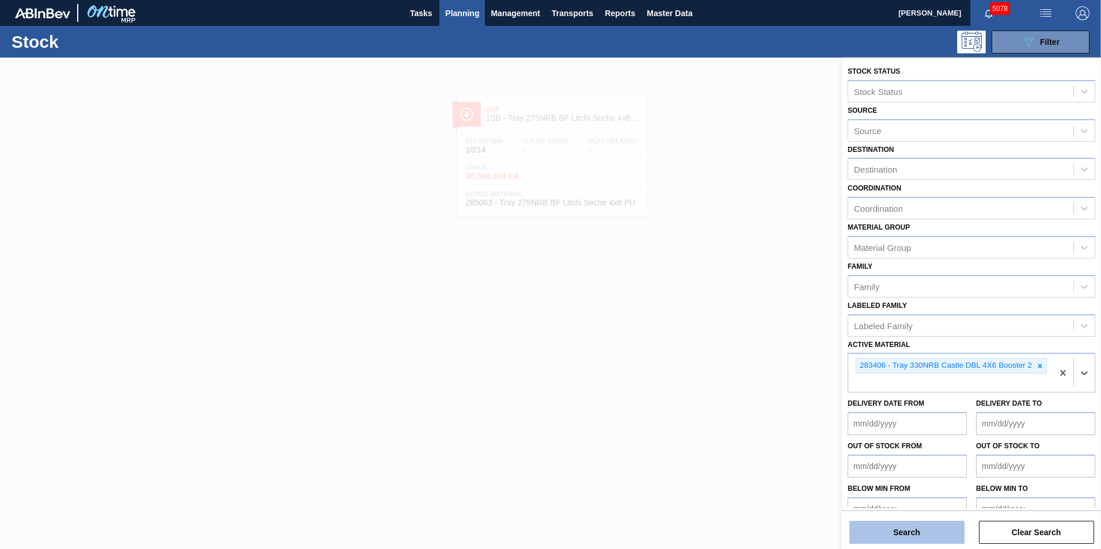
click at [927, 530] on button "Search" at bounding box center [907, 532] width 115 height 23
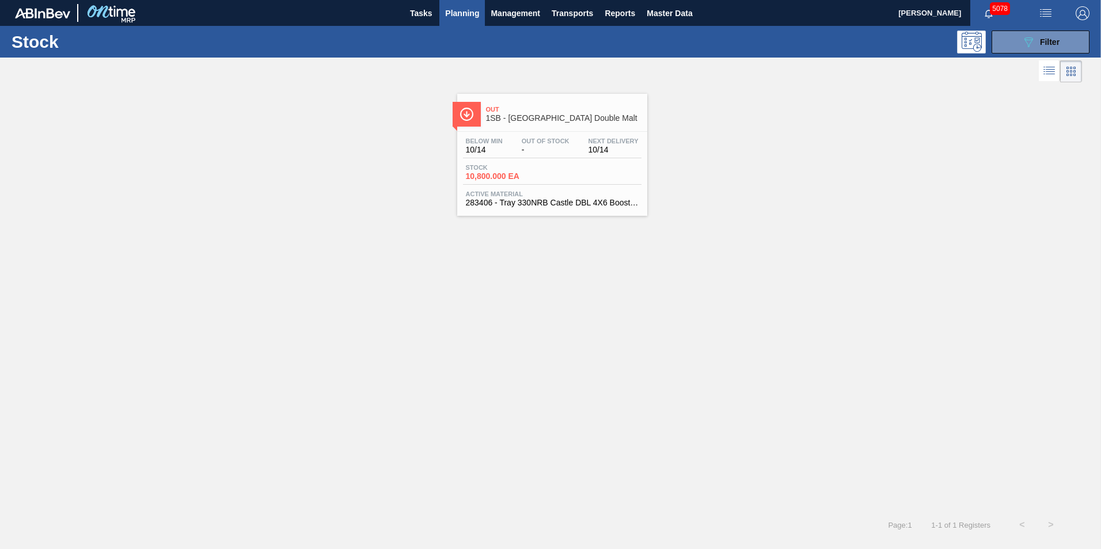
click at [522, 170] on span "Stock" at bounding box center [506, 167] width 81 height 7
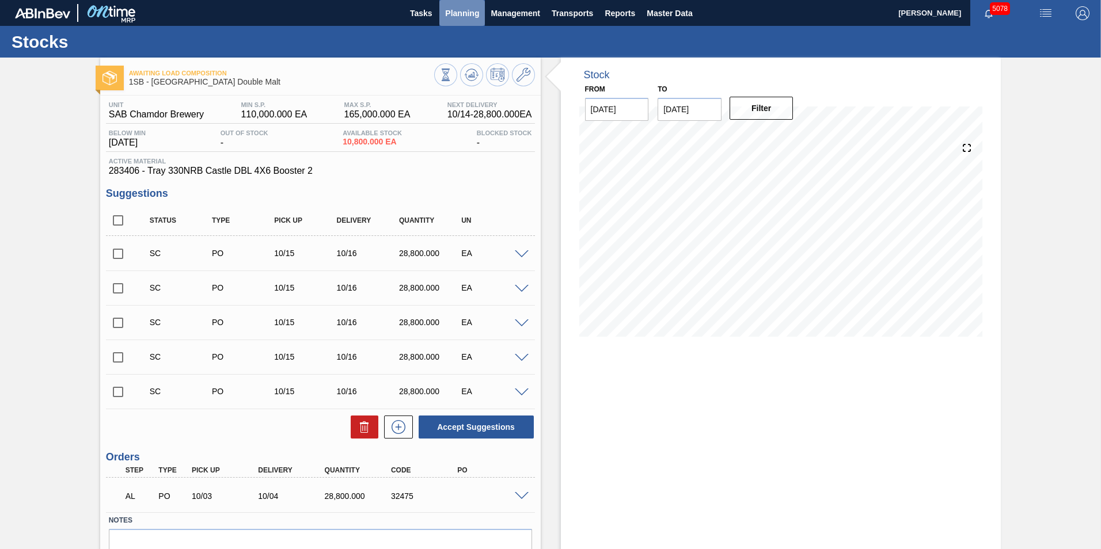
click at [456, 9] on span "Planning" at bounding box center [462, 13] width 34 height 14
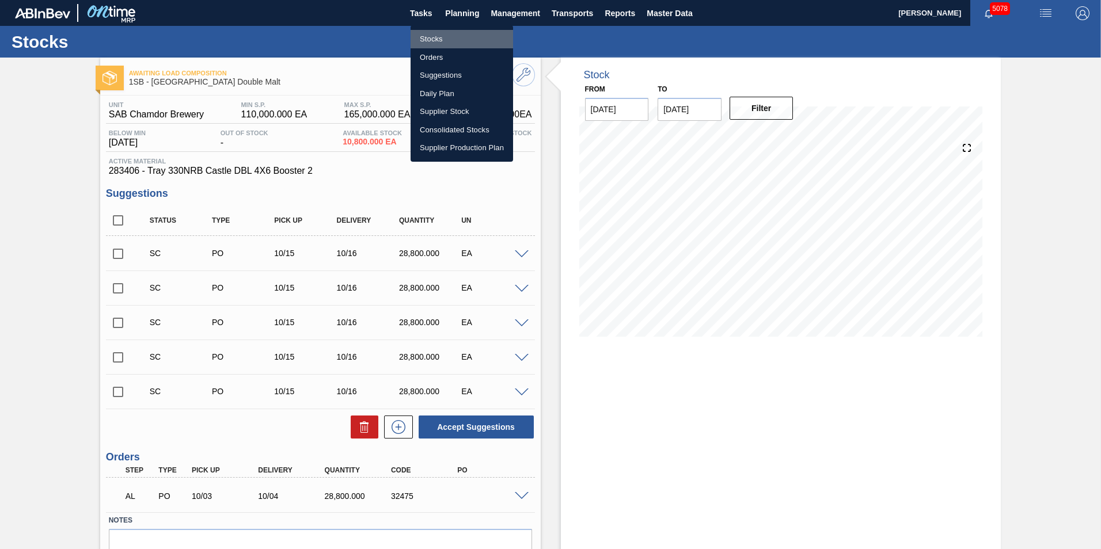
drag, startPoint x: 438, startPoint y: 41, endPoint x: 480, endPoint y: 131, distance: 99.2
click at [438, 41] on li "Stocks" at bounding box center [462, 39] width 103 height 18
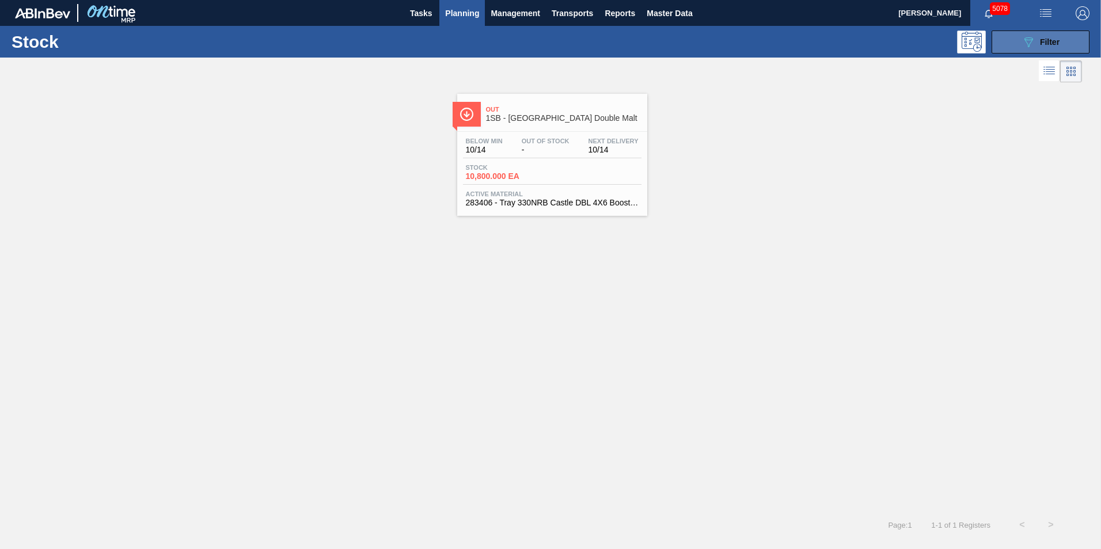
click at [1064, 45] on button "089F7B8B-B2A5-4AFE-B5C0-19BA573D28AC Filter" at bounding box center [1041, 42] width 98 height 23
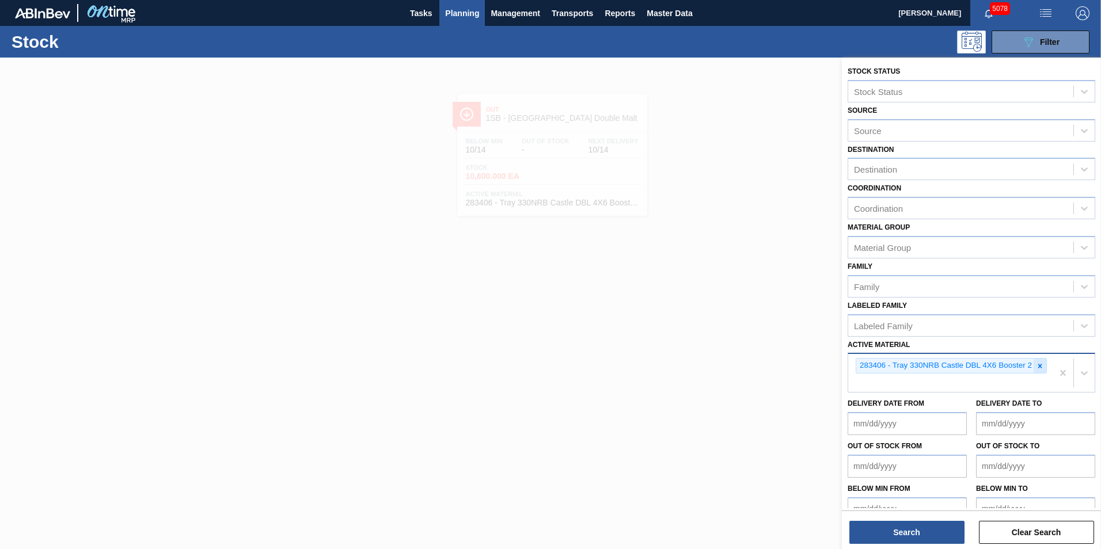
click at [1037, 363] on icon at bounding box center [1040, 366] width 8 height 8
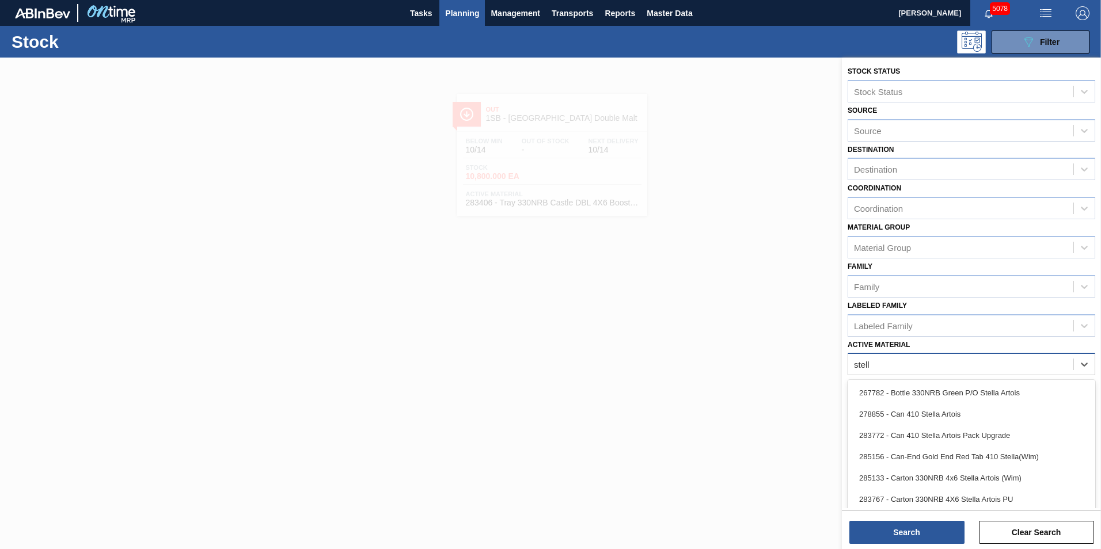
type Material "stella"
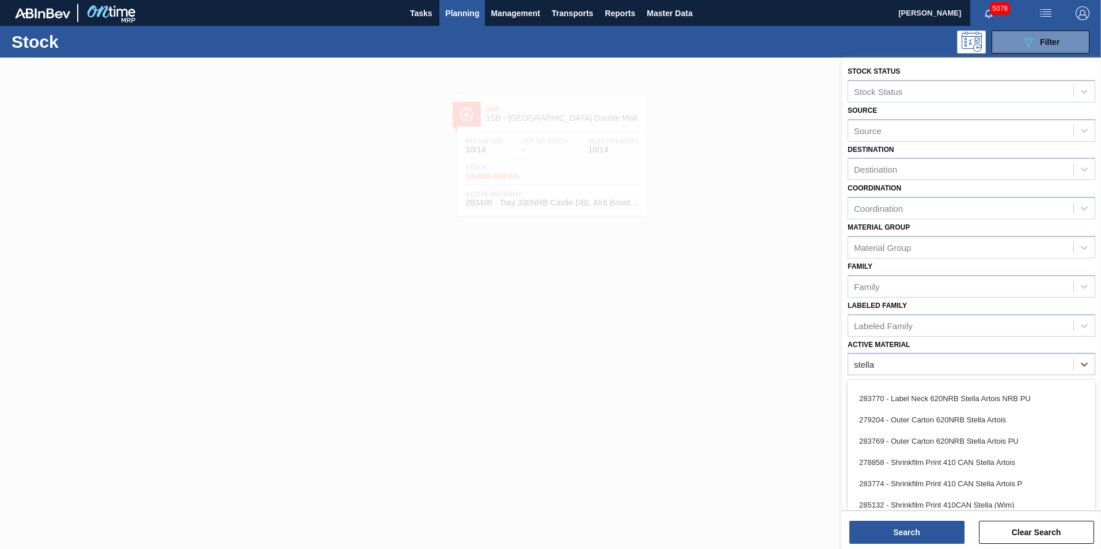
scroll to position [543, 0]
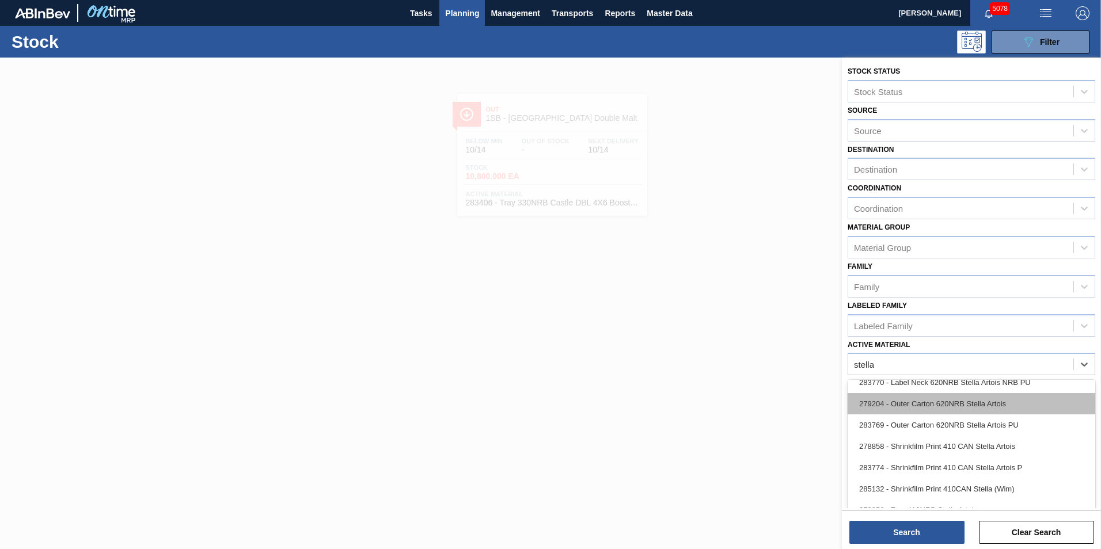
click at [949, 406] on div "279204 - Outer Carton 620NRB Stella Artois" at bounding box center [972, 403] width 248 height 21
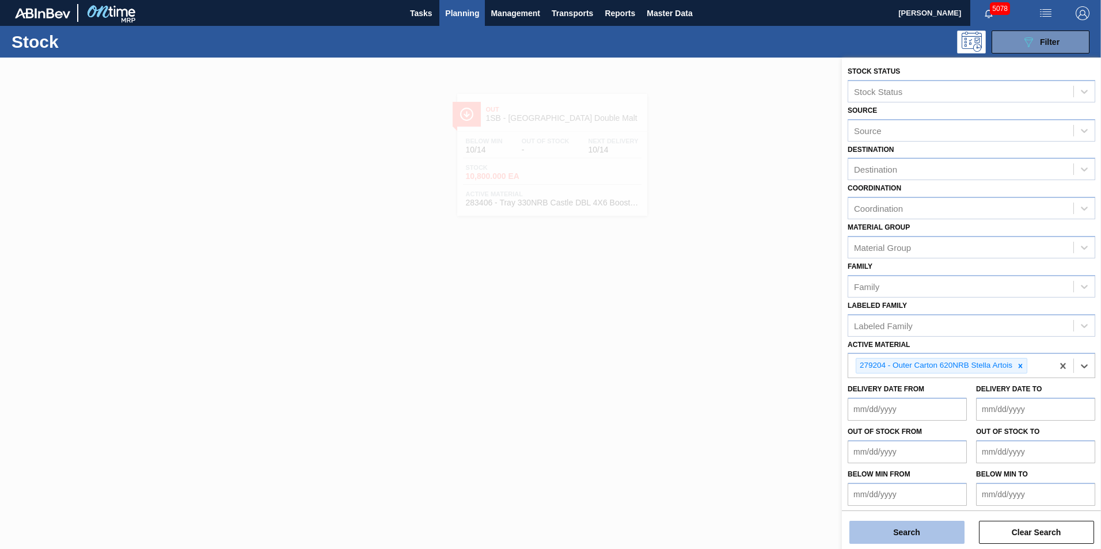
click at [919, 539] on button "Search" at bounding box center [907, 532] width 115 height 23
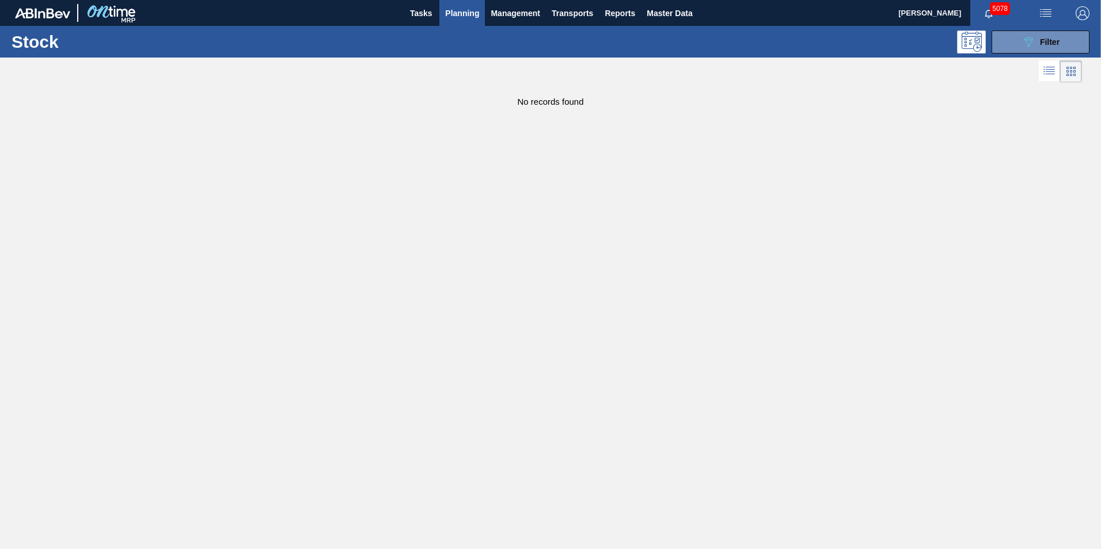
click at [486, 215] on main "Tasks Planning Management Transports Reports Master Data [PERSON_NAME] 5078 Mar…" at bounding box center [550, 274] width 1101 height 549
click at [455, 11] on span "Planning" at bounding box center [462, 13] width 34 height 14
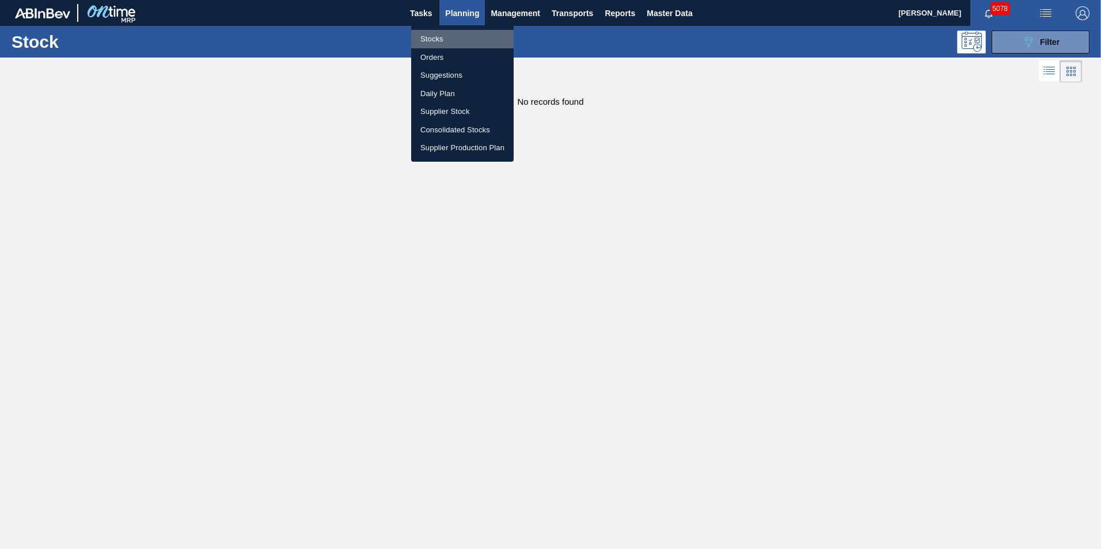
click at [439, 35] on li "Stocks" at bounding box center [462, 39] width 103 height 18
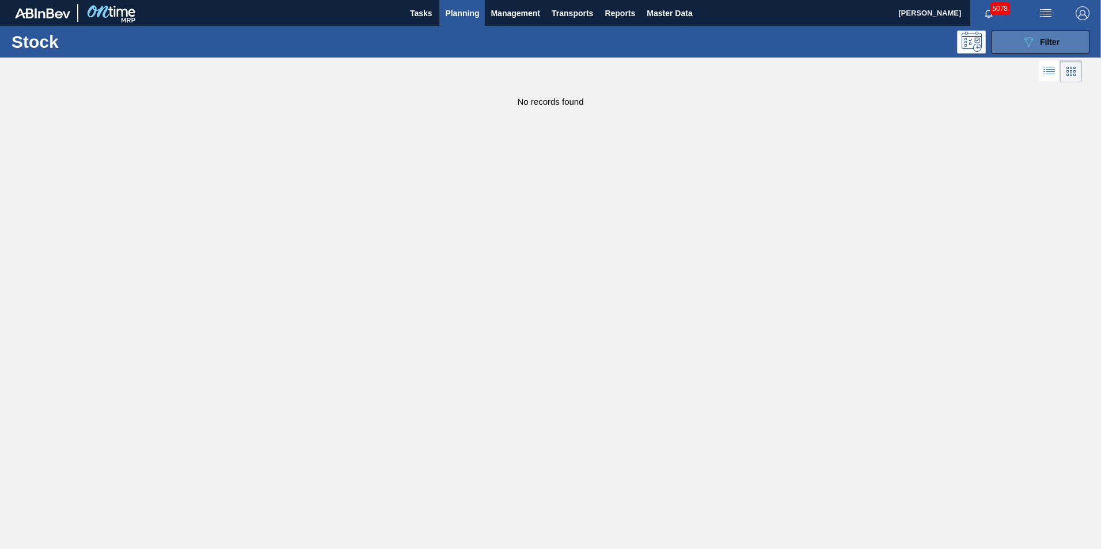
click at [1060, 44] on span "Filter" at bounding box center [1050, 41] width 20 height 9
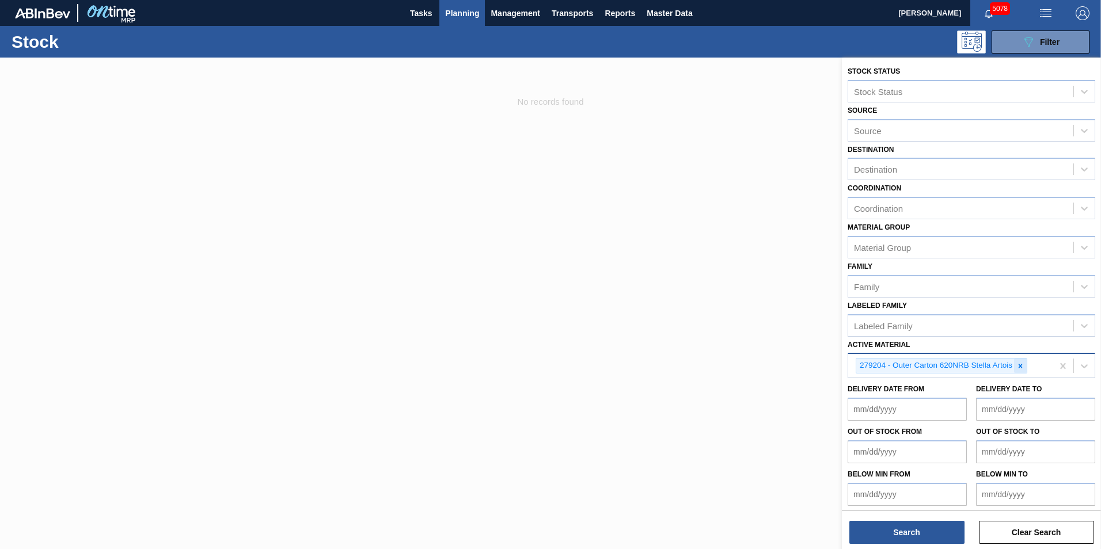
click at [1022, 365] on icon at bounding box center [1021, 366] width 4 height 4
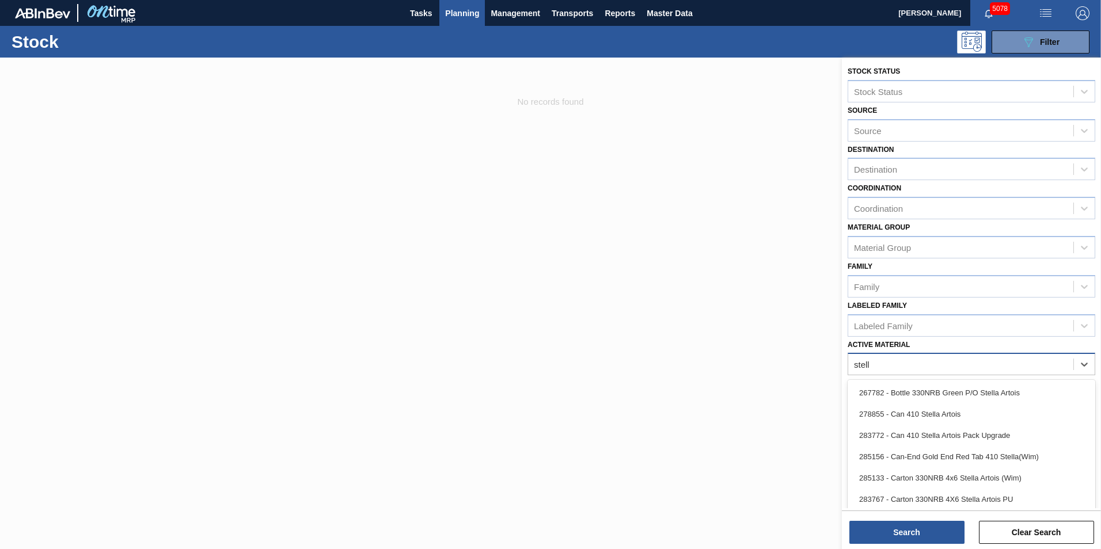
type Material "stella"
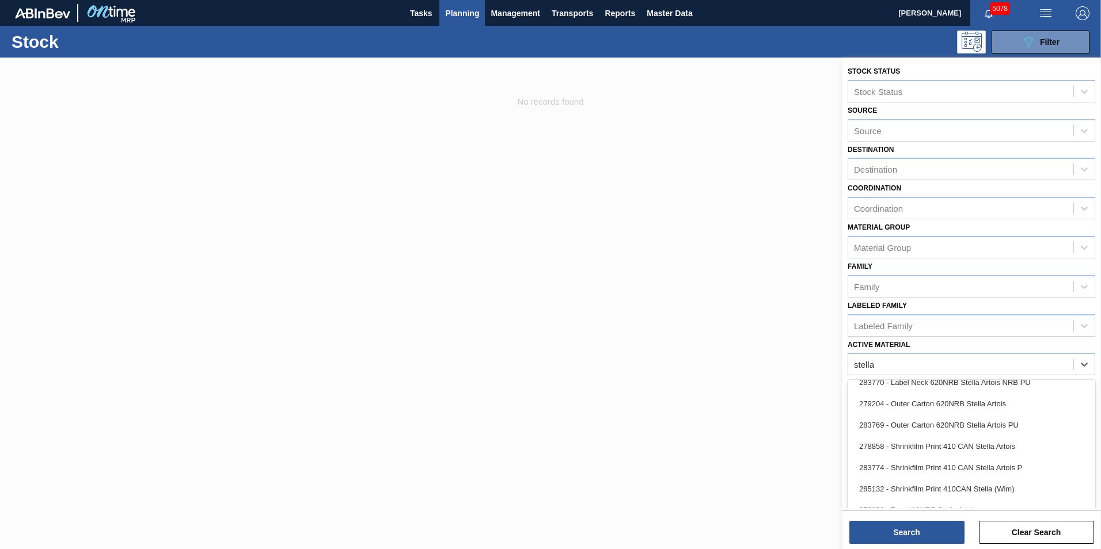
click at [974, 426] on div "283769 - Outer Carton 620NRB Stella Artois PU" at bounding box center [972, 425] width 248 height 21
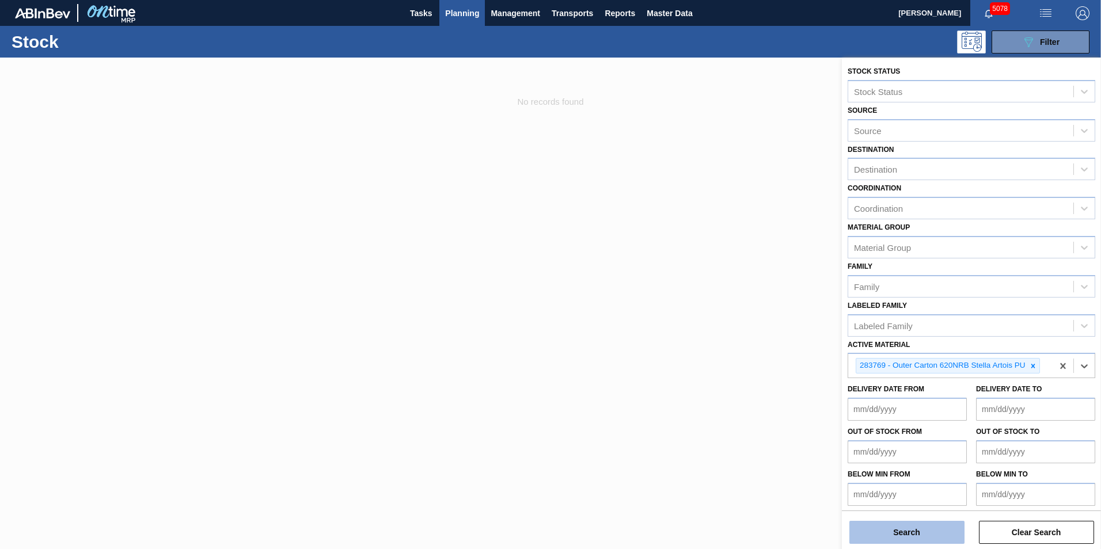
click at [914, 534] on button "Search" at bounding box center [907, 532] width 115 height 23
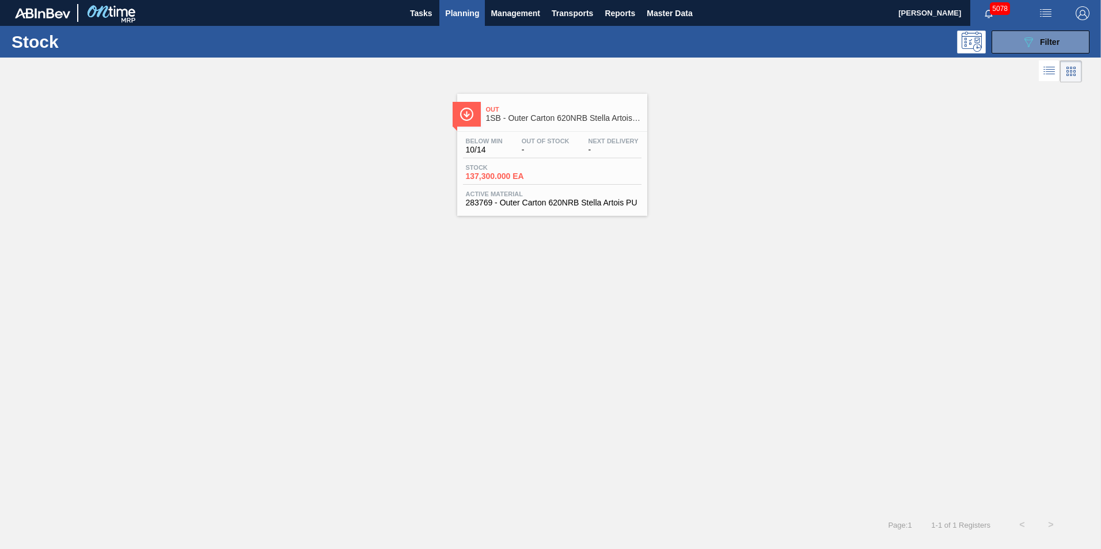
click at [532, 176] on span "137,300.000 EA" at bounding box center [506, 176] width 81 height 9
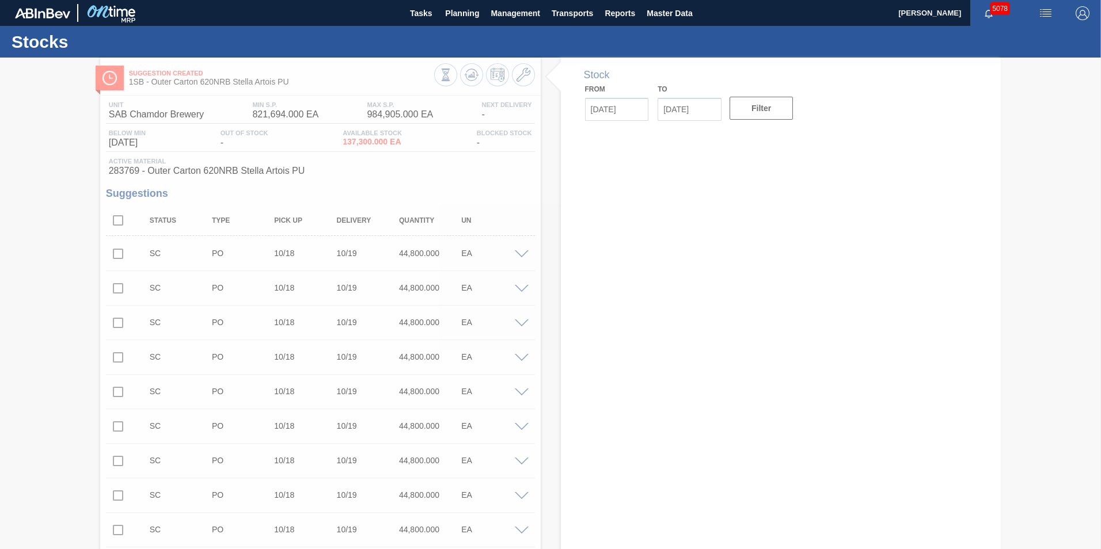
type input "[DATE]"
